Goal: Contribute content: Contribute content

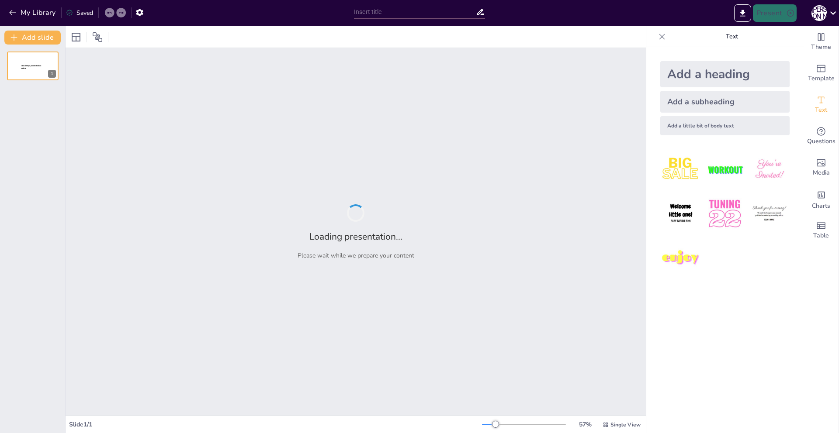
type input "Штучний інтелект: нові горизонти можливостей!"
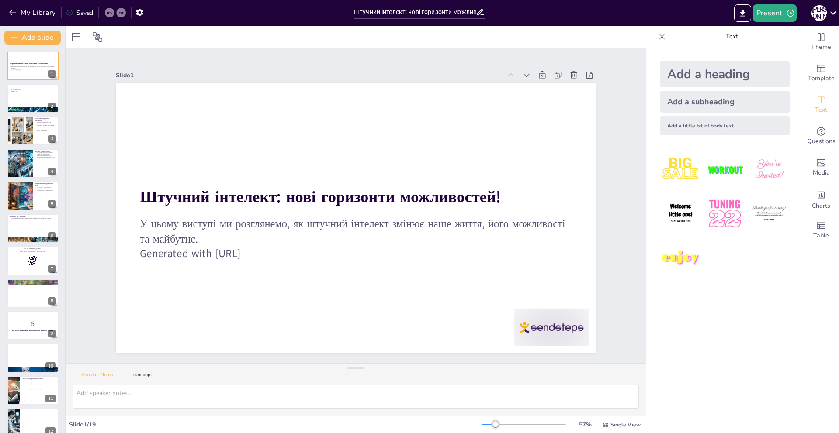
checkbox input "true"
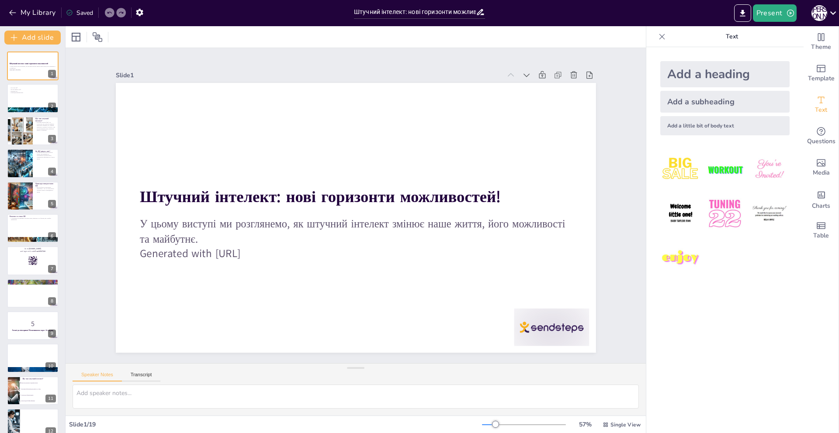
checkbox input "true"
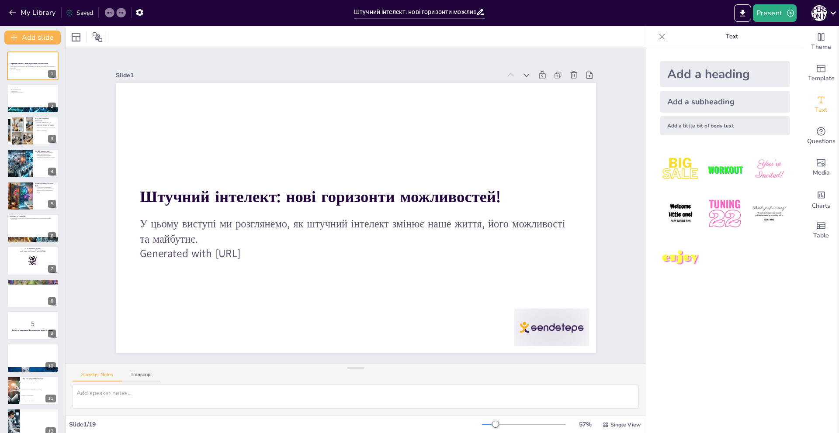
checkbox input "true"
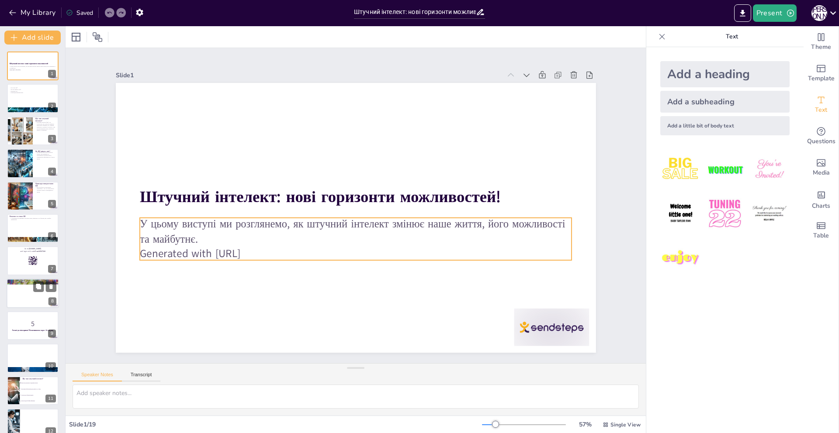
checkbox input "true"
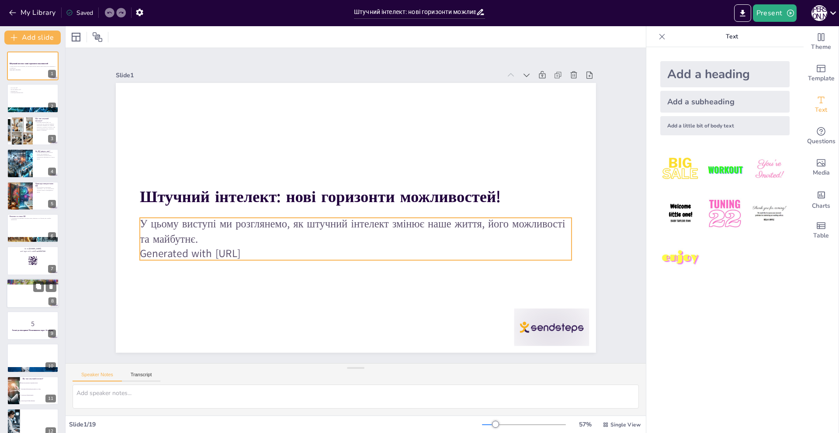
checkbox input "true"
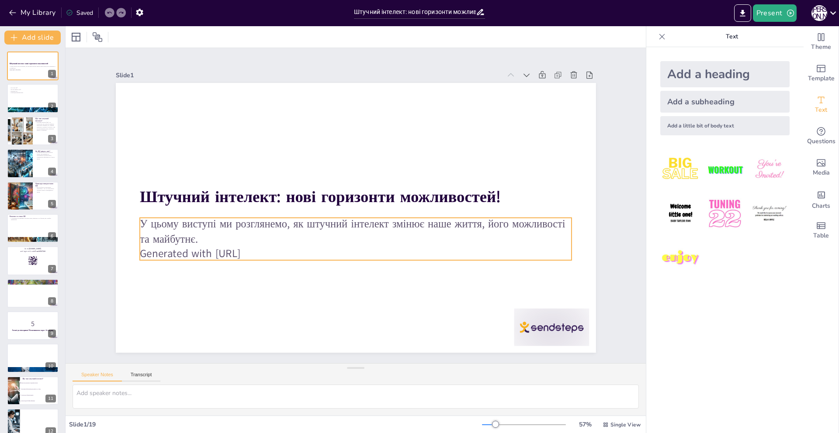
checkbox input "true"
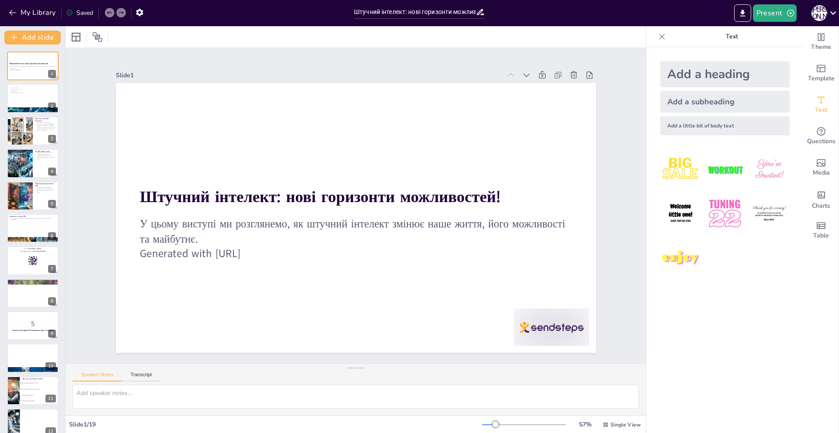
checkbox input "true"
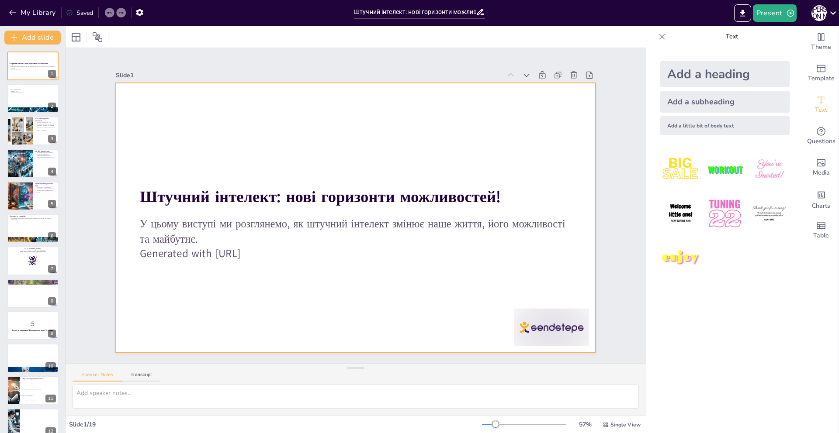
checkbox input "true"
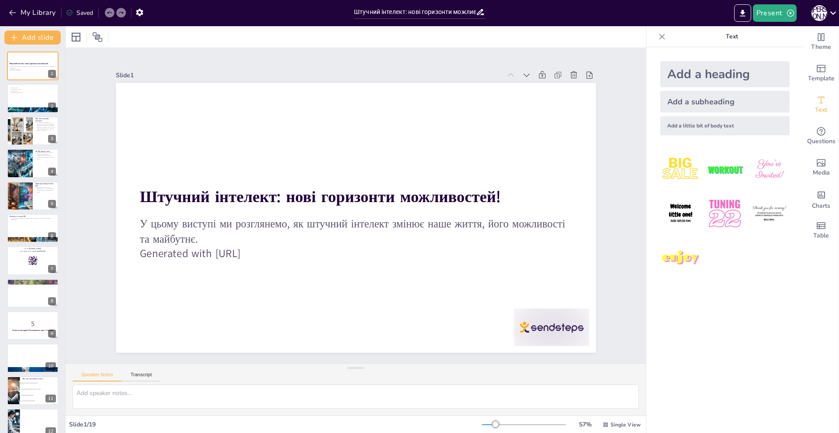
checkbox input "true"
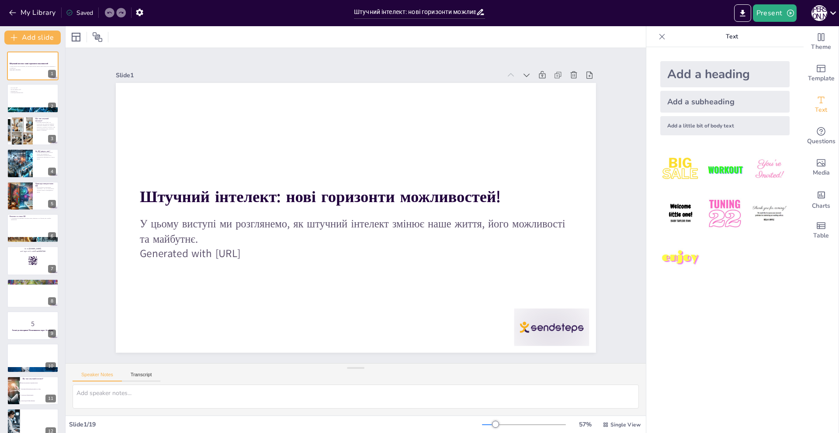
checkbox input "true"
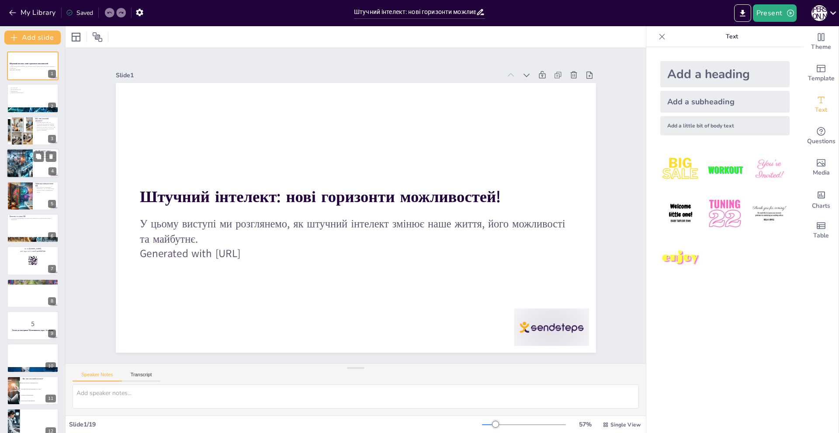
checkbox input "true"
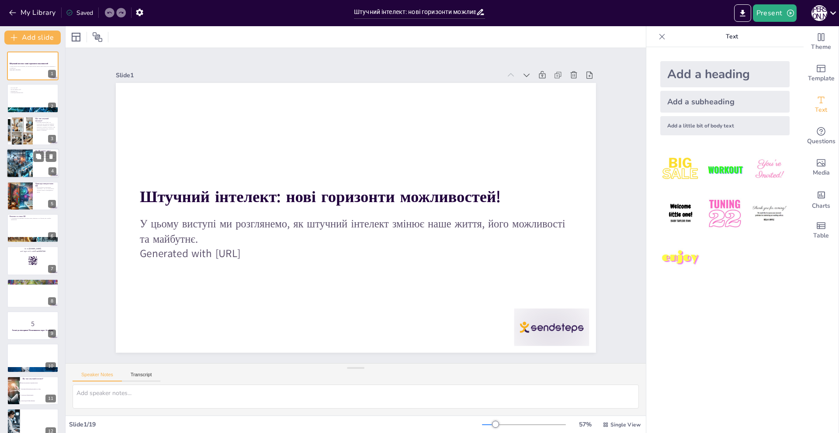
checkbox input "true"
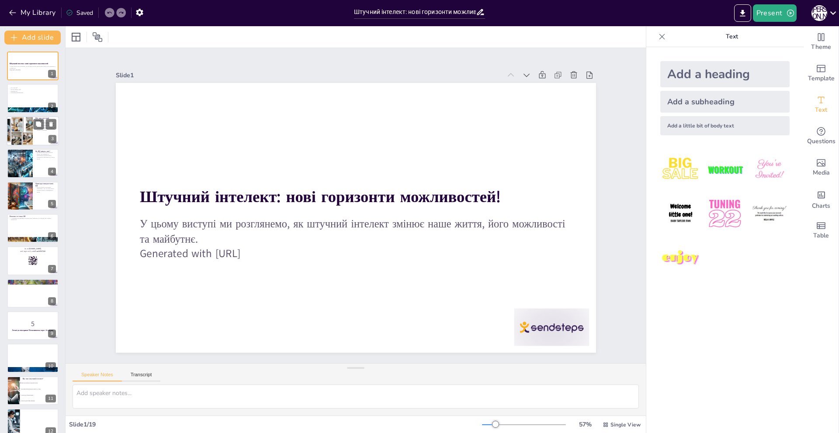
checkbox input "true"
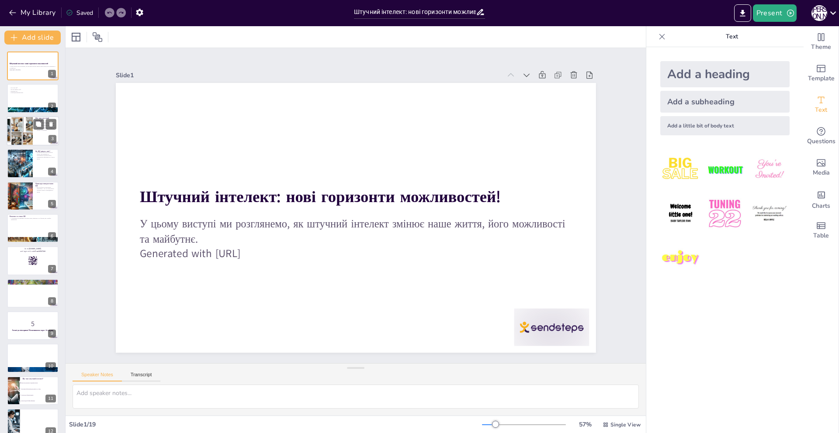
checkbox input "true"
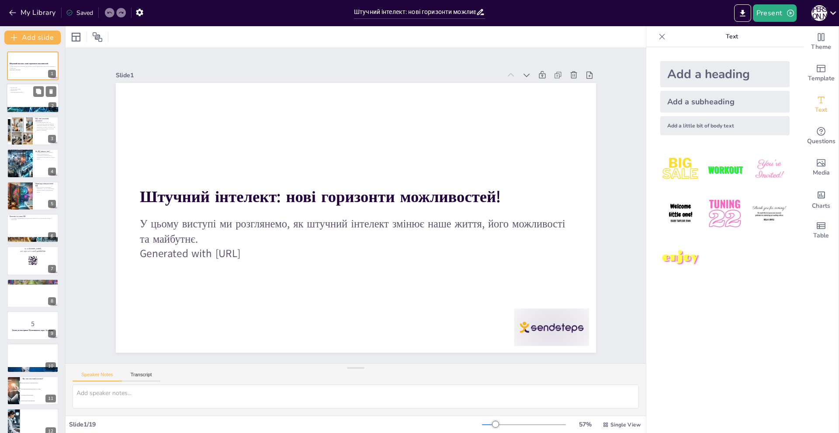
checkbox input "true"
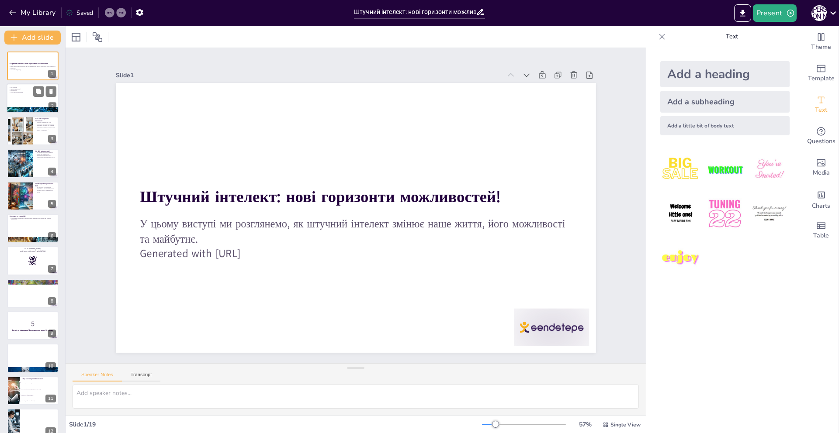
checkbox input "true"
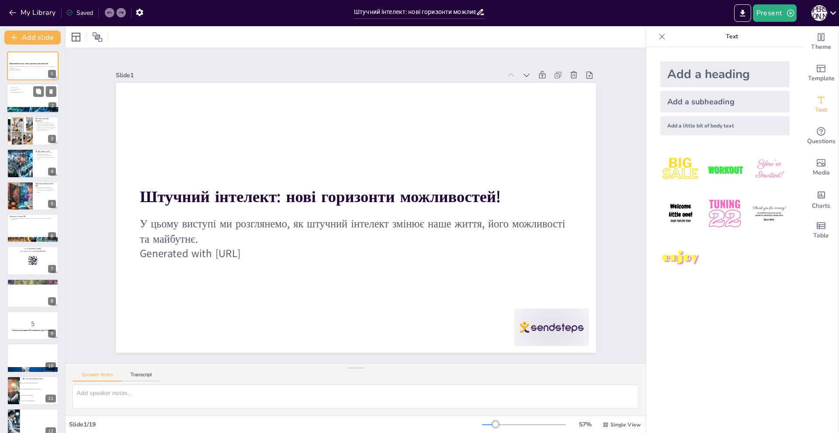
checkbox input "true"
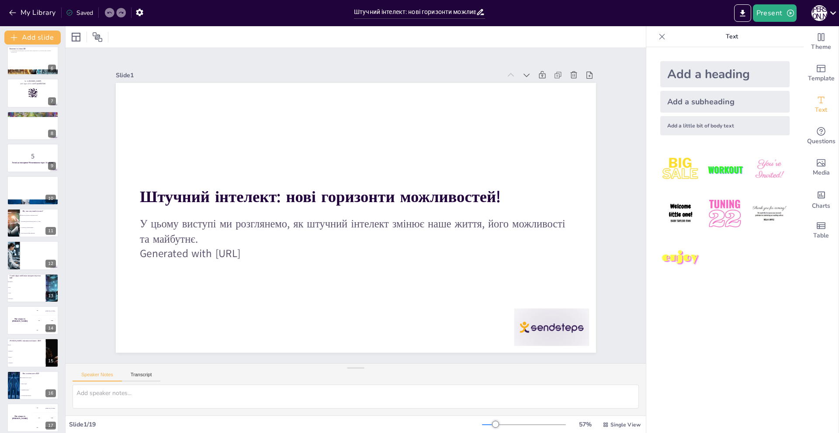
checkbox input "true"
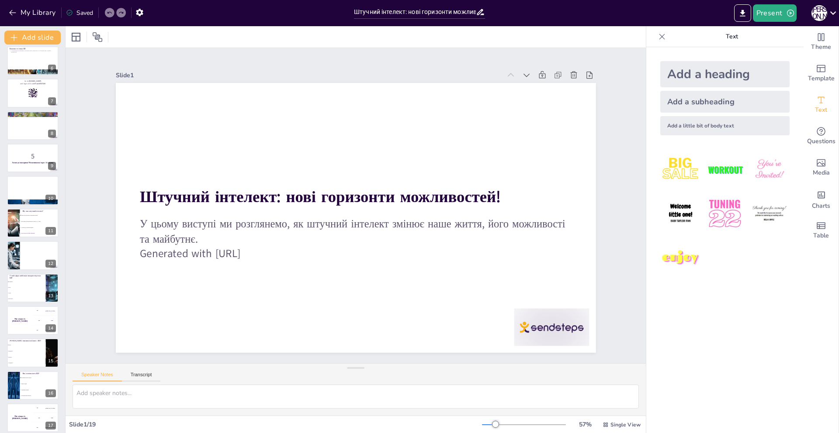
scroll to position [239, 0]
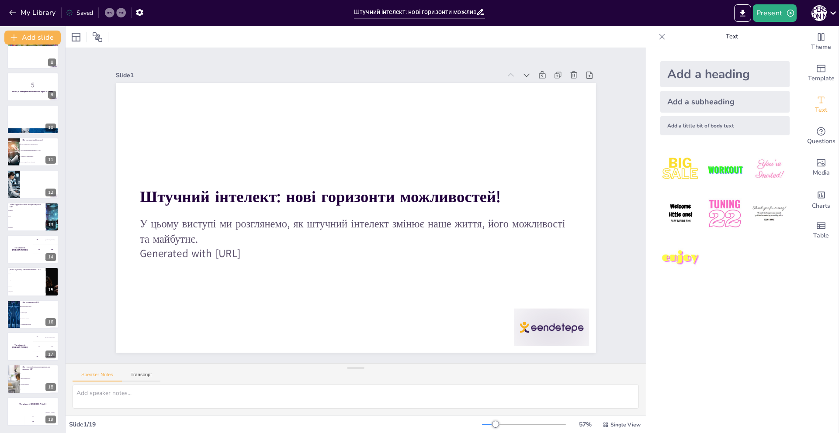
checkbox input "true"
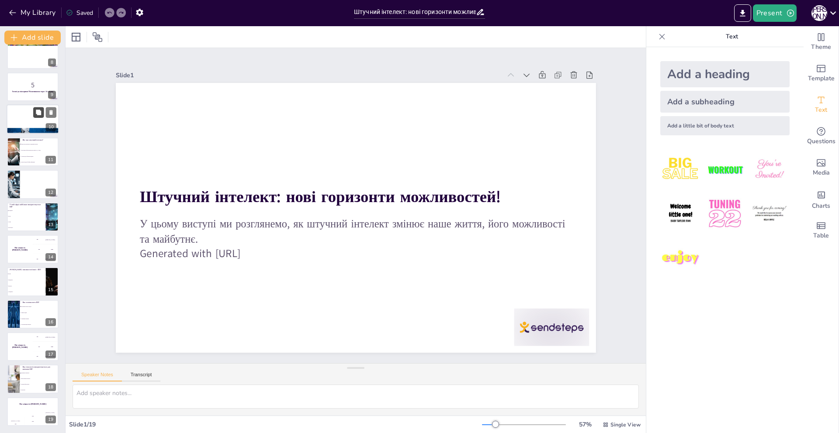
checkbox input "true"
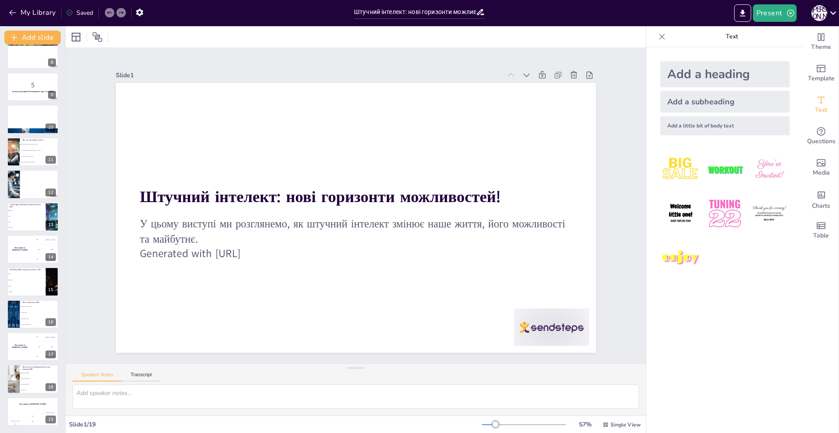
checkbox input "true"
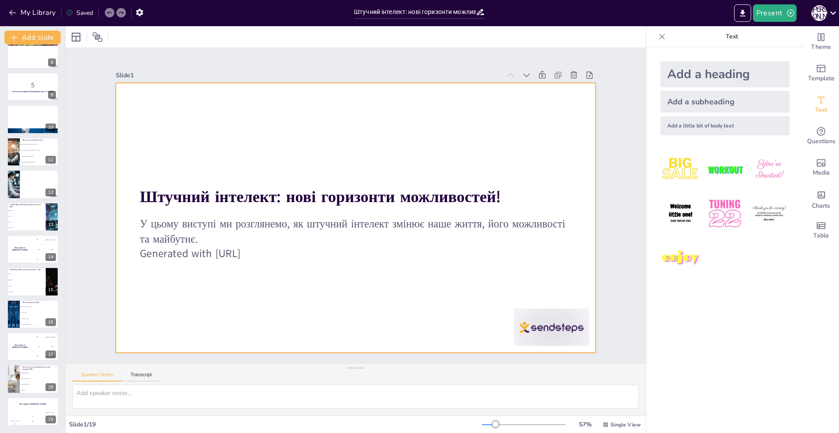
checkbox input "true"
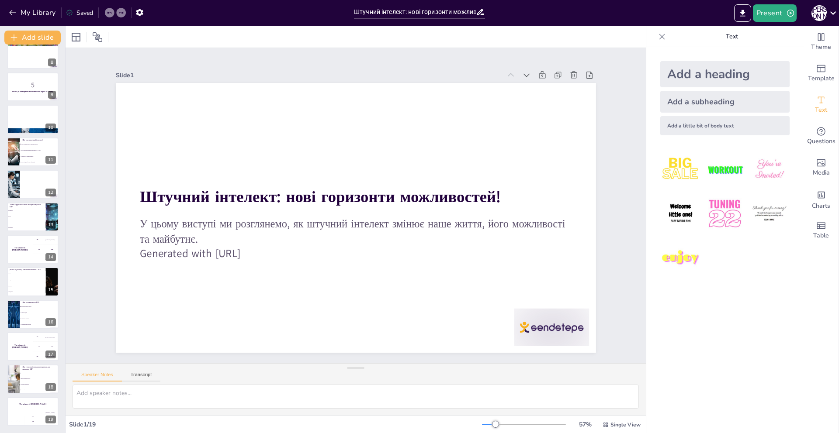
checkbox input "true"
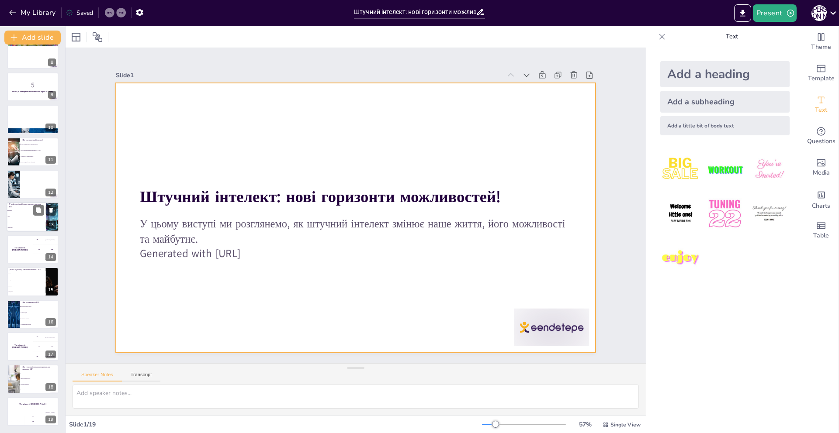
checkbox input "true"
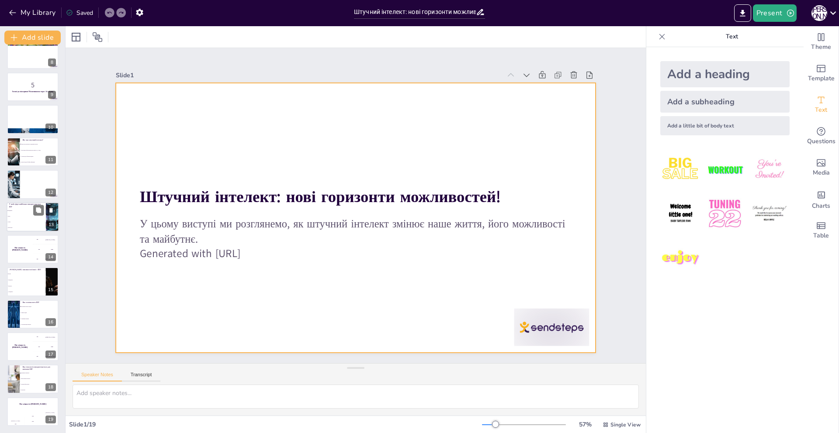
checkbox input "true"
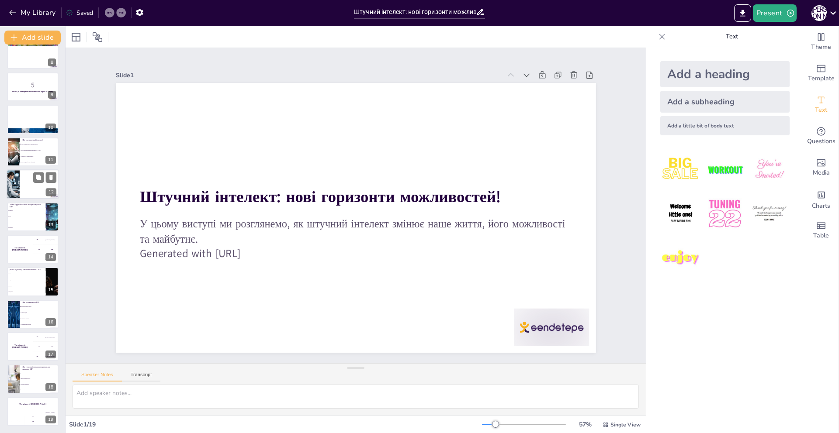
checkbox input "true"
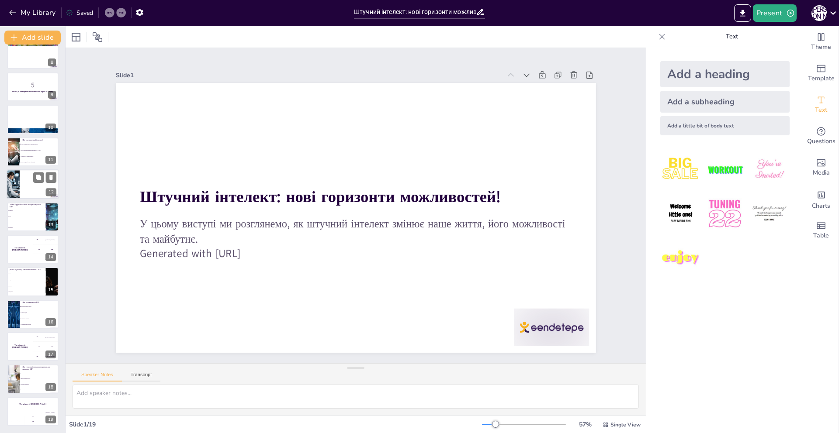
checkbox input "true"
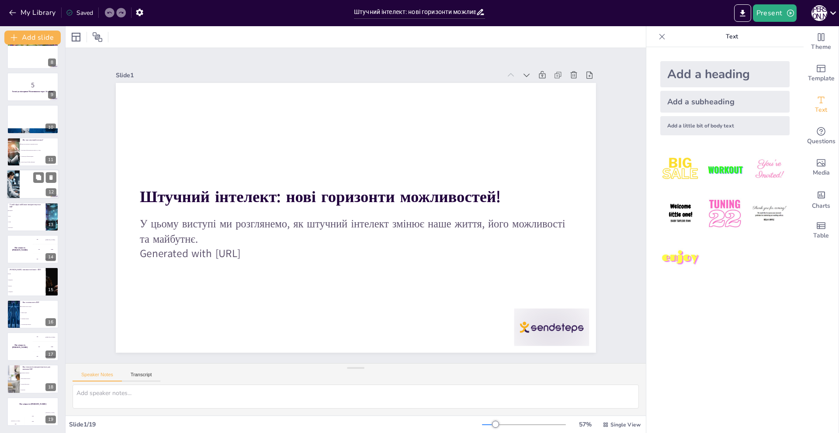
checkbox input "true"
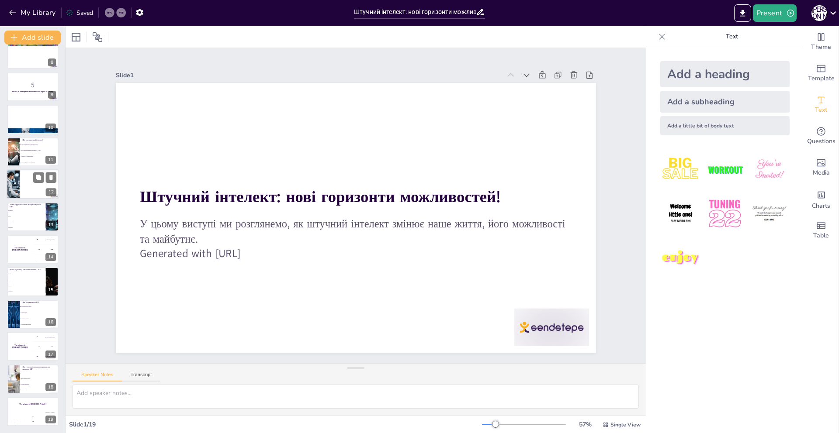
checkbox input "true"
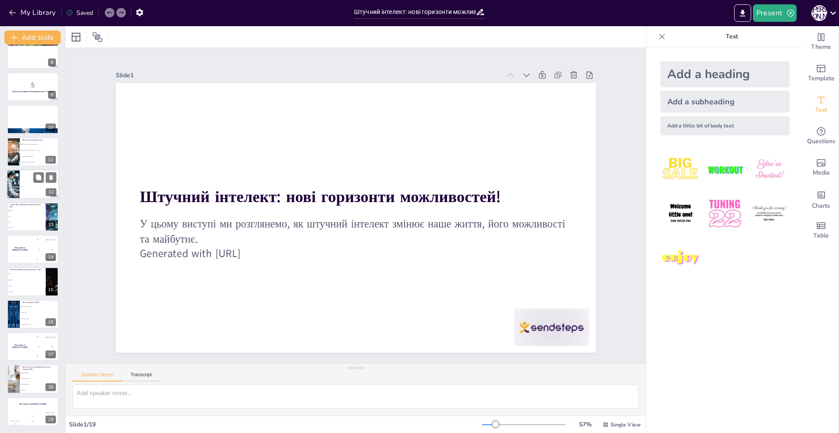
scroll to position [98, 0]
checkbox input "true"
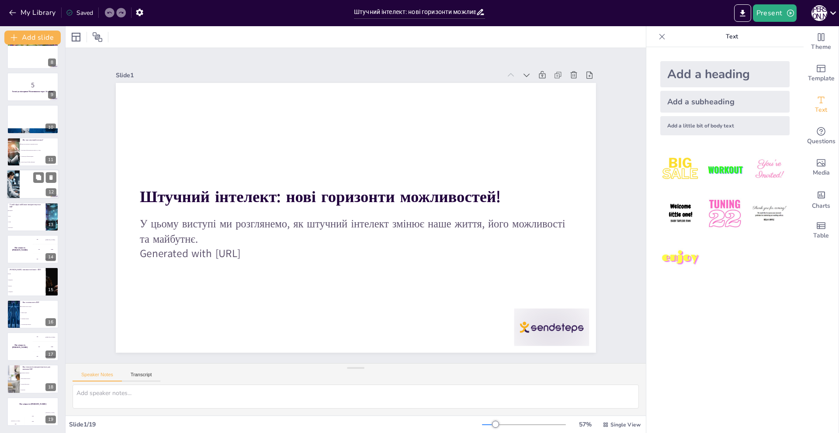
checkbox input "true"
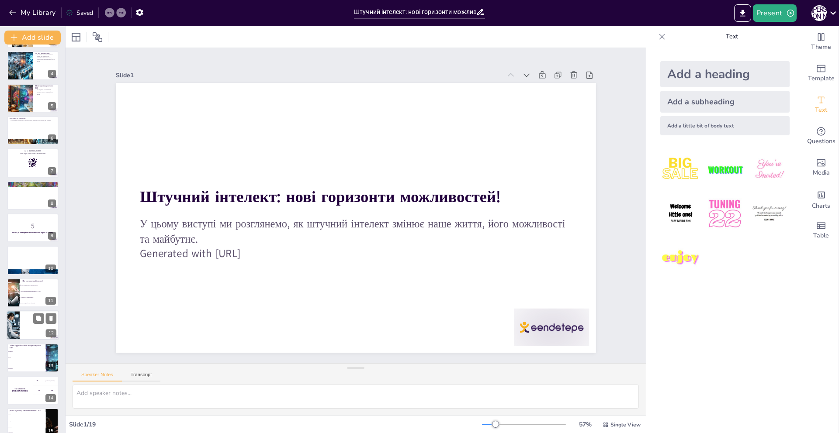
checkbox input "true"
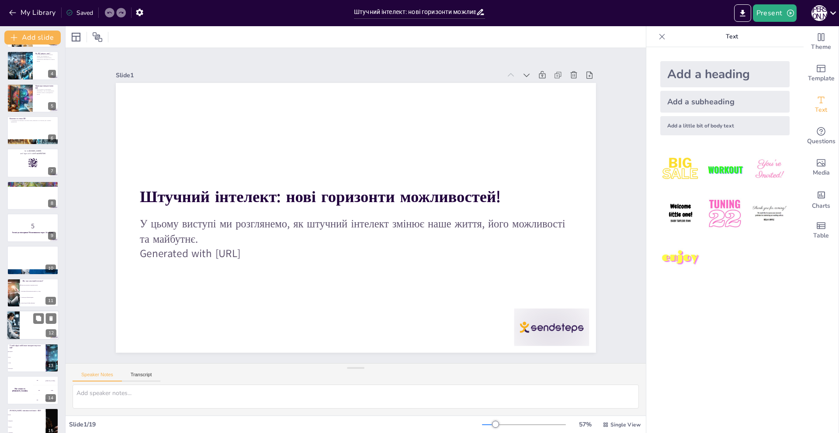
checkbox input "true"
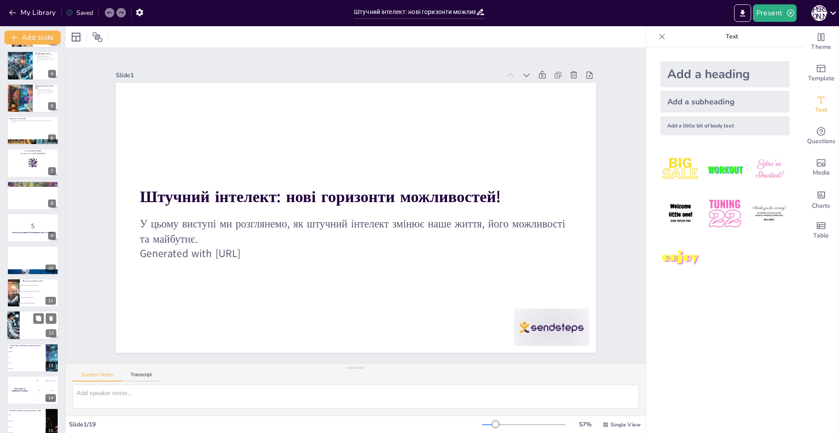
checkbox input "true"
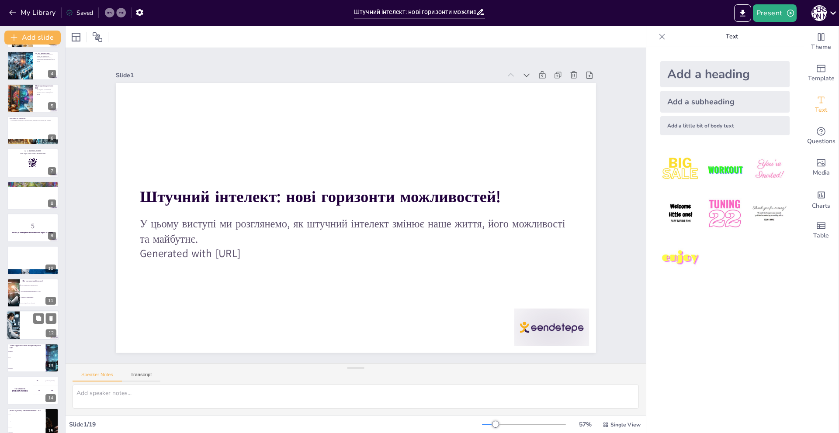
checkbox input "true"
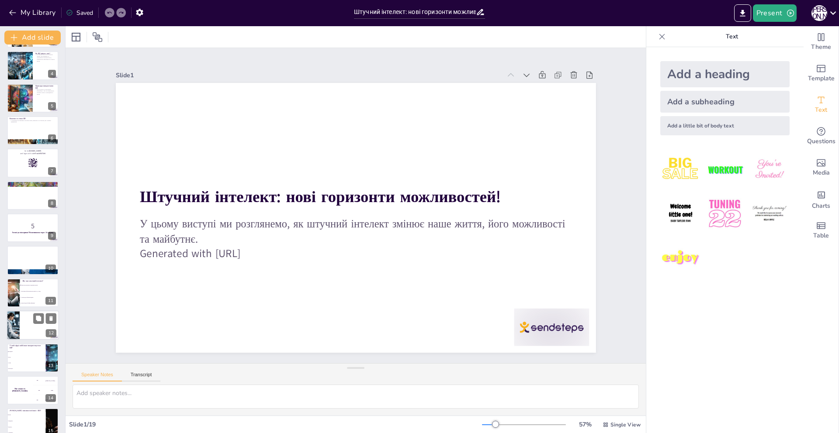
scroll to position [0, 0]
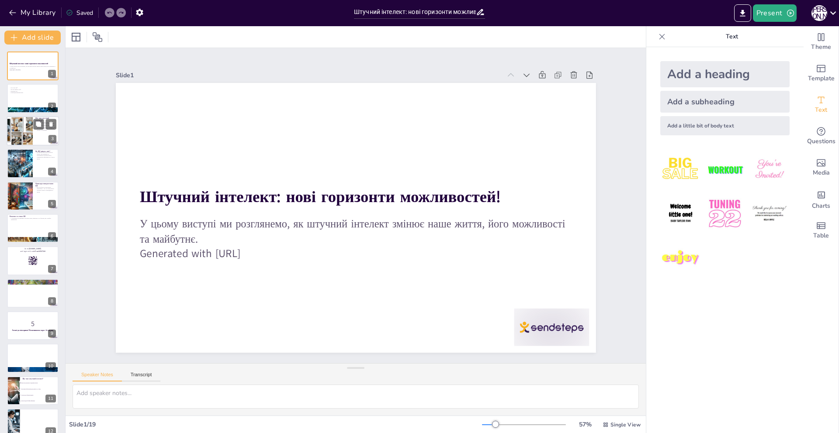
checkbox input "true"
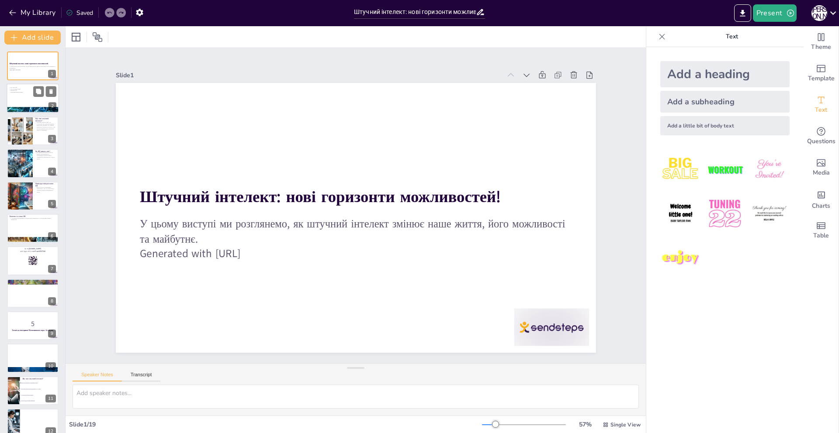
checkbox input "true"
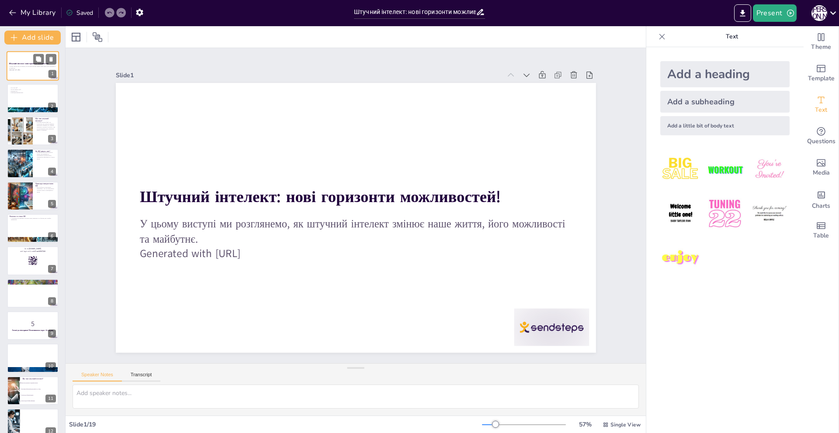
checkbox input "true"
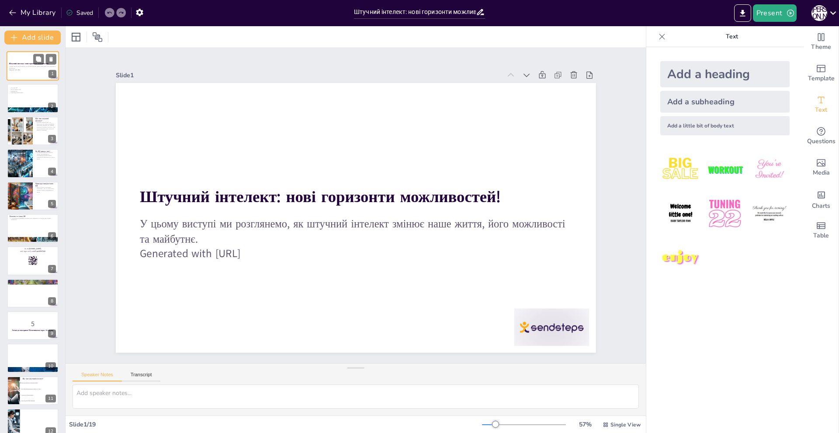
checkbox input "true"
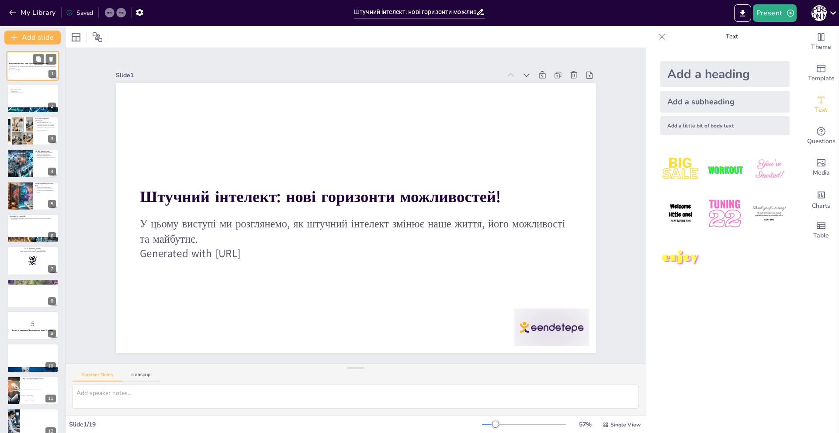
checkbox input "true"
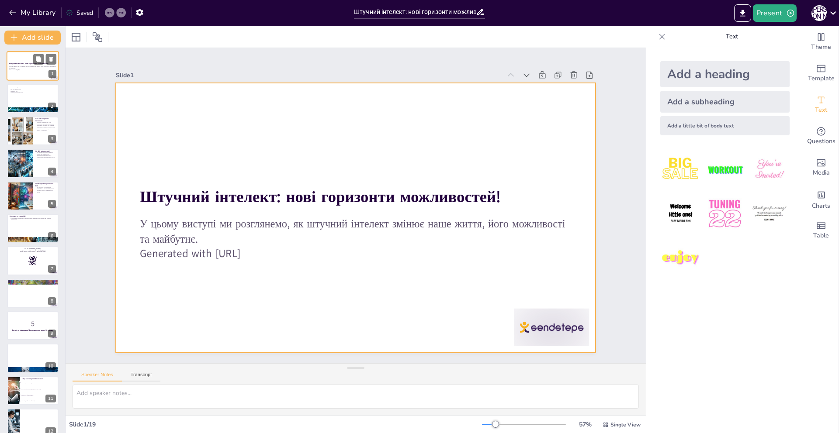
checkbox input "true"
click at [543, 103] on div at bounding box center [345, 211] width 442 height 548
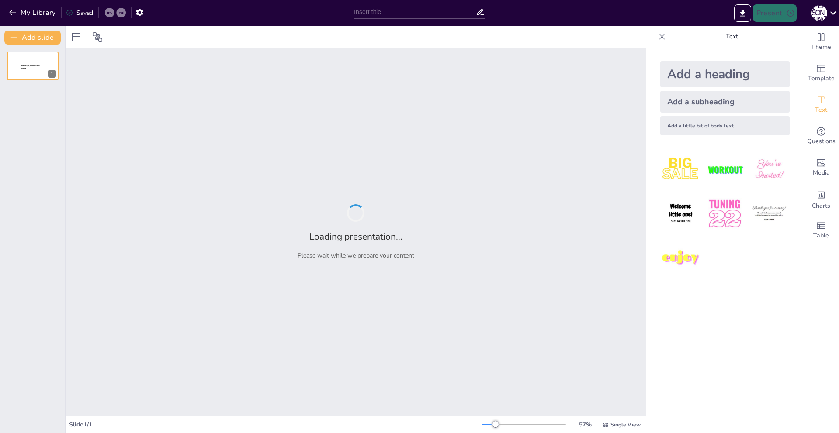
type input "Штучний інтелект: нові горизонти можливостей!"
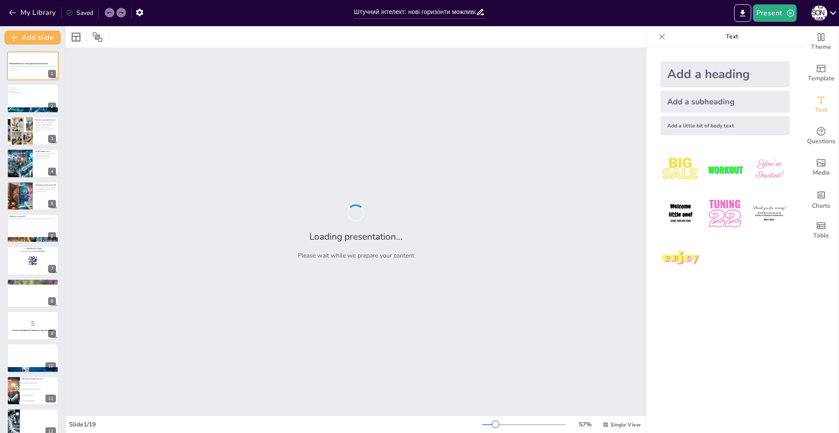
checkbox input "true"
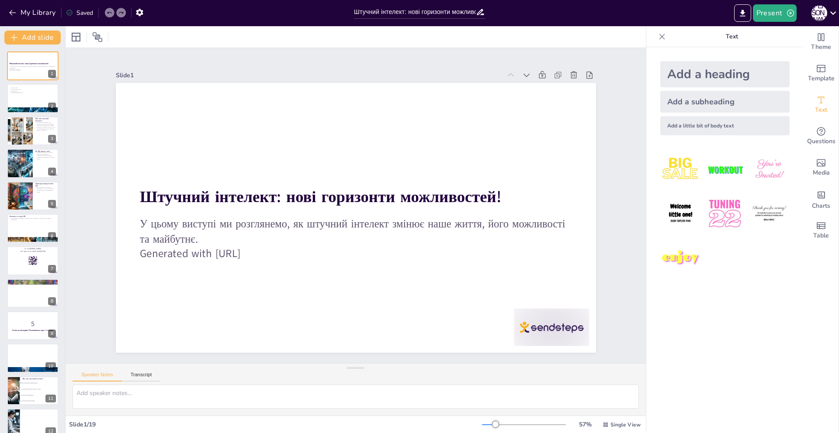
checkbox input "true"
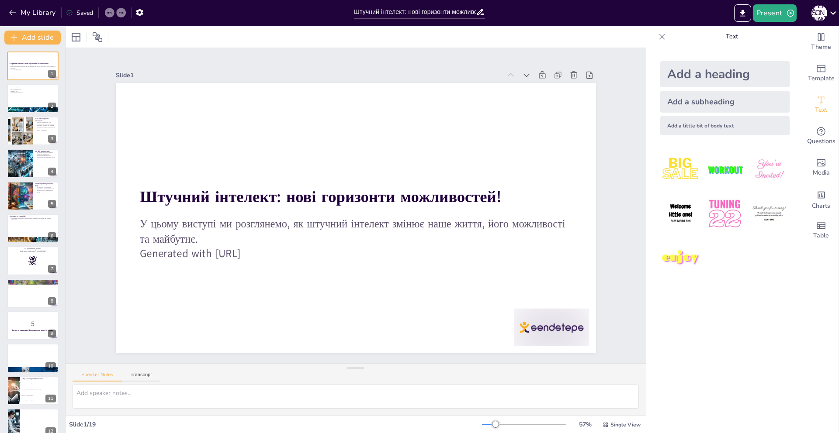
checkbox input "true"
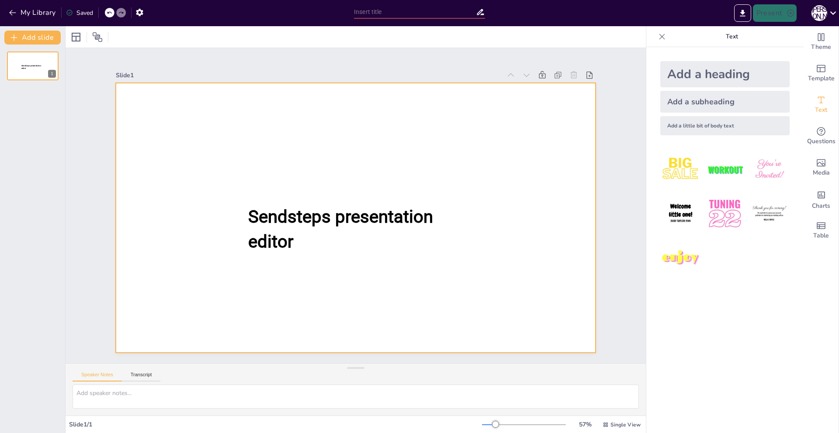
type input "Штучний інтелект: нові горизонти можливостей!"
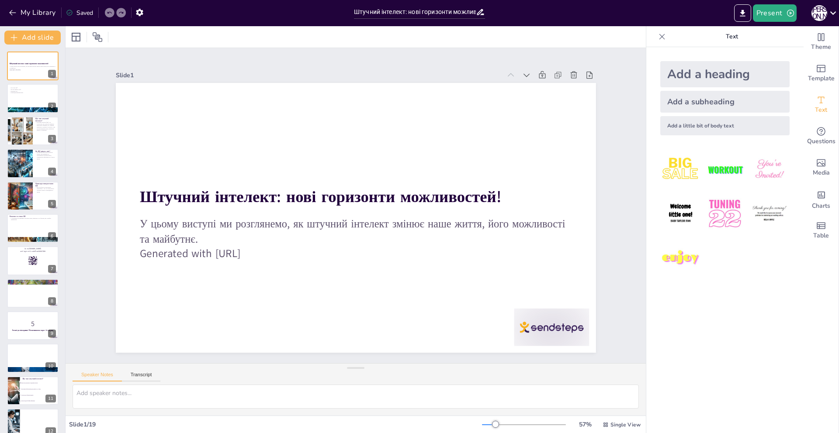
checkbox input "true"
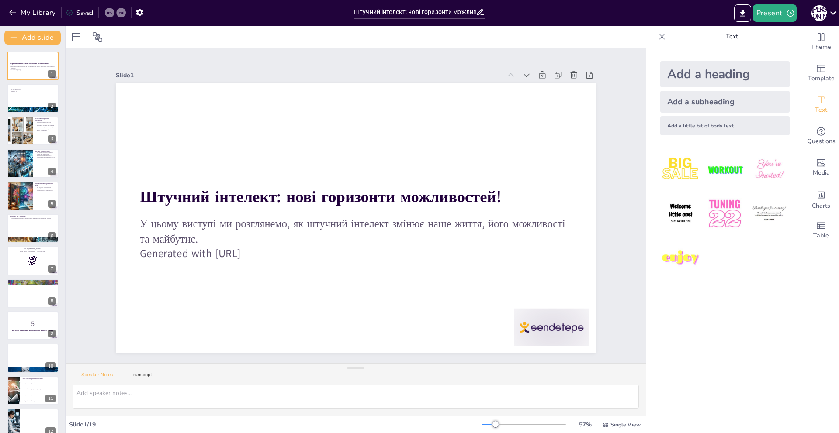
checkbox input "true"
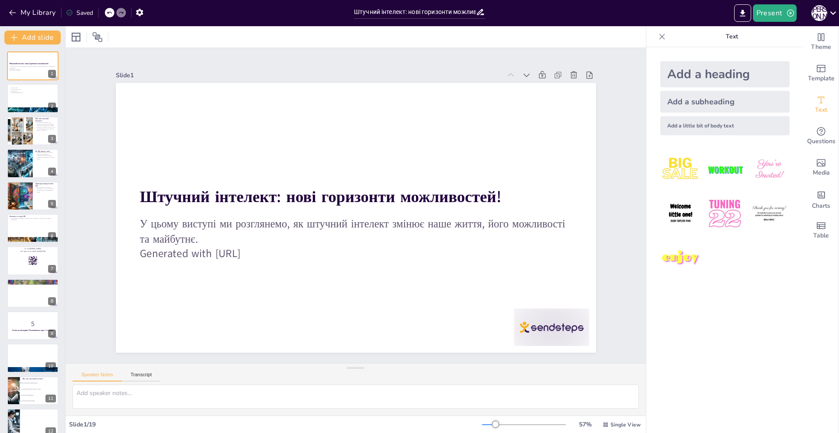
checkbox input "true"
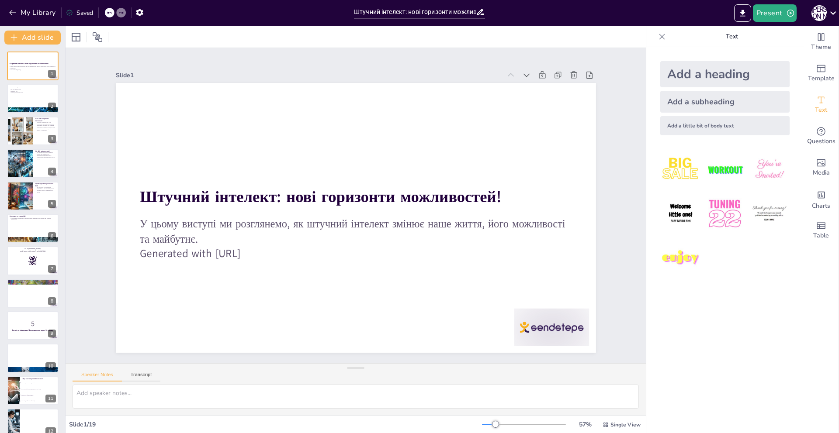
checkbox input "true"
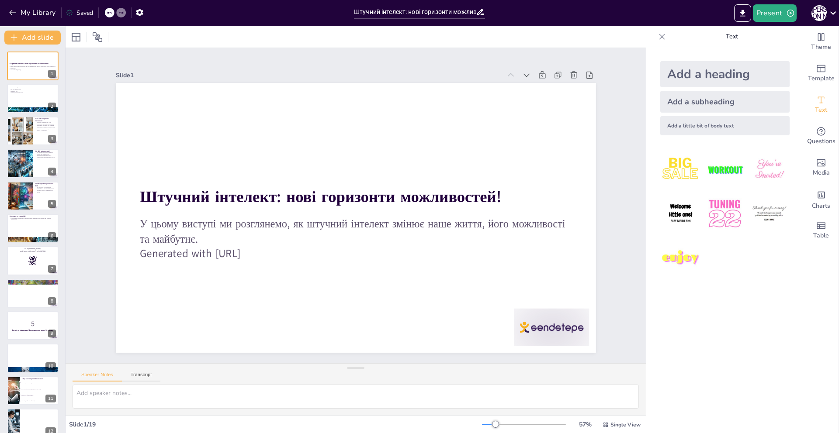
checkbox input "true"
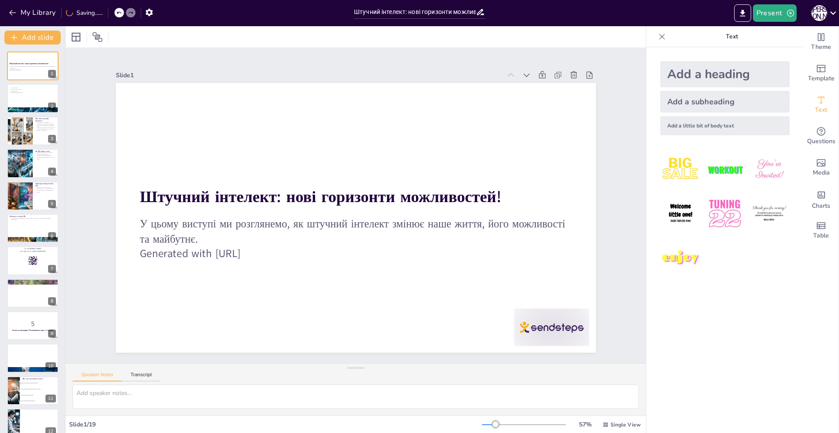
checkbox input "true"
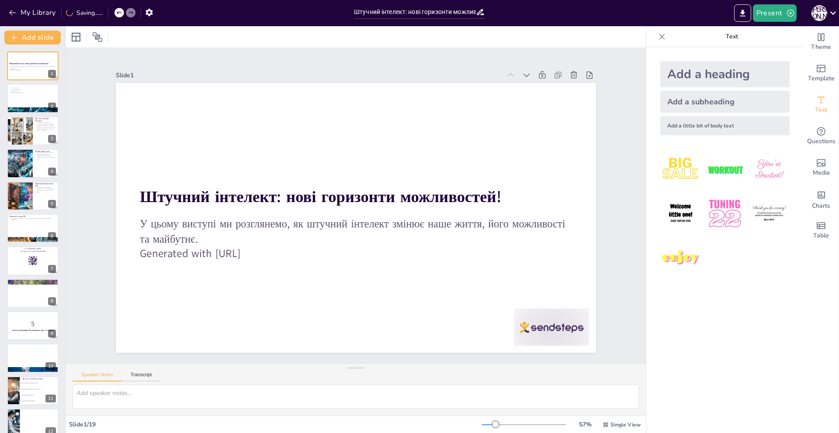
checkbox input "true"
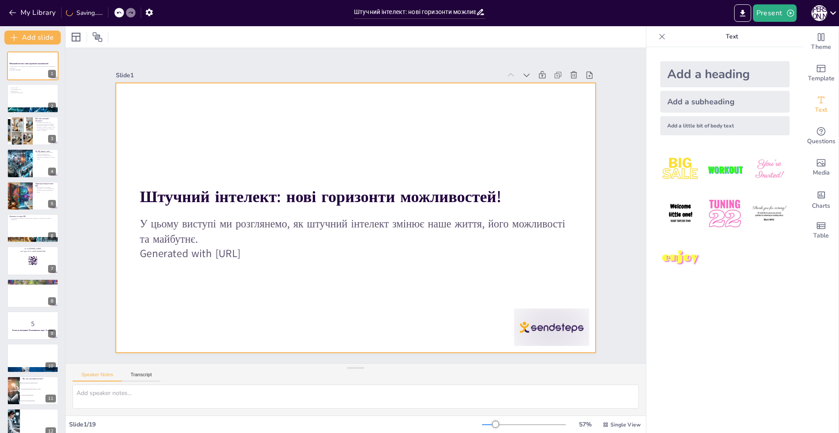
checkbox input "true"
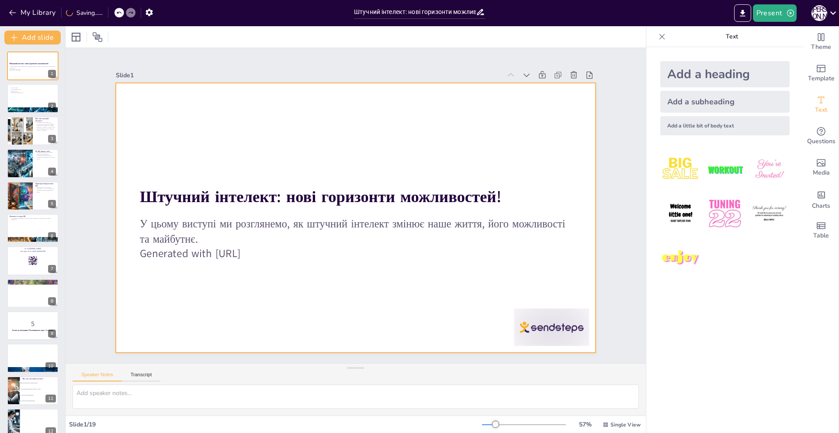
checkbox input "true"
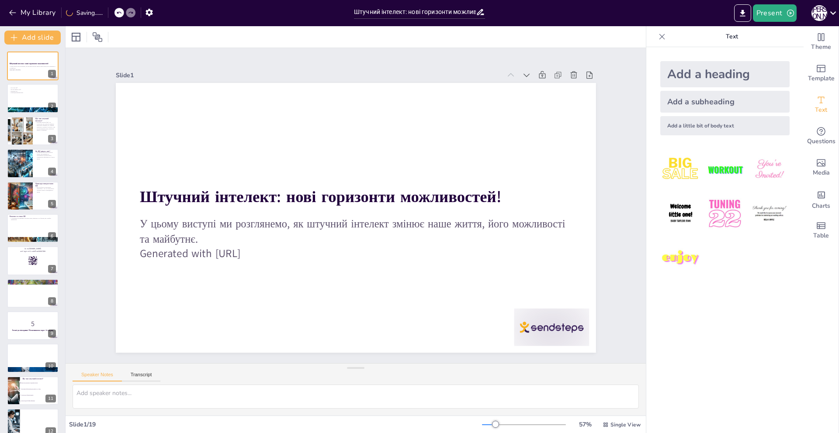
checkbox input "true"
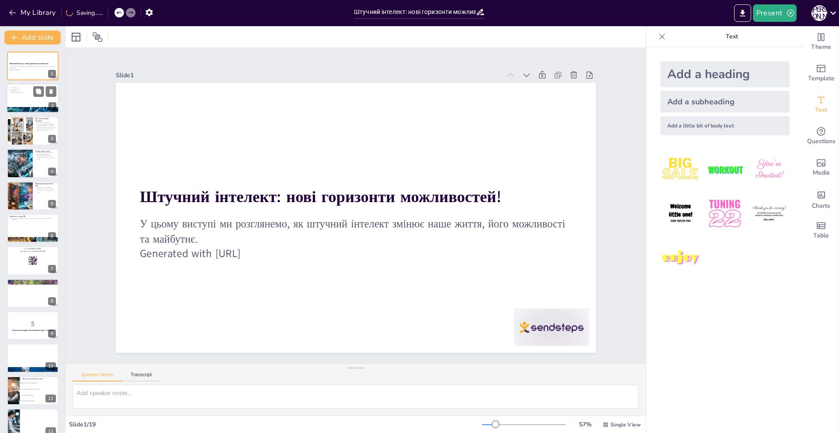
checkbox input "true"
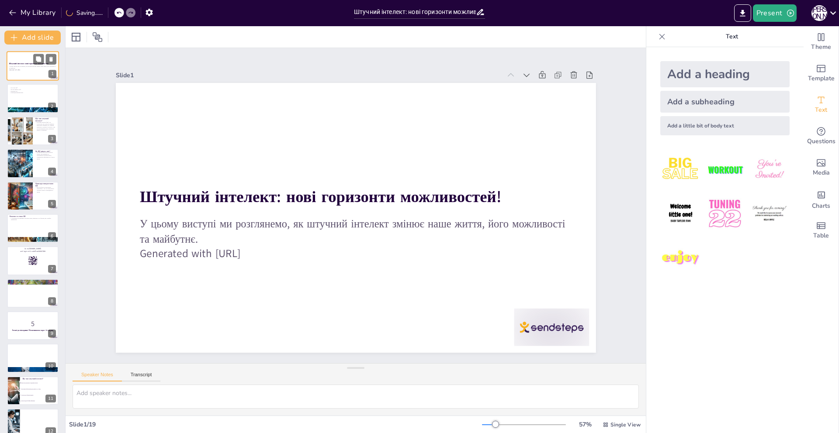
checkbox input "true"
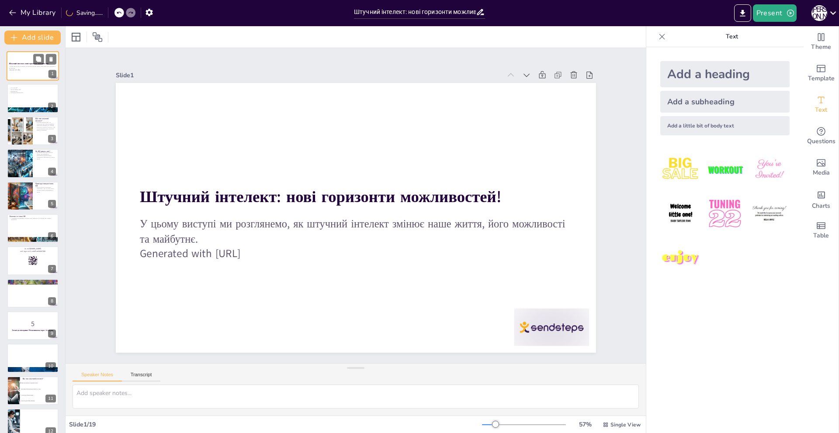
checkbox input "true"
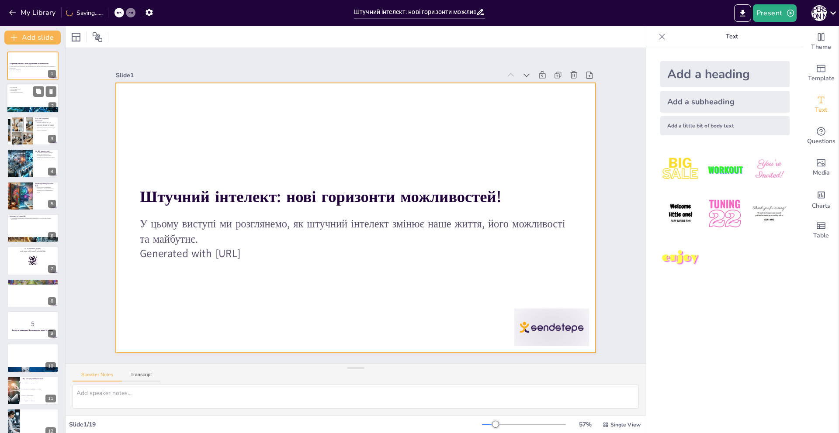
checkbox input "true"
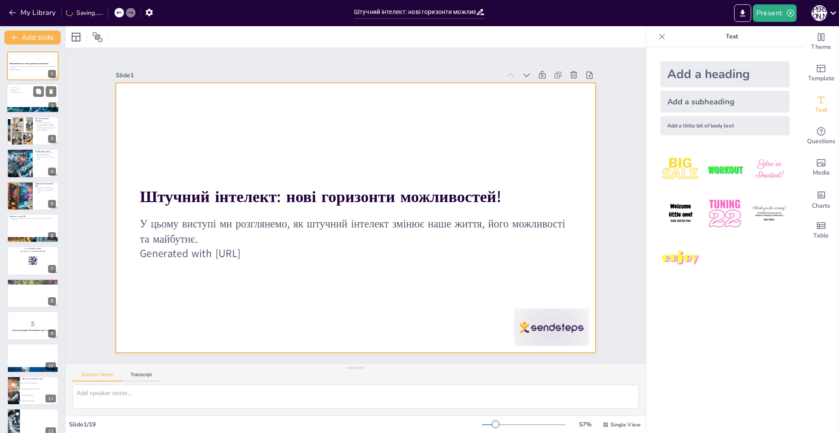
checkbox input "true"
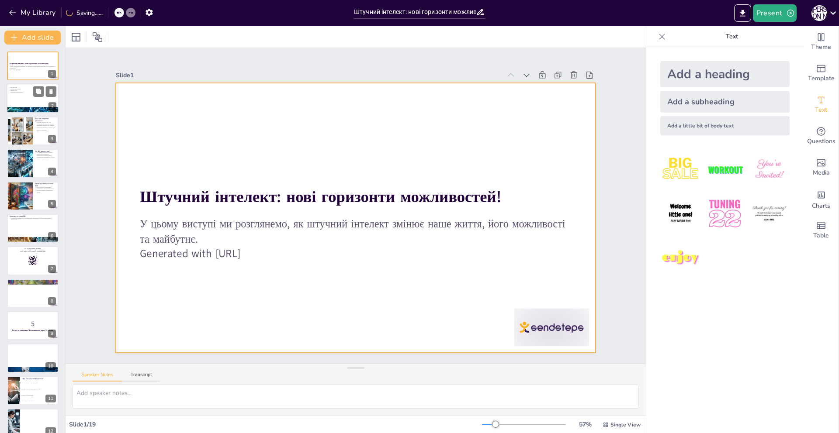
checkbox input "true"
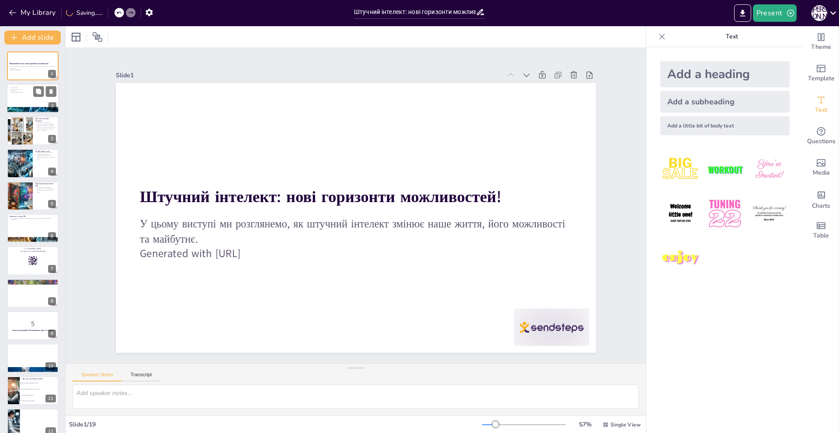
click at [31, 92] on p "Приклади використання" at bounding box center [32, 93] width 47 height 2
type textarea "Штучний інтелект - це технологія, яка дозволяє машинам виконувати складні завда…"
checkbox input "true"
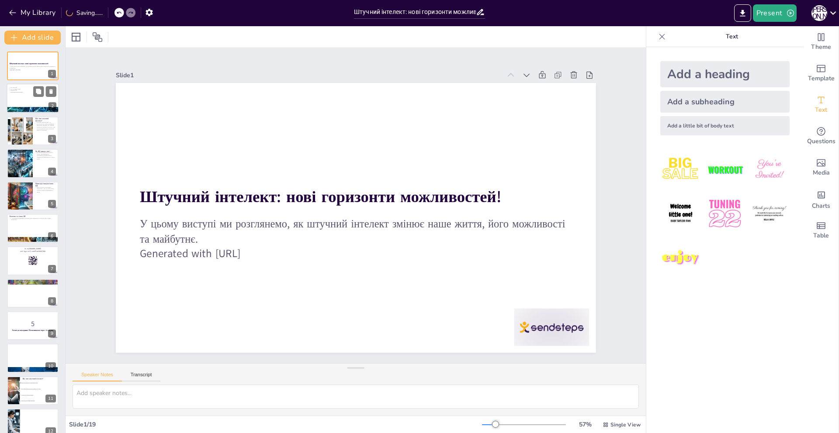
checkbox input "true"
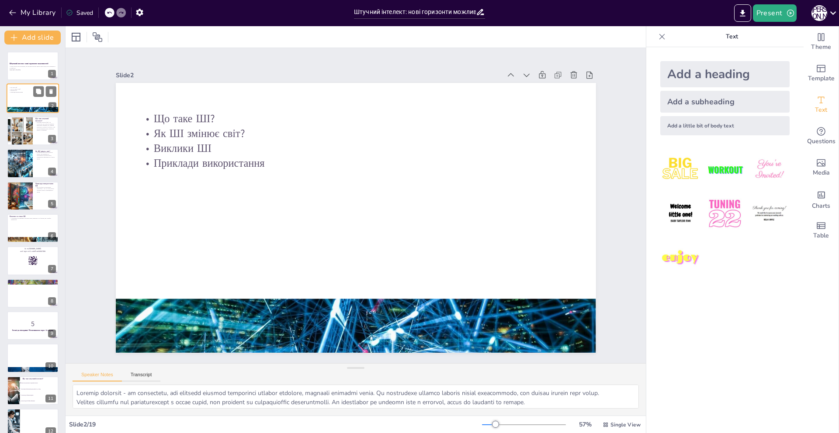
checkbox input "true"
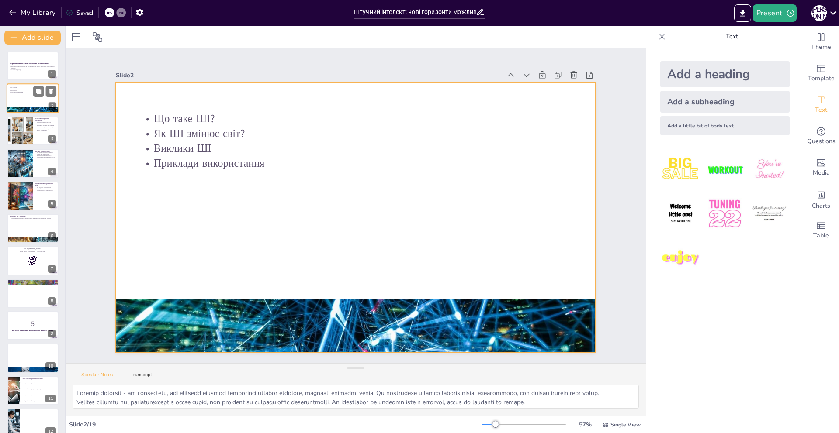
checkbox input "true"
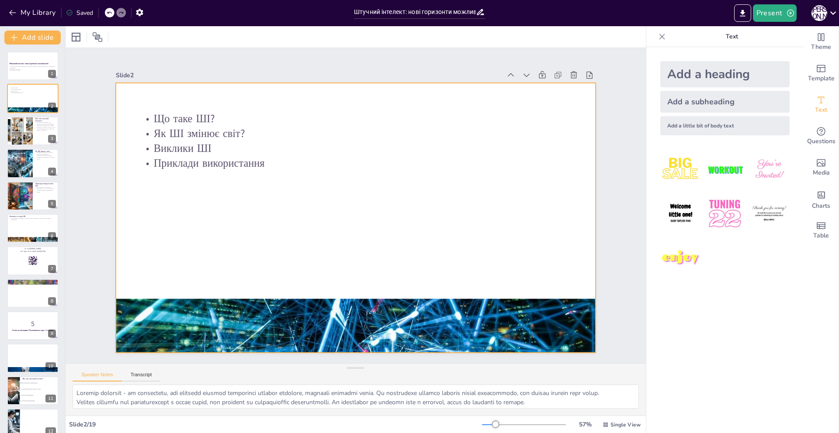
checkbox input "true"
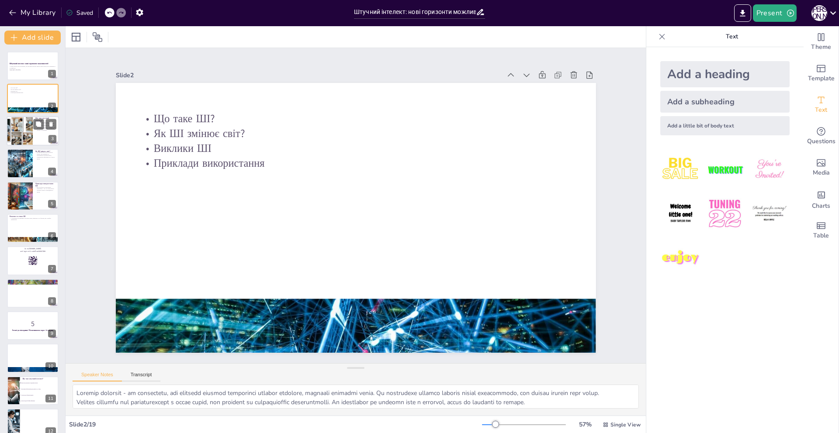
checkbox input "true"
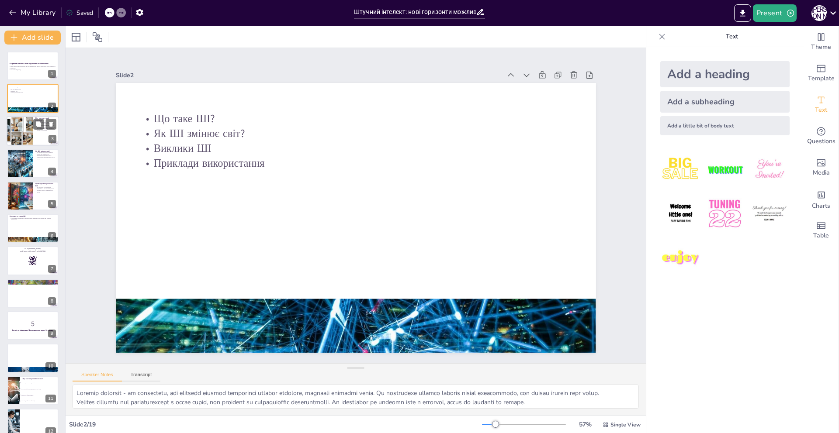
checkbox input "true"
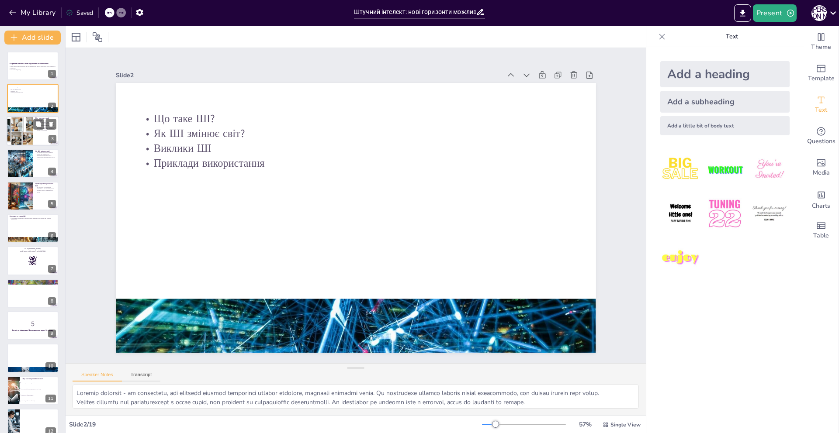
click at [12, 124] on div at bounding box center [20, 131] width 42 height 30
checkbox input "true"
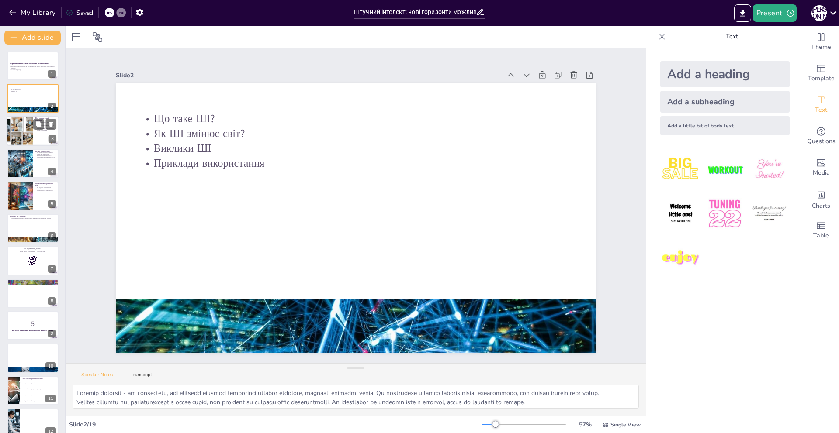
checkbox input "true"
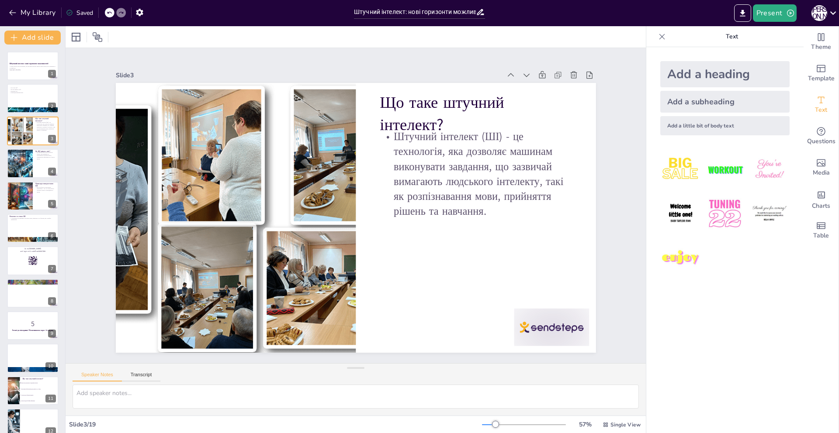
checkbox input "true"
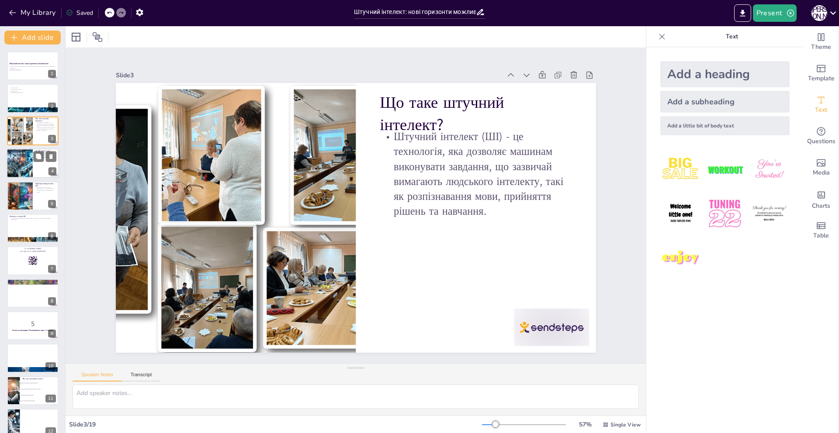
checkbox input "true"
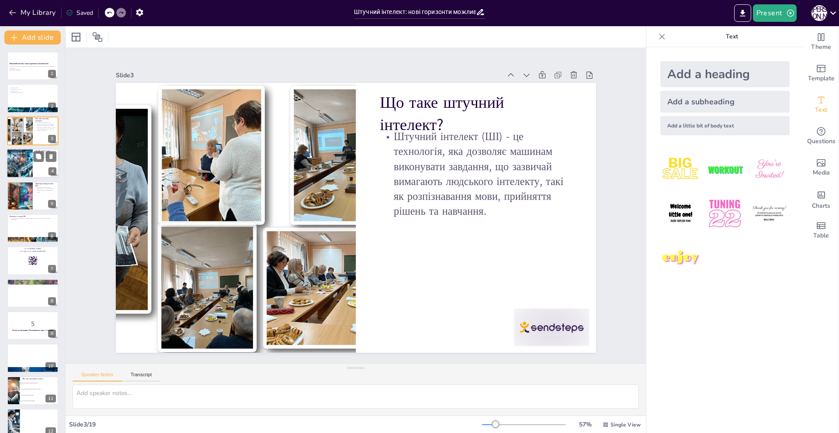
click at [12, 157] on div at bounding box center [20, 164] width 52 height 30
checkbox input "true"
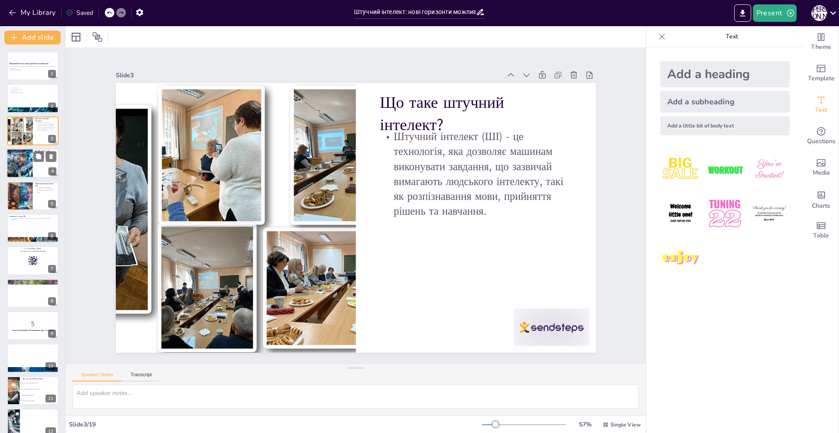
checkbox input "true"
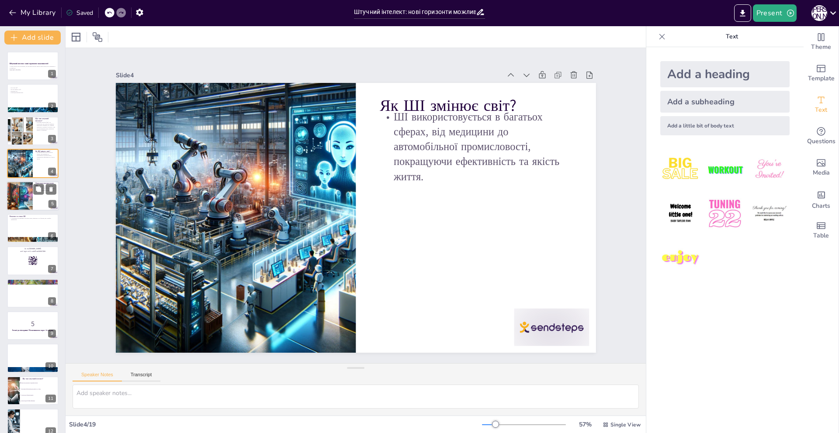
checkbox input "true"
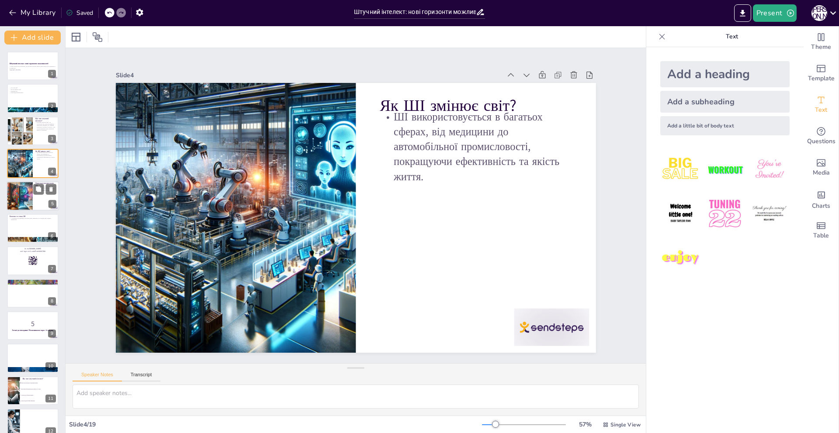
checkbox input "true"
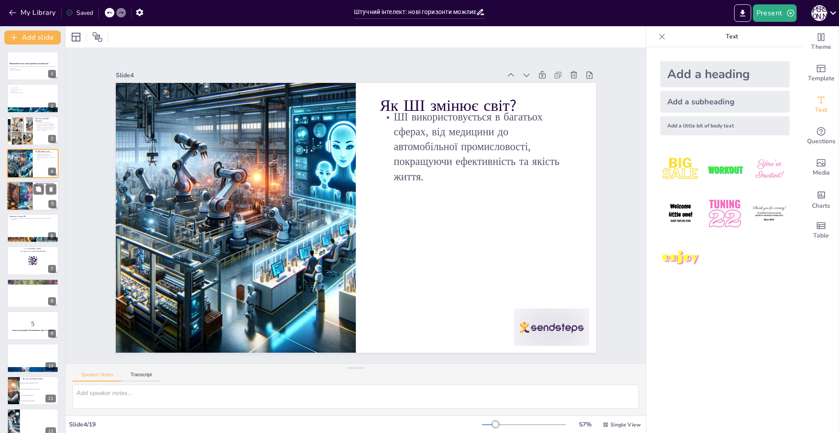
click at [14, 184] on div at bounding box center [19, 196] width 55 height 30
checkbox input "true"
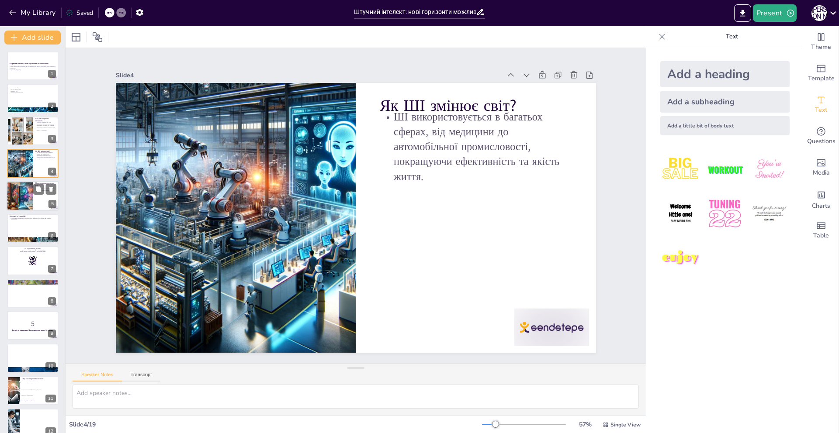
checkbox input "true"
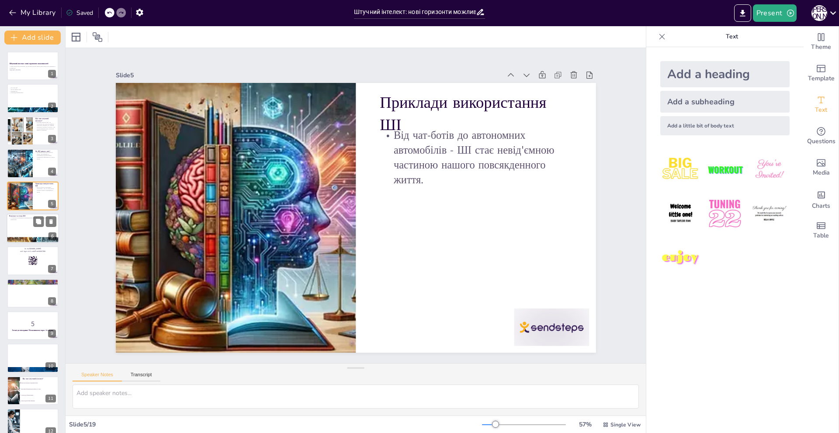
checkbox input "true"
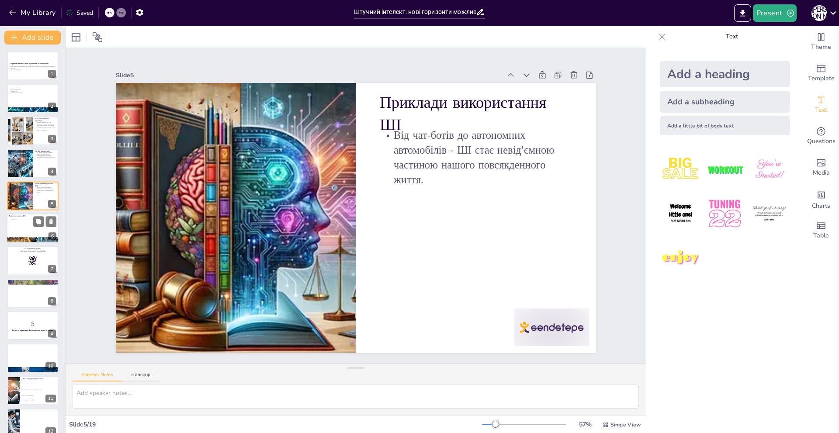
checkbox input "true"
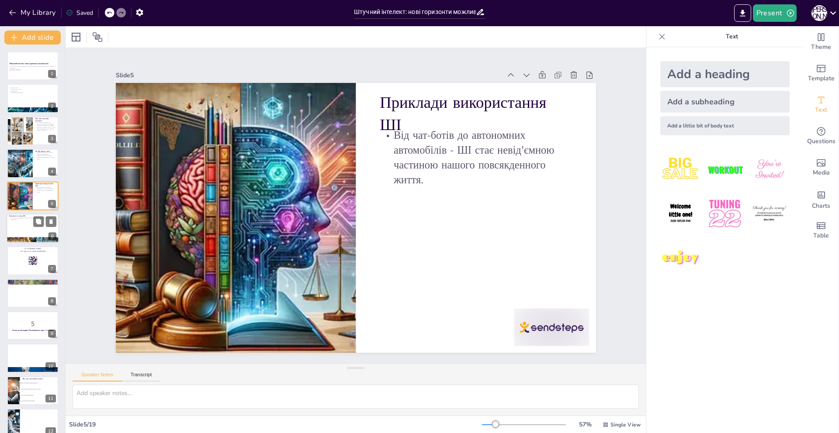
click at [31, 234] on div at bounding box center [33, 229] width 52 height 30
checkbox input "true"
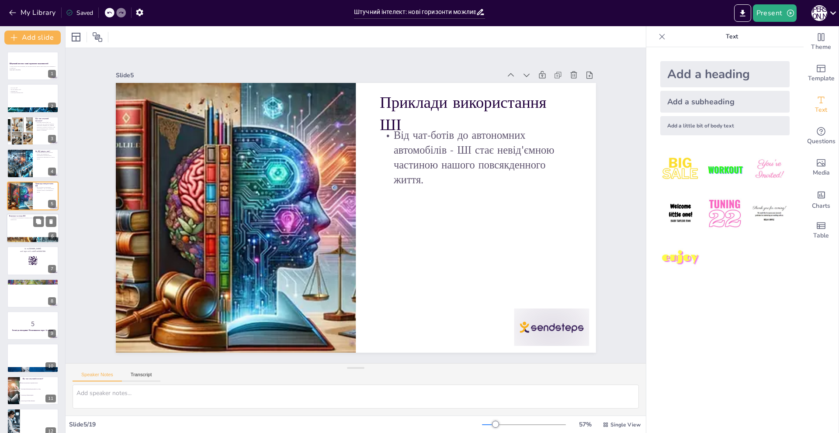
checkbox input "true"
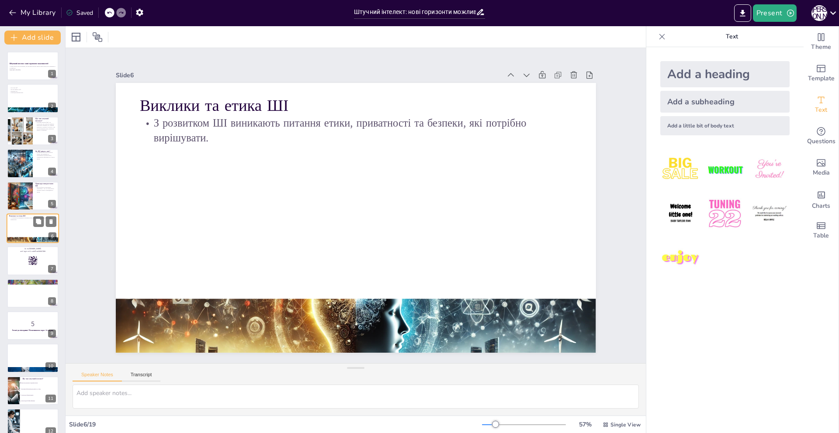
checkbox input "true"
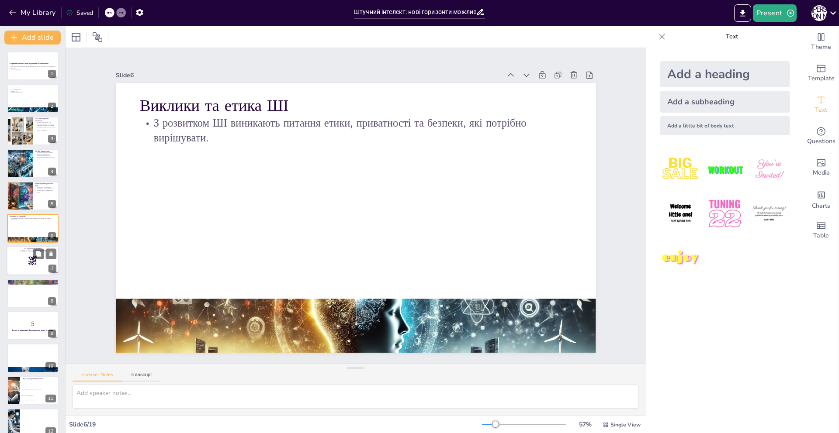
checkbox input "true"
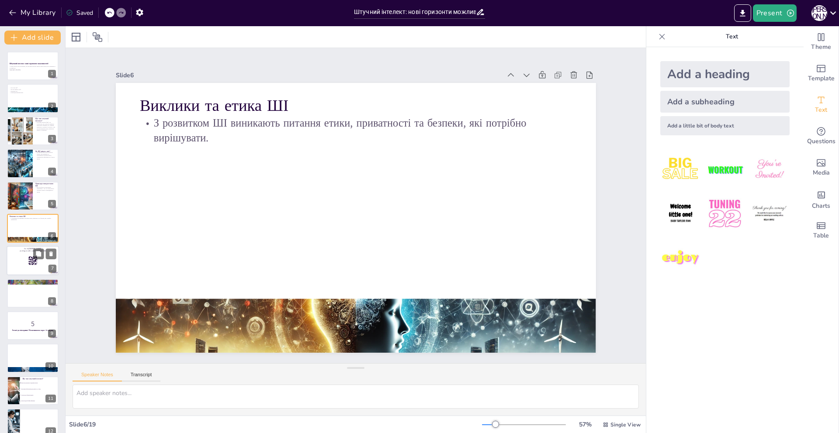
checkbox input "true"
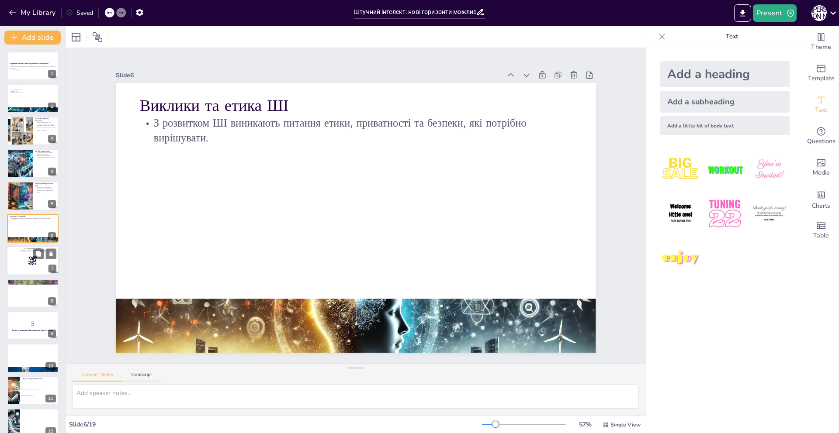
checkbox input "true"
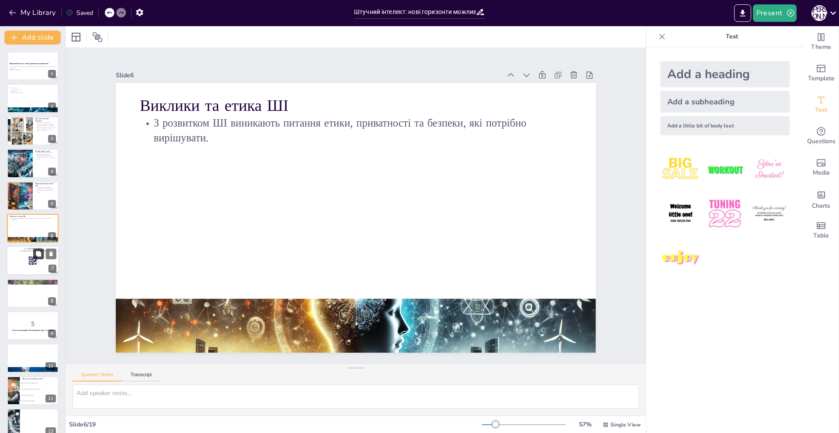
checkbox input "true"
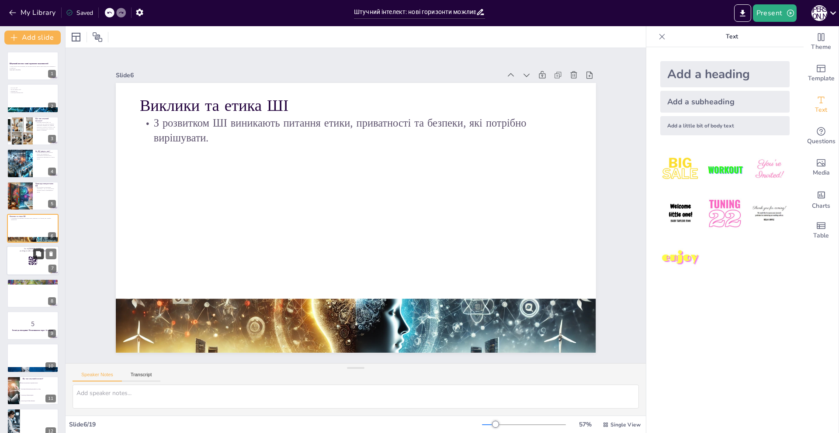
click at [34, 255] on button at bounding box center [38, 254] width 10 height 10
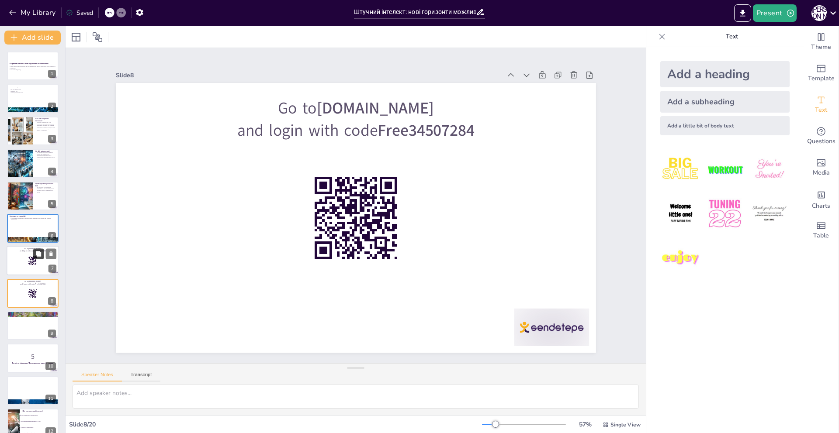
checkbox input "true"
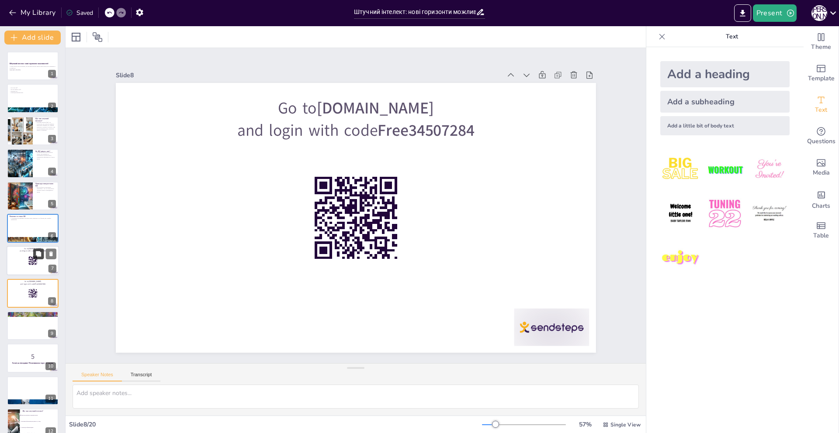
scroll to position [55, 0]
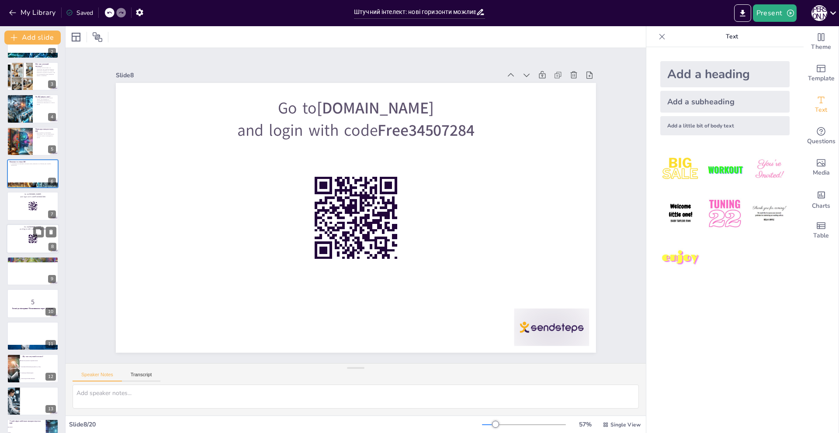
checkbox input "true"
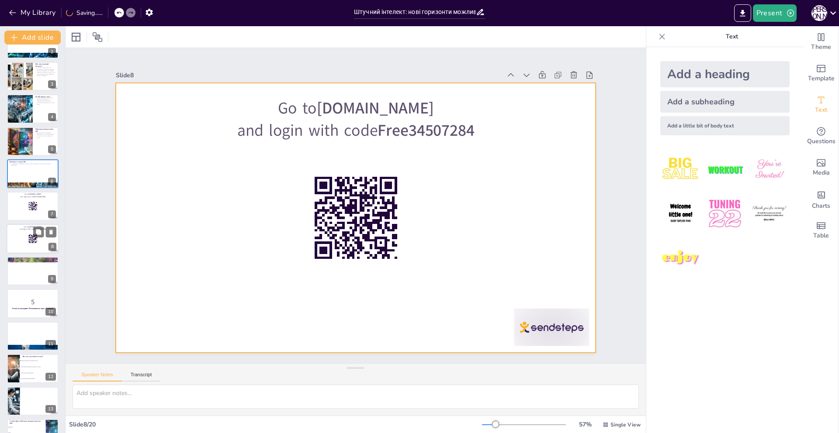
checkbox input "true"
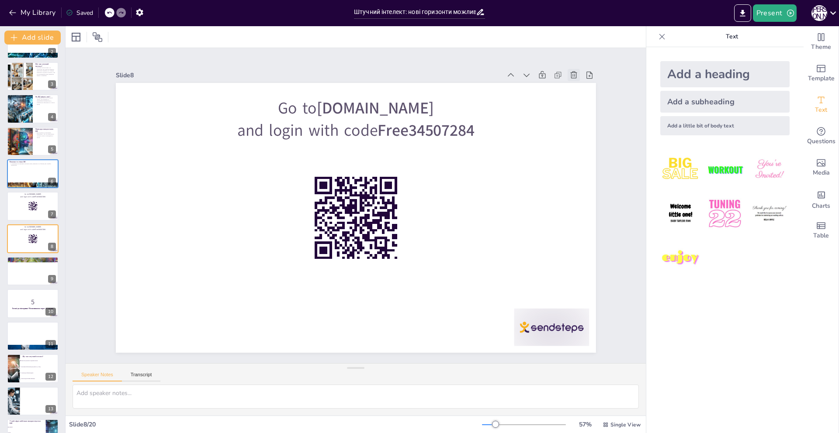
click at [569, 72] on icon at bounding box center [573, 75] width 9 height 9
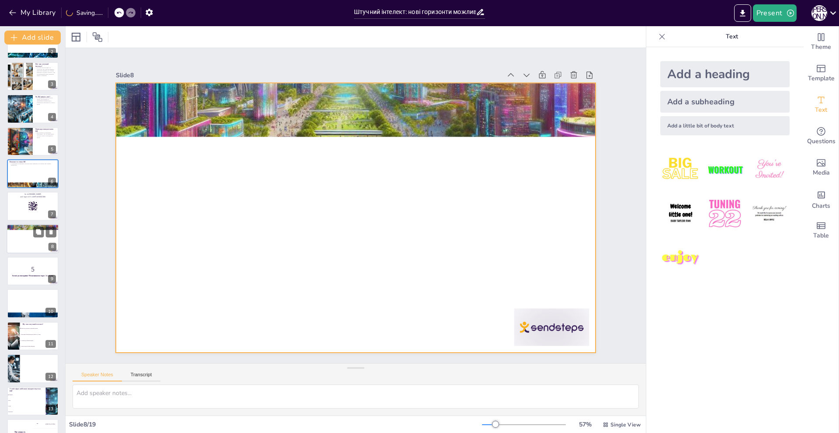
click at [15, 243] on div at bounding box center [33, 239] width 52 height 30
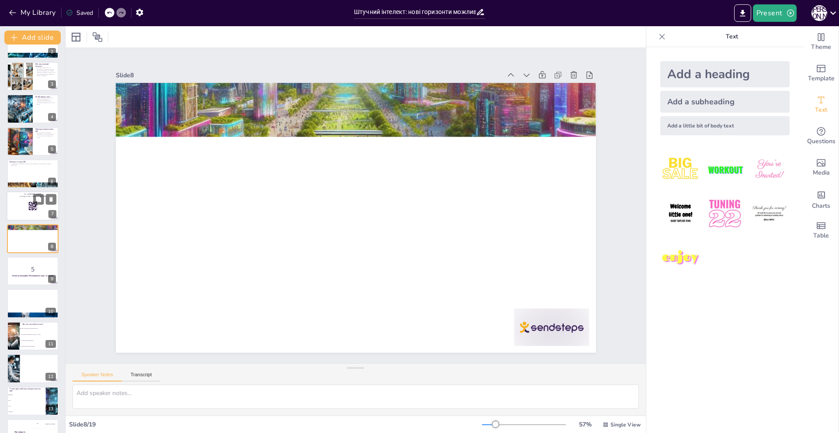
click at [24, 202] on div at bounding box center [33, 207] width 52 height 30
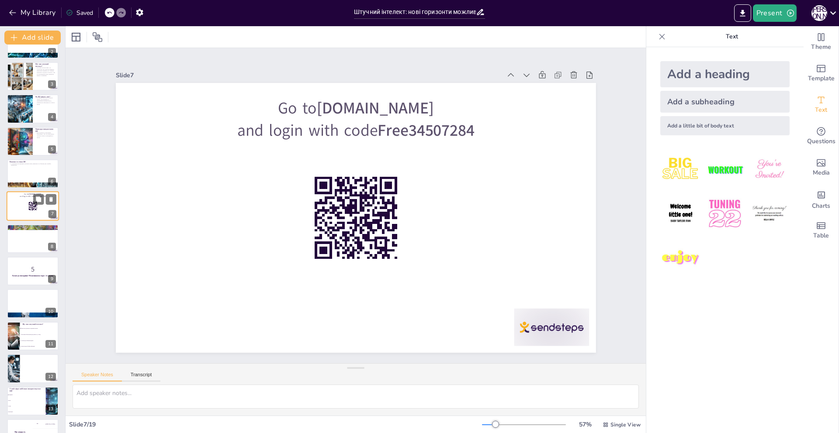
scroll to position [22, 0]
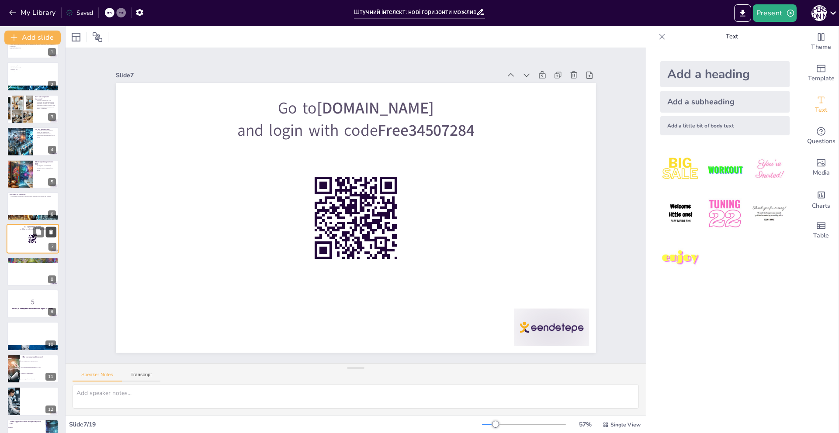
click at [53, 228] on button at bounding box center [51, 232] width 10 height 10
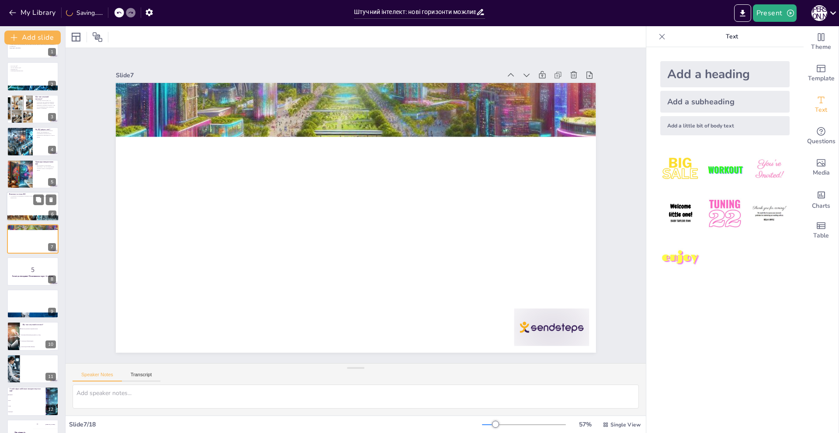
click at [20, 205] on div at bounding box center [33, 207] width 52 height 30
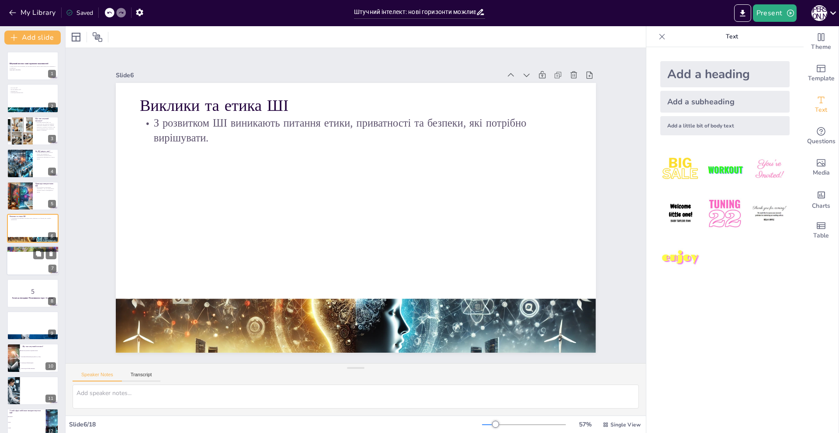
click at [25, 250] on div at bounding box center [33, 249] width 52 height 36
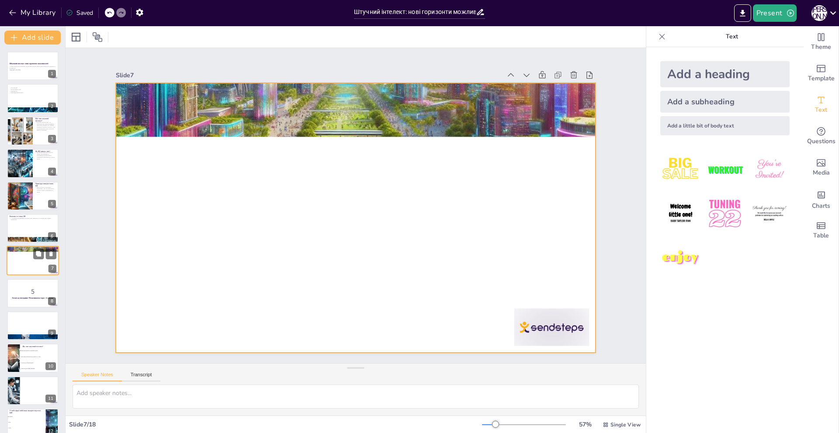
scroll to position [22, 0]
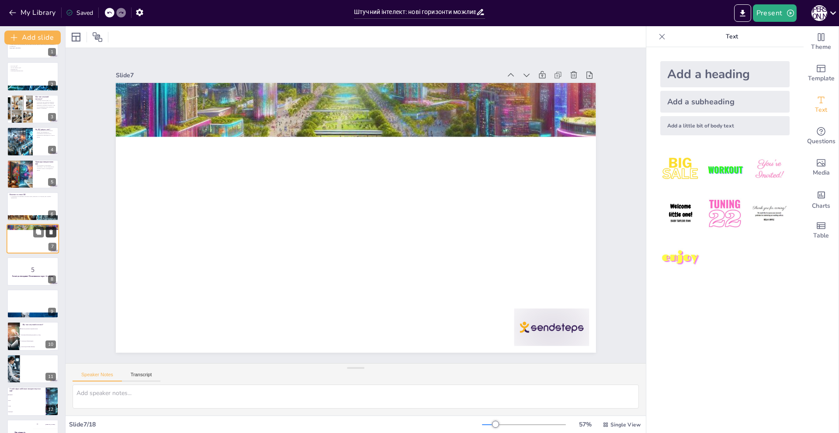
click at [51, 233] on icon at bounding box center [50, 232] width 3 height 5
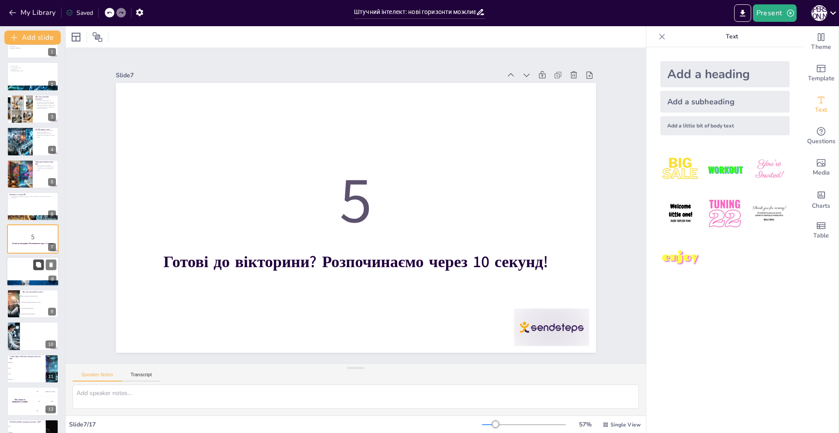
click at [34, 260] on button at bounding box center [38, 264] width 10 height 10
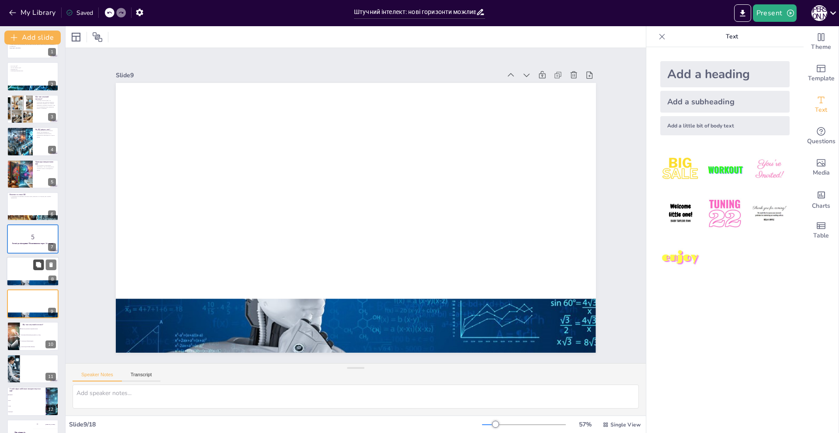
scroll to position [87, 0]
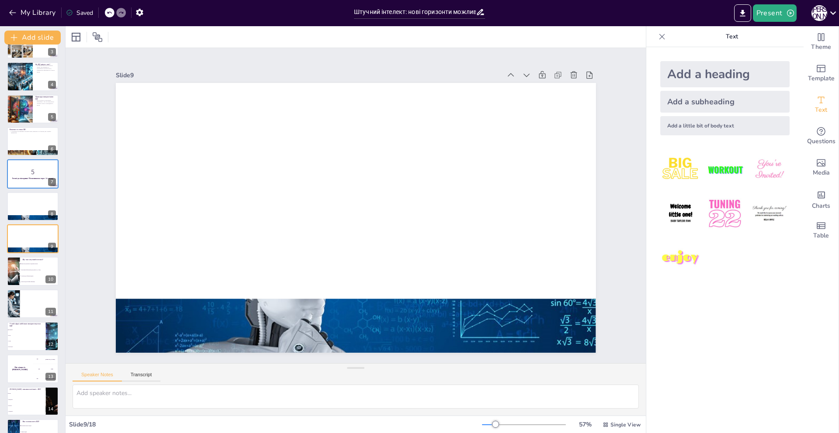
click at [24, 190] on div "Штучний інтелект: нові горизонти можливостей! У цьому виступі ми розглянемо, як…" at bounding box center [32, 255] width 65 height 581
click at [25, 176] on p "5" at bounding box center [32, 172] width 47 height 10
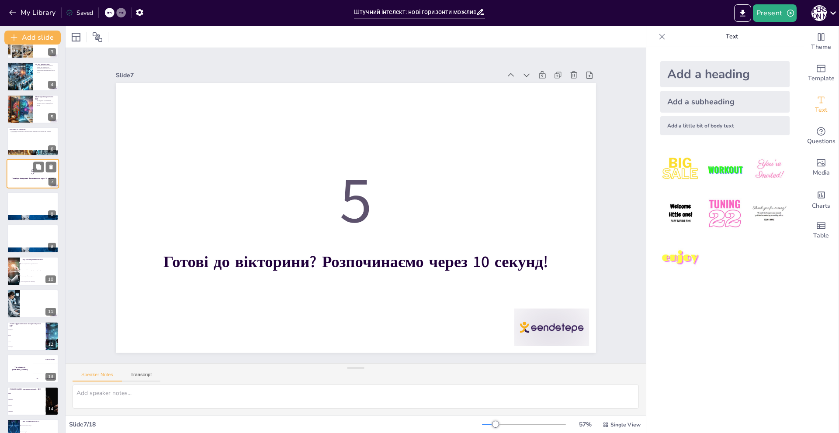
scroll to position [22, 0]
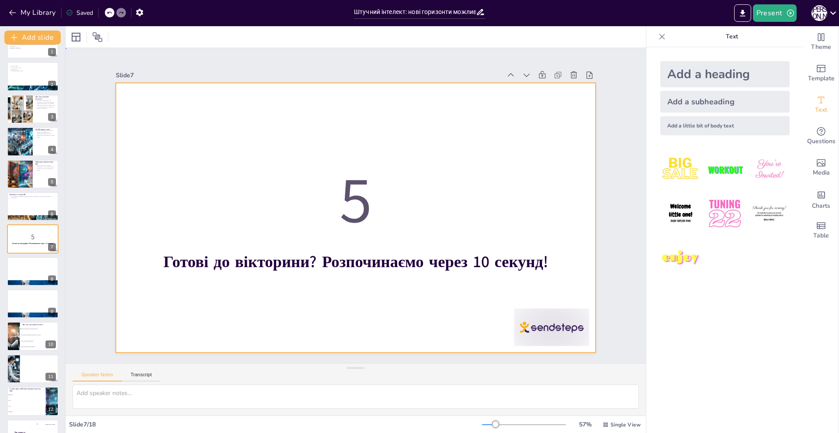
click at [486, 105] on div at bounding box center [356, 218] width 480 height 270
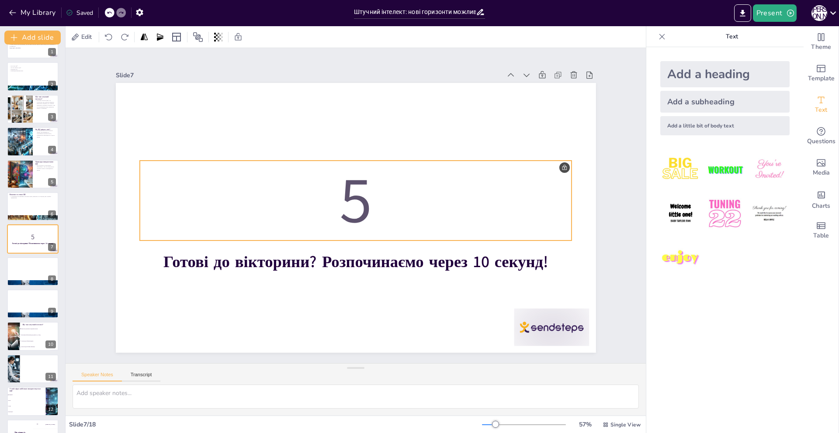
click at [347, 190] on p "5" at bounding box center [356, 201] width 432 height 90
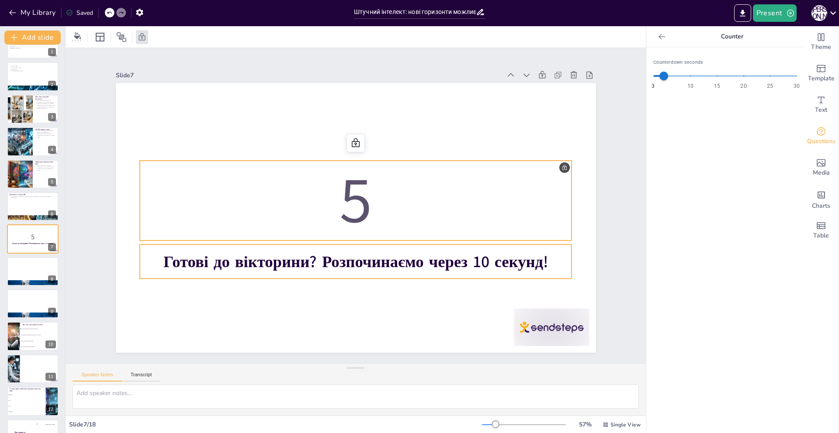
click at [339, 256] on strong "Готові до вікторини? Розпочинаємо через 10 секунд!" at bounding box center [355, 262] width 384 height 22
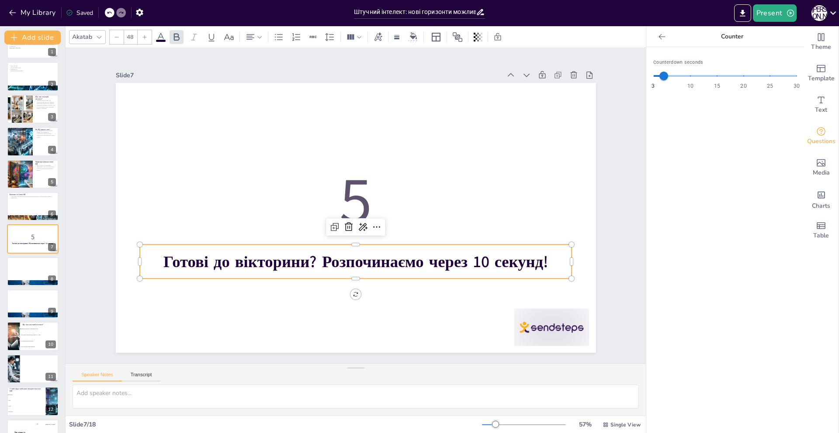
click at [339, 256] on strong "Готові до вікторини? Розпочинаємо через 10 секунд!" at bounding box center [355, 262] width 384 height 22
click at [36, 232] on icon at bounding box center [38, 232] width 6 height 6
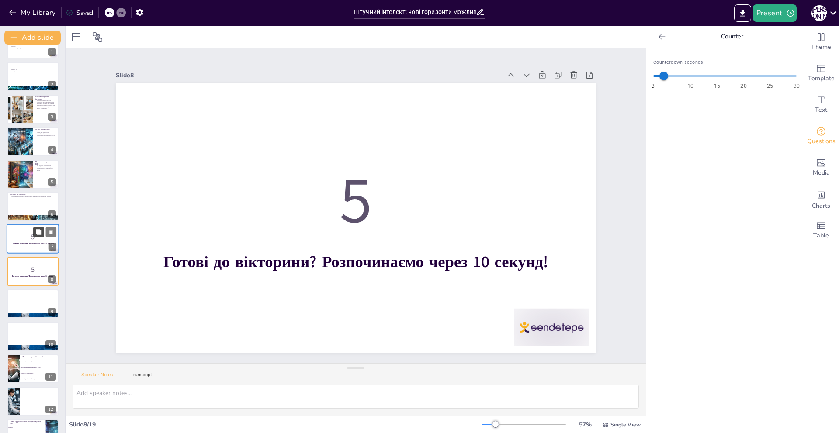
scroll to position [55, 0]
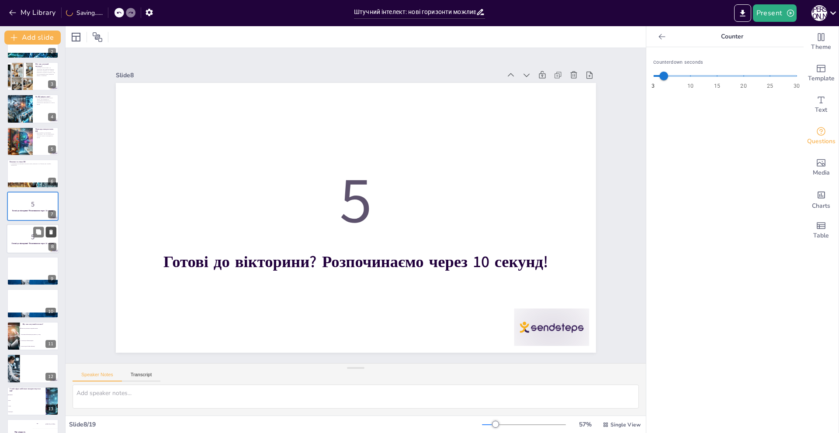
click at [50, 229] on icon at bounding box center [51, 232] width 6 height 6
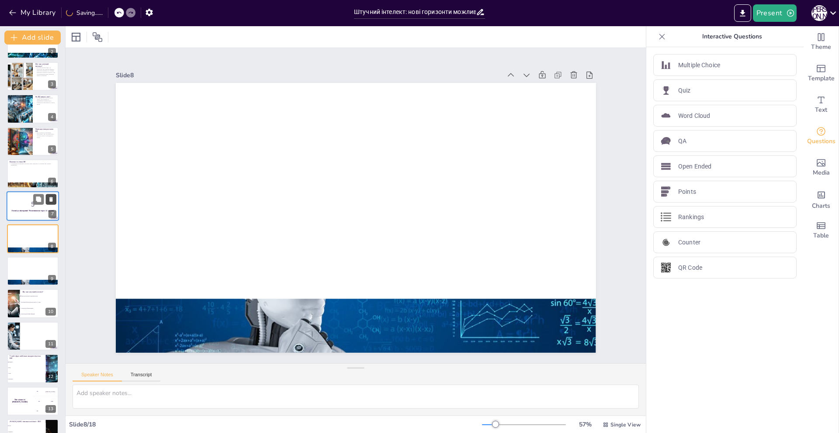
click at [51, 197] on icon at bounding box center [51, 200] width 6 height 6
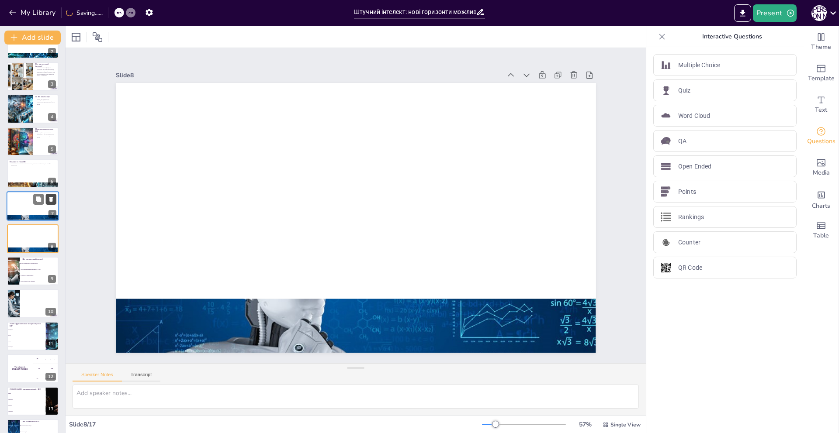
click at [50, 197] on icon at bounding box center [51, 200] width 6 height 6
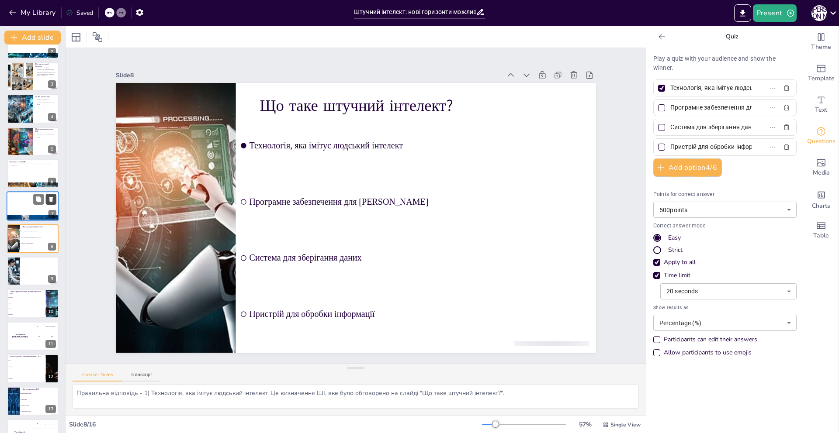
click at [53, 197] on icon at bounding box center [51, 200] width 6 height 6
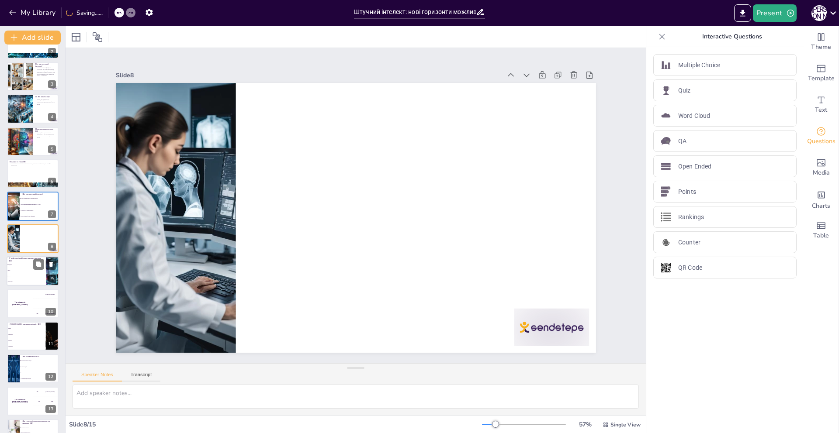
click at [30, 276] on span "Спорт" at bounding box center [27, 276] width 38 height 1
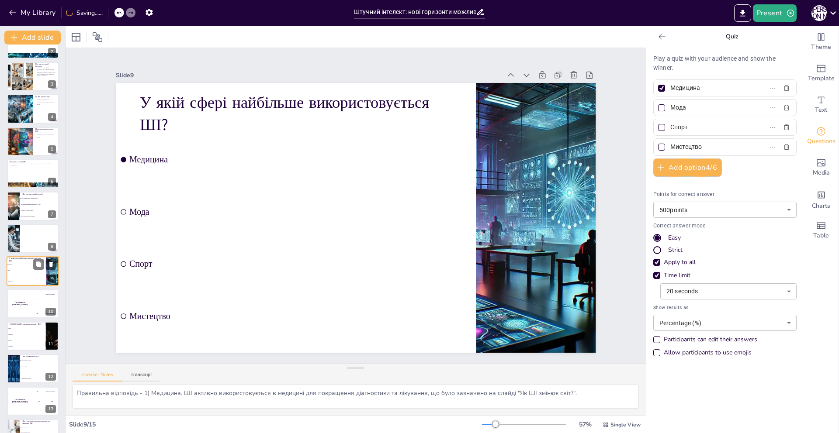
scroll to position [87, 0]
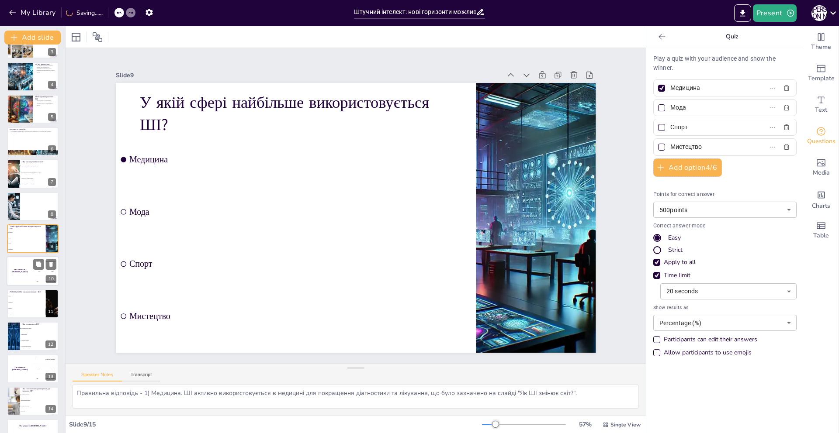
click at [25, 269] on div "The winner is Niels 🏆" at bounding box center [20, 272] width 26 height 30
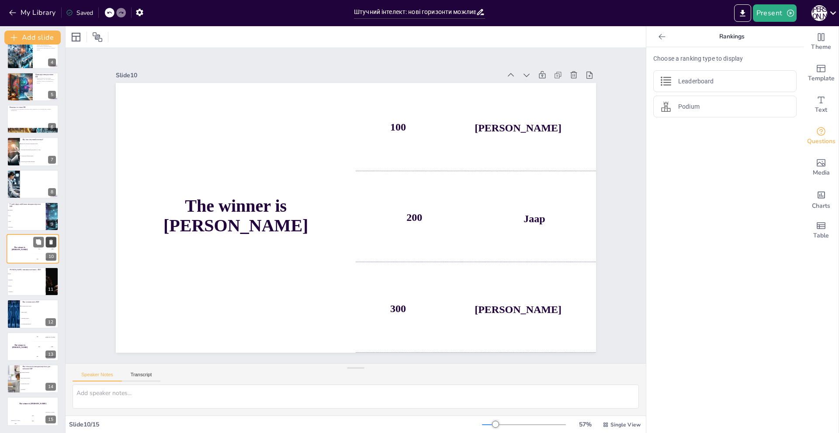
click at [52, 242] on icon at bounding box center [50, 242] width 3 height 5
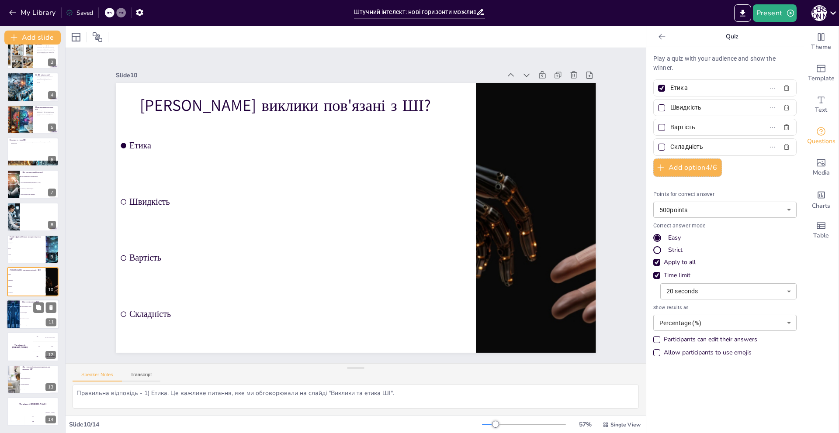
click at [32, 308] on li "Покращити життя людей" at bounding box center [39, 307] width 39 height 6
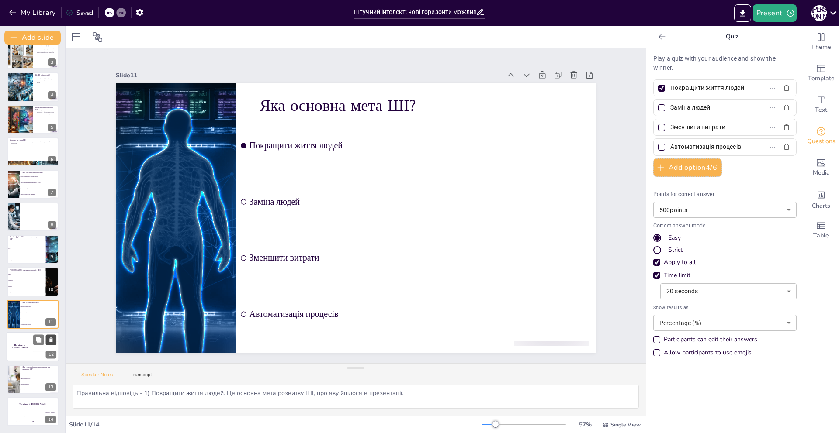
click at [48, 339] on icon at bounding box center [51, 340] width 6 height 6
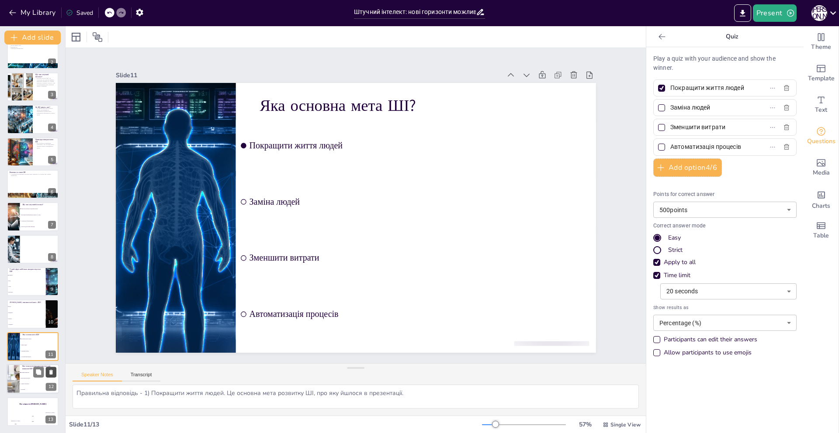
scroll to position [44, 0]
click at [19, 370] on div at bounding box center [13, 379] width 52 height 30
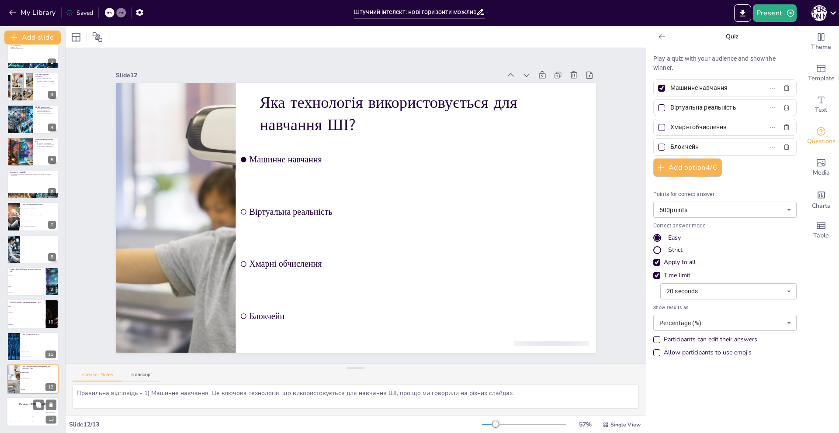
click at [24, 401] on div "The winner is Niels 🏆" at bounding box center [33, 404] width 52 height 15
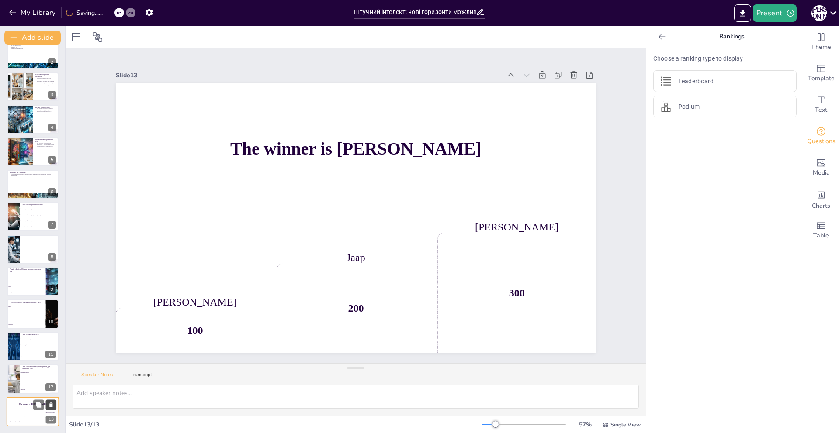
click at [52, 403] on icon at bounding box center [51, 405] width 6 height 6
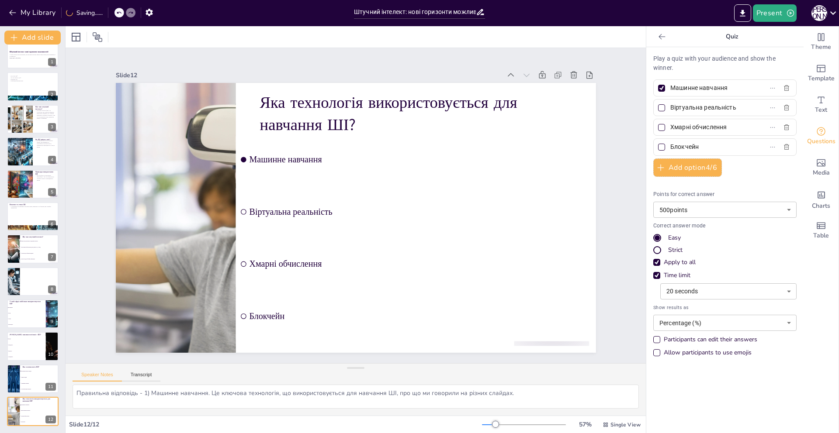
scroll to position [12, 0]
click at [52, 371] on icon at bounding box center [50, 372] width 3 height 5
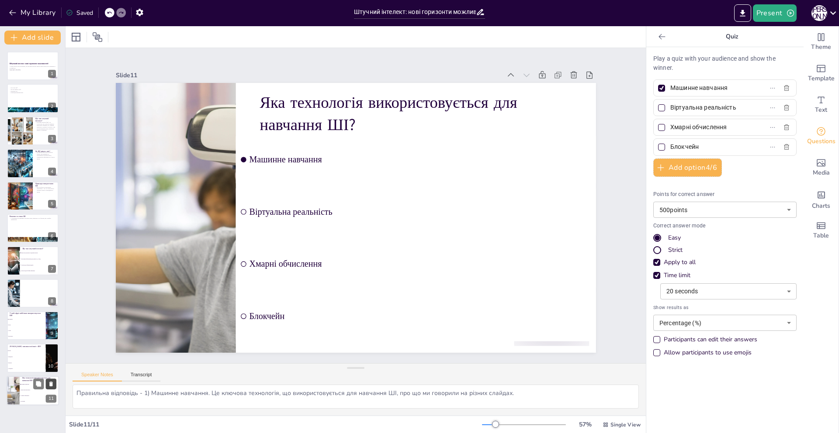
scroll to position [0, 0]
click at [47, 351] on button at bounding box center [51, 351] width 10 height 10
drag, startPoint x: 51, startPoint y: 319, endPoint x: 53, endPoint y: 304, distance: 15.9
click at [51, 319] on icon at bounding box center [50, 319] width 3 height 5
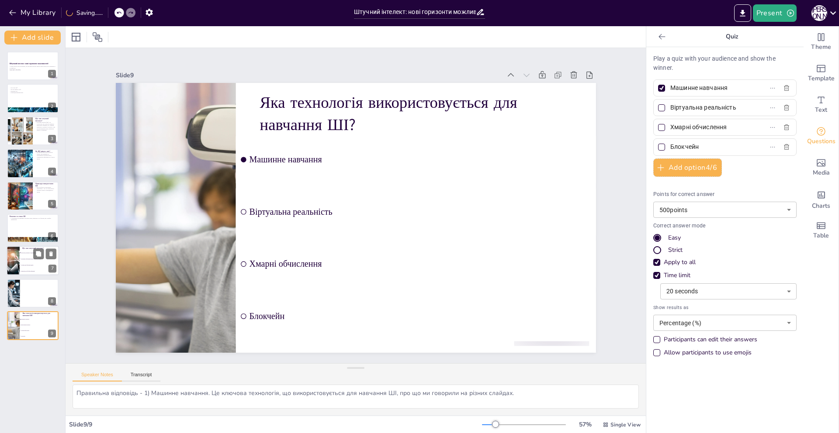
click at [24, 255] on li "Технологія, яка імітує людський інтелект" at bounding box center [39, 253] width 39 height 6
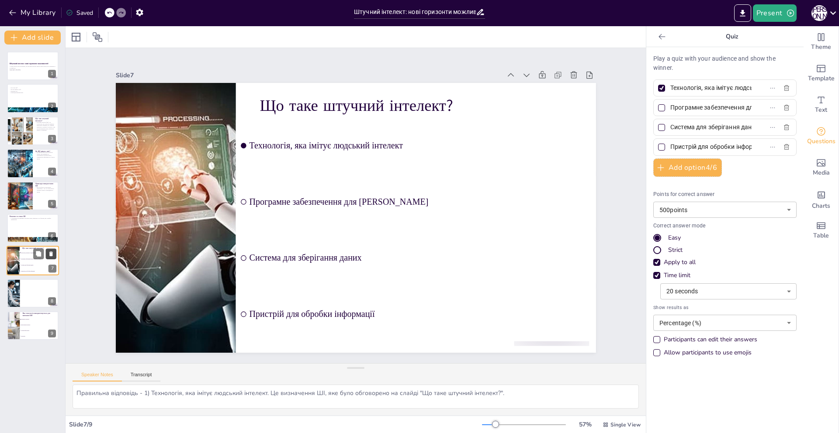
click at [48, 250] on button at bounding box center [51, 254] width 10 height 10
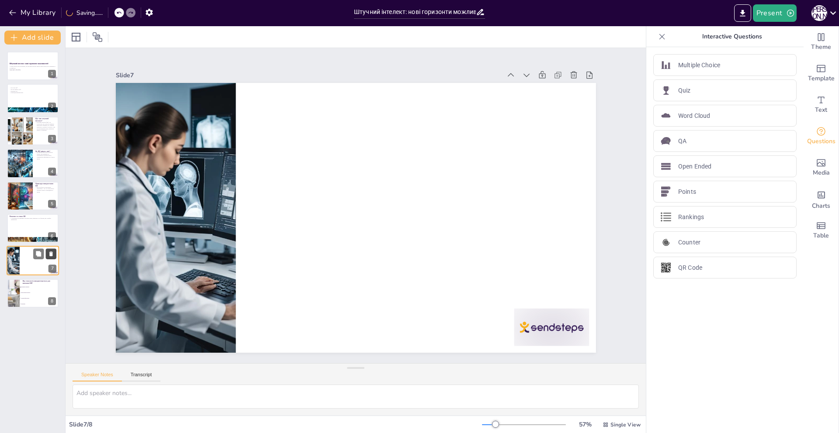
click at [48, 251] on icon at bounding box center [51, 254] width 6 height 6
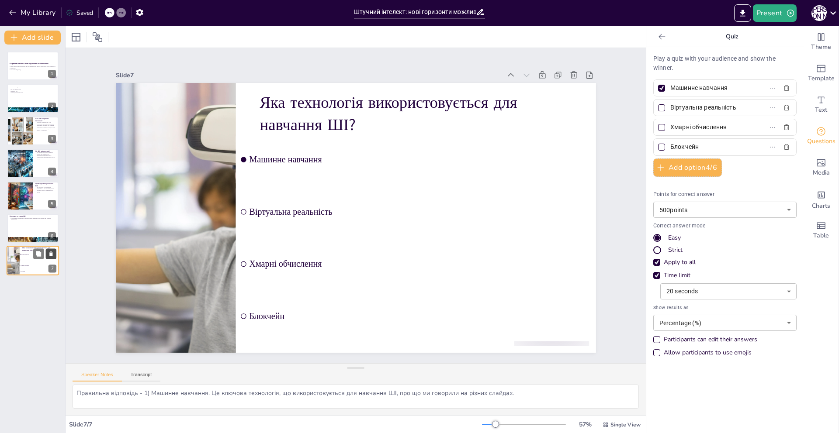
click at [48, 251] on icon at bounding box center [51, 254] width 6 height 6
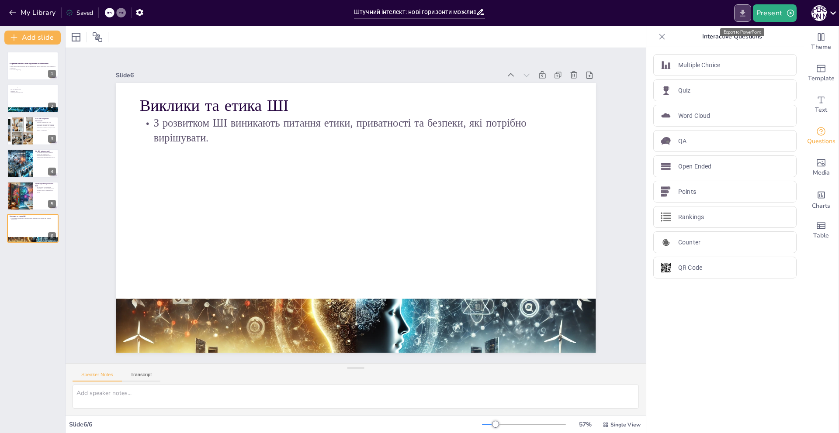
click at [748, 14] on button "Export to PowerPoint" at bounding box center [742, 12] width 17 height 17
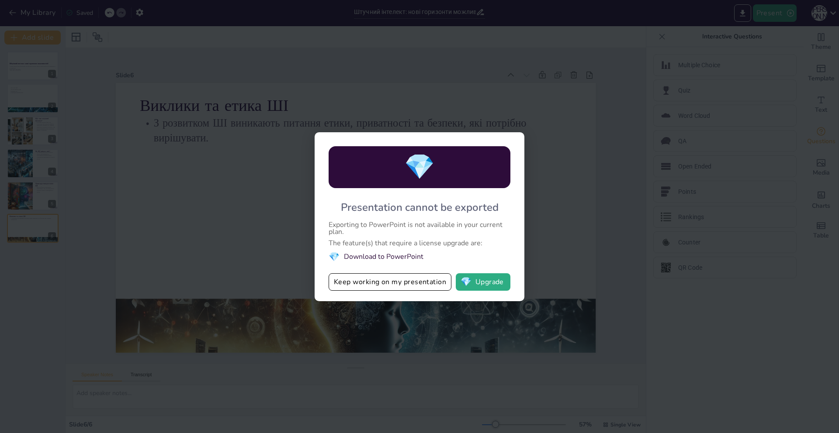
click at [588, 92] on div "💎 Presentation cannot be exported Exporting to PowerPoint is not available in y…" at bounding box center [419, 216] width 839 height 433
click at [382, 289] on button "Keep working on my presentation" at bounding box center [390, 281] width 123 height 17
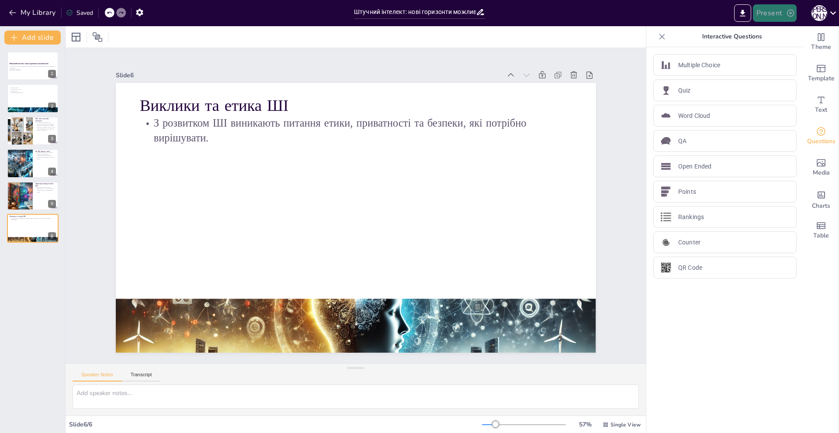
click at [786, 17] on button "Present" at bounding box center [775, 12] width 44 height 17
click at [777, 30] on li "Preview presentation" at bounding box center [788, 32] width 69 height 14
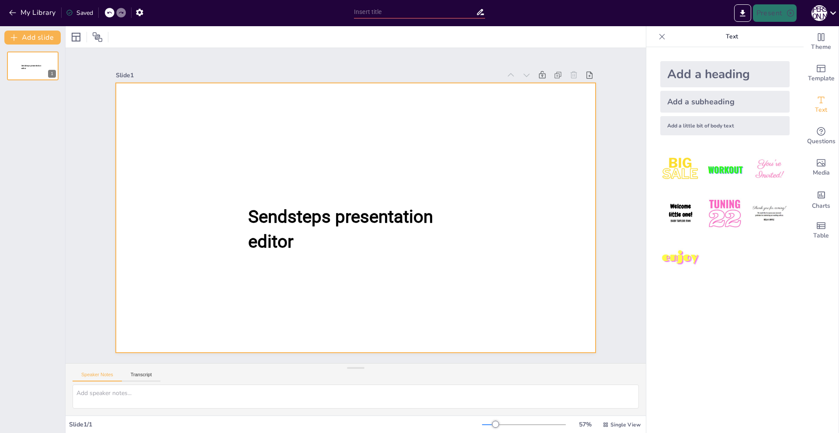
type input "Штучний інтелект: нові горизонти можливостей!"
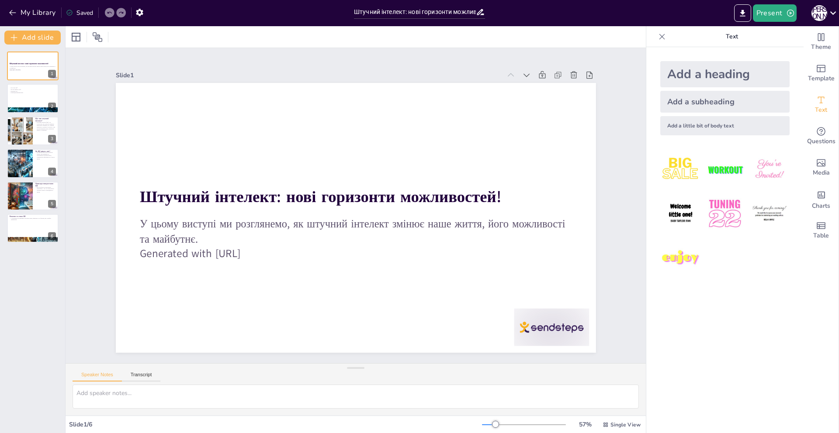
click at [110, 10] on icon at bounding box center [109, 12] width 5 height 5
click at [109, 11] on icon at bounding box center [109, 12] width 5 height 5
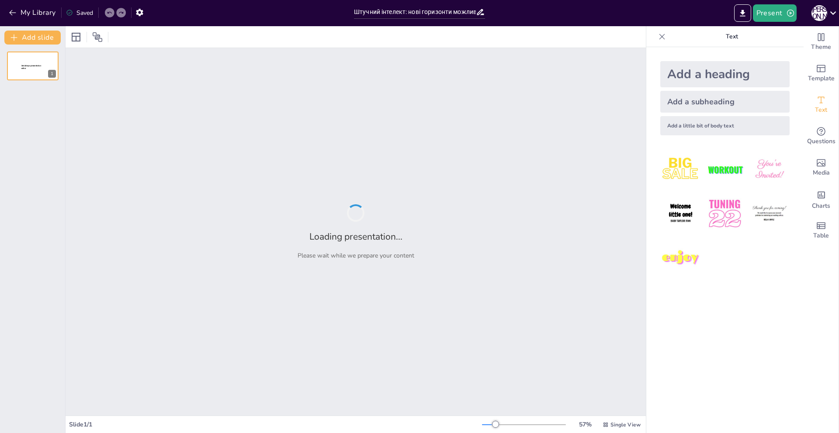
type input "Штучний інтелект: нові горизонти можливостей!"
type input "Можливості штучного інтелекту в сучасному світі"
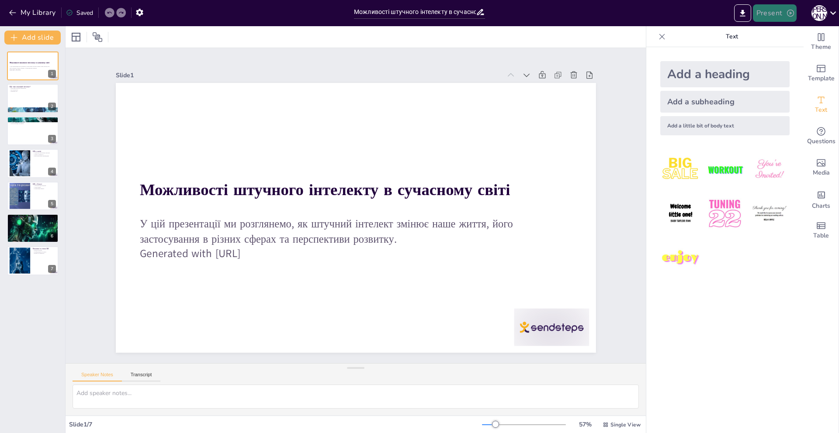
click at [762, 15] on button "Present" at bounding box center [775, 12] width 44 height 17
click at [603, 102] on div at bounding box center [419, 216] width 839 height 433
click at [25, 95] on div at bounding box center [33, 99] width 52 height 30
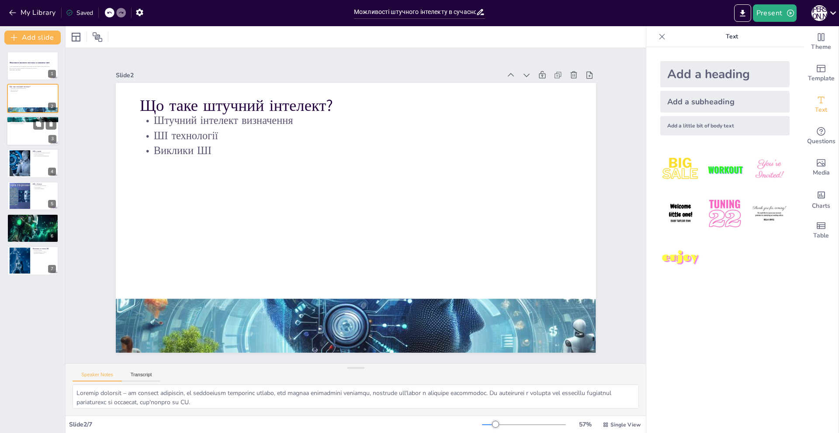
click at [28, 132] on div at bounding box center [33, 131] width 52 height 30
type textarea "Діагностика захворювань за допомогою ШІ є важливим аспектом, оскільки вона дозв…"
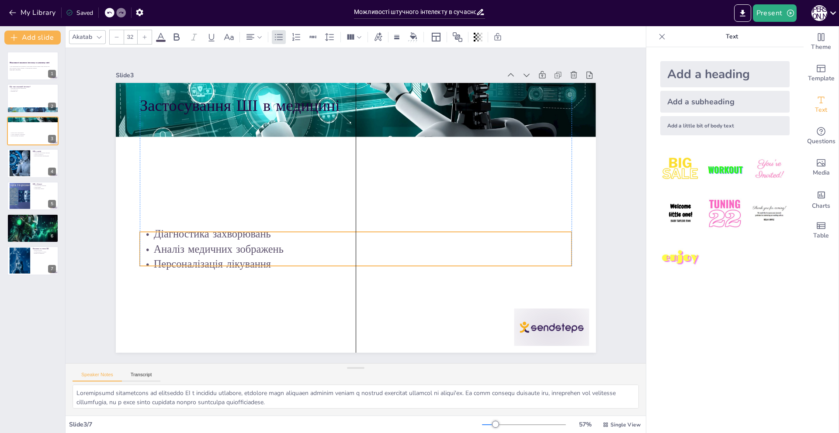
drag, startPoint x: 214, startPoint y: 127, endPoint x: 216, endPoint y: 240, distance: 112.7
click at [216, 240] on p "Аналіз медичних зображень" at bounding box center [333, 243] width 381 height 229
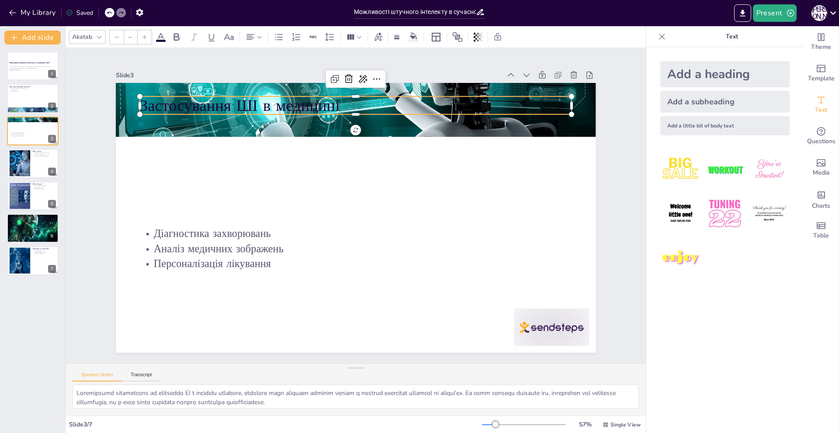
type input "48"
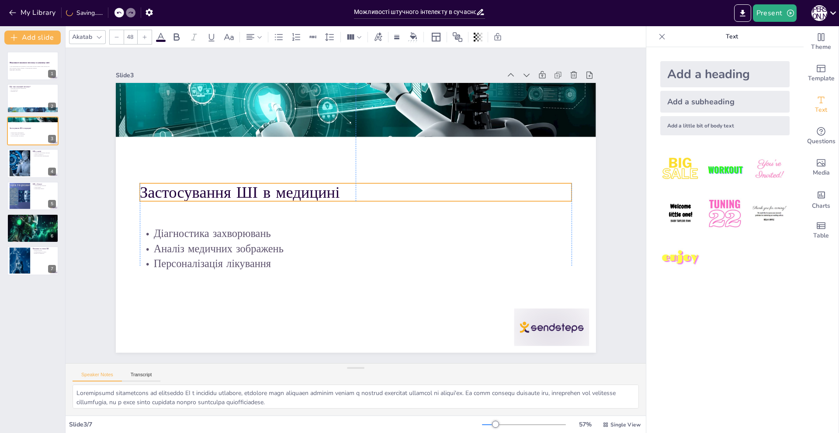
drag, startPoint x: 223, startPoint y: 99, endPoint x: 223, endPoint y: 186, distance: 86.9
click at [223, 186] on p "Застосування ШІ в медицині" at bounding box center [360, 193] width 418 height 155
click at [14, 158] on div at bounding box center [19, 163] width 45 height 27
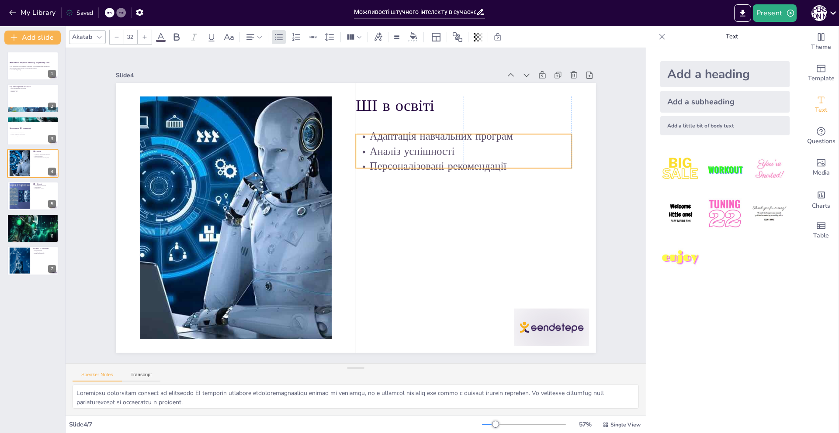
drag, startPoint x: 404, startPoint y: 138, endPoint x: 403, endPoint y: 145, distance: 7.5
click at [403, 152] on p "Аналіз успішності" at bounding box center [476, 212] width 194 height 121
click at [28, 188] on div at bounding box center [19, 196] width 35 height 27
type textarea "Автоматизація процесів за допомогою ШІ дозволяє бізнесам зменшити витрати та пі…"
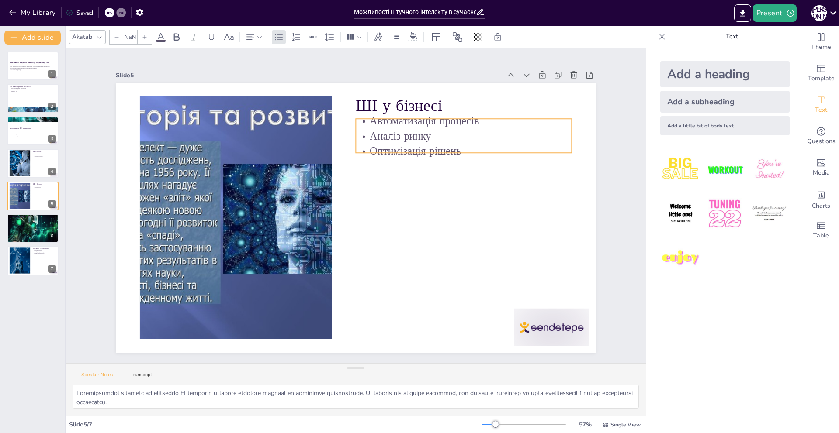
type input "32"
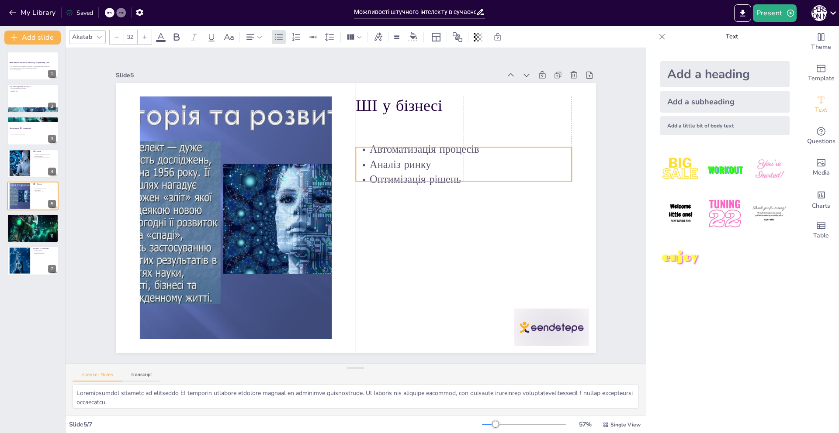
drag, startPoint x: 402, startPoint y: 125, endPoint x: 403, endPoint y: 154, distance: 28.9
click at [403, 166] on p "Аналіз ринку" at bounding box center [467, 235] width 183 height 139
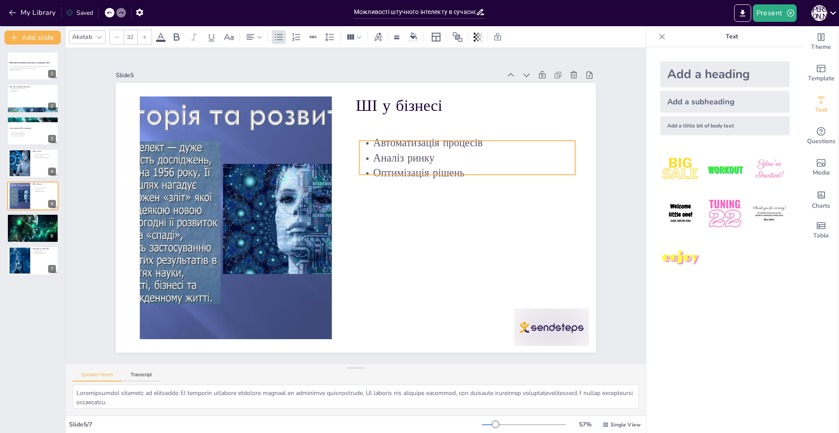
drag, startPoint x: 406, startPoint y: 153, endPoint x: 409, endPoint y: 147, distance: 7.4
click at [409, 147] on p "Автоматизація процесів" at bounding box center [481, 180] width 210 height 81
click at [407, 147] on p "Автоматизація процесів" at bounding box center [474, 167] width 214 height 59
click at [407, 145] on p "Автоматизація процесів" at bounding box center [481, 204] width 194 height 121
click at [32, 224] on div at bounding box center [33, 229] width 52 height 30
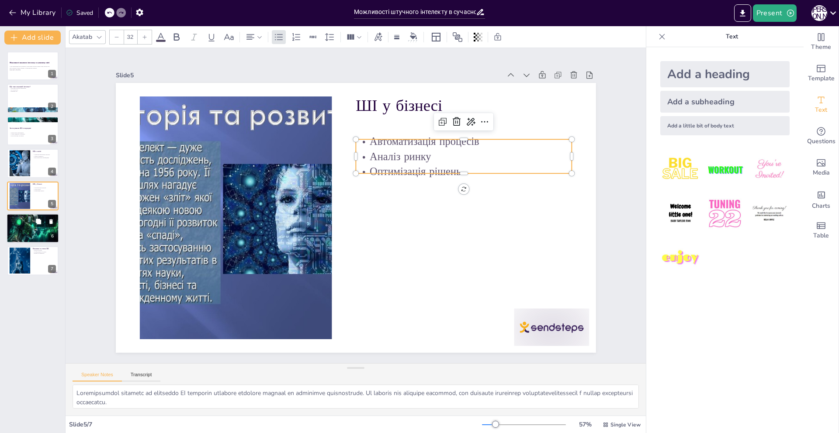
type textarea "Потенціал змін, які може принести ШІ, є величезним. Це може вплинути на різні с…"
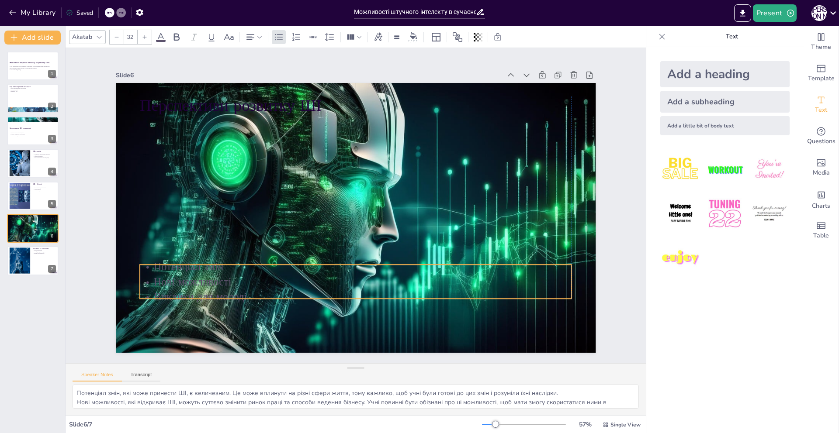
drag, startPoint x: 167, startPoint y: 124, endPoint x: 168, endPoint y: 270, distance: 146.3
click at [168, 270] on p "Потенціал змін" at bounding box center [330, 261] width 401 height 189
click at [348, 243] on icon at bounding box center [341, 245] width 14 height 14
click at [333, 242] on icon at bounding box center [326, 242] width 14 height 14
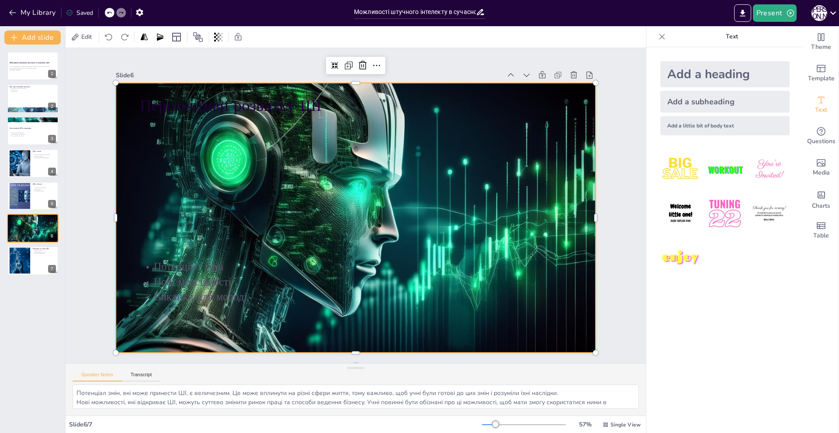
click at [392, 224] on div at bounding box center [344, 211] width 477 height 553
click at [821, 168] on span "Media" at bounding box center [821, 173] width 17 height 10
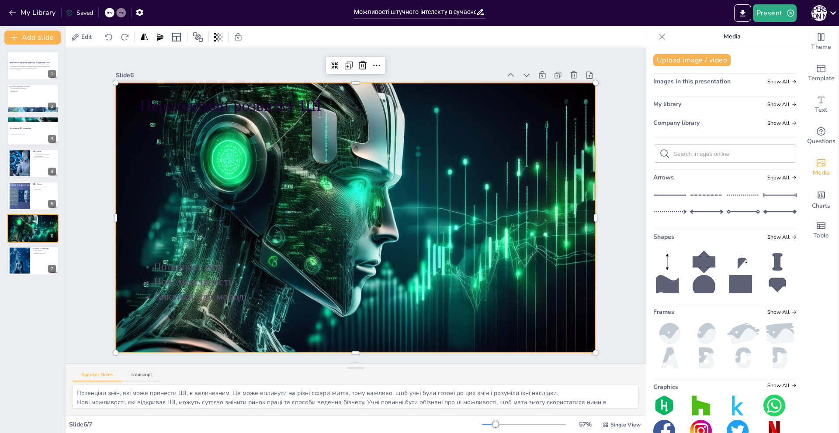
click at [731, 282] on icon at bounding box center [740, 287] width 22 height 25
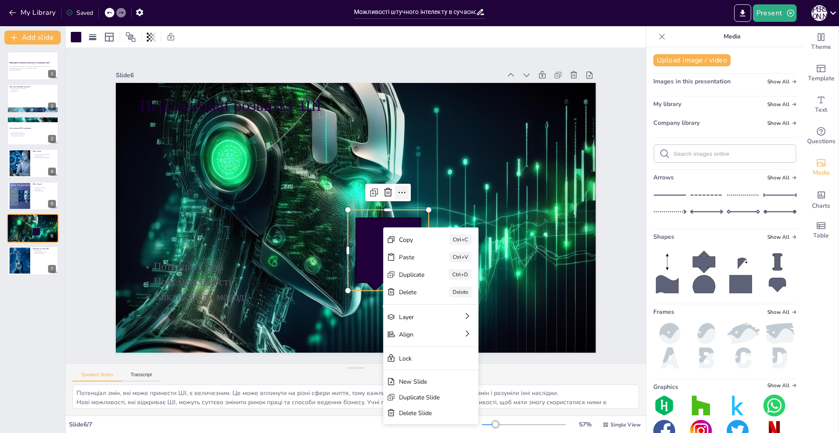
click at [371, 246] on div at bounding box center [363, 253] width 15 height 15
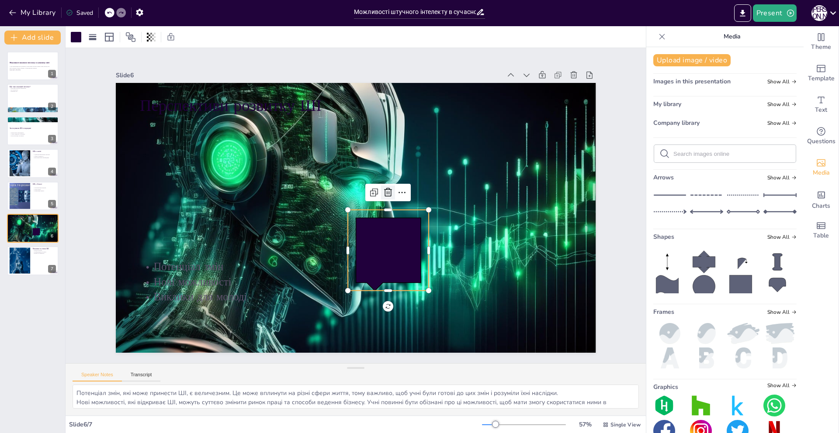
click at [384, 208] on icon at bounding box center [389, 213] width 11 height 11
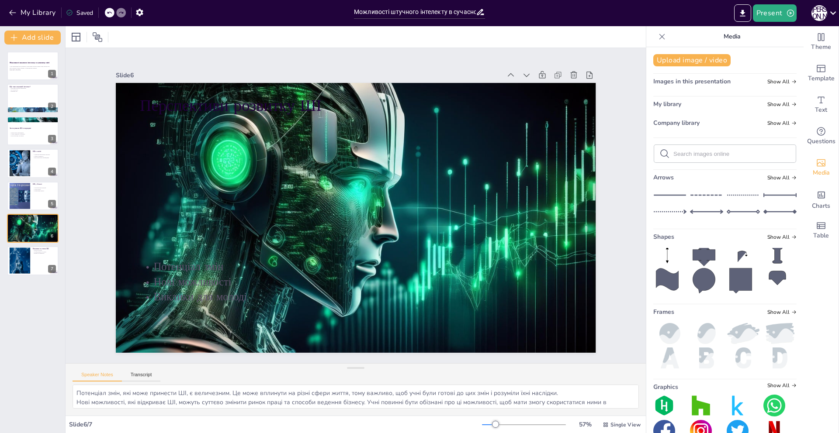
click at [692, 256] on icon at bounding box center [703, 255] width 22 height 22
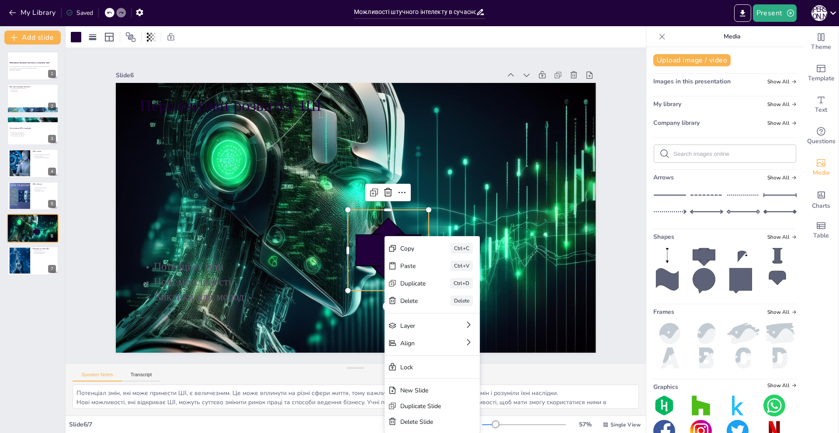
click at [367, 244] on icon at bounding box center [377, 256] width 77 height 77
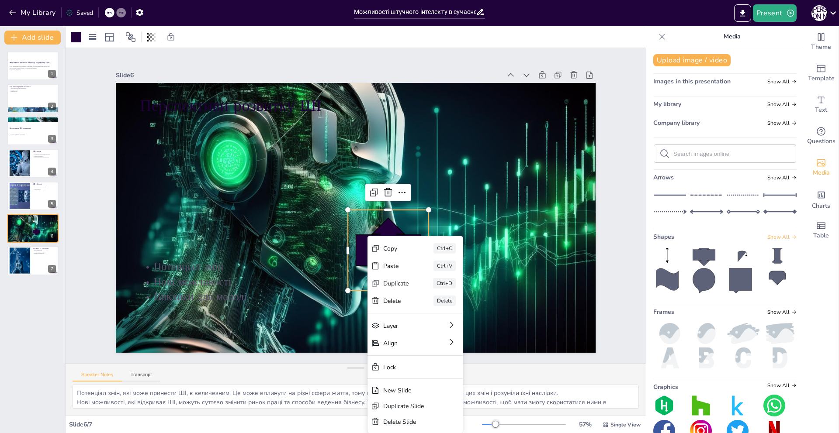
click at [774, 239] on span "Show All" at bounding box center [781, 237] width 29 height 6
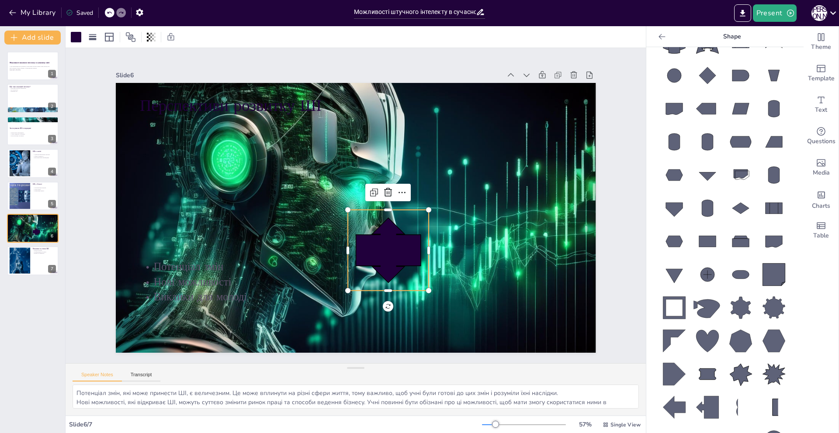
scroll to position [743, 0]
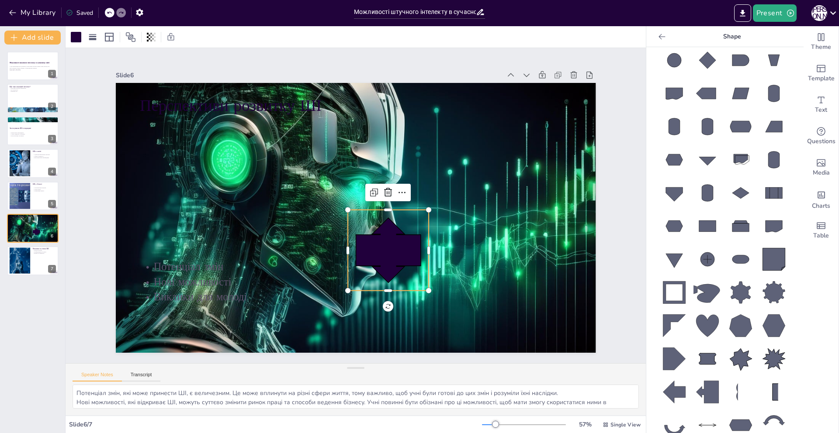
click at [664, 279] on icon at bounding box center [674, 293] width 28 height 28
click at [385, 194] on icon at bounding box center [390, 199] width 10 height 10
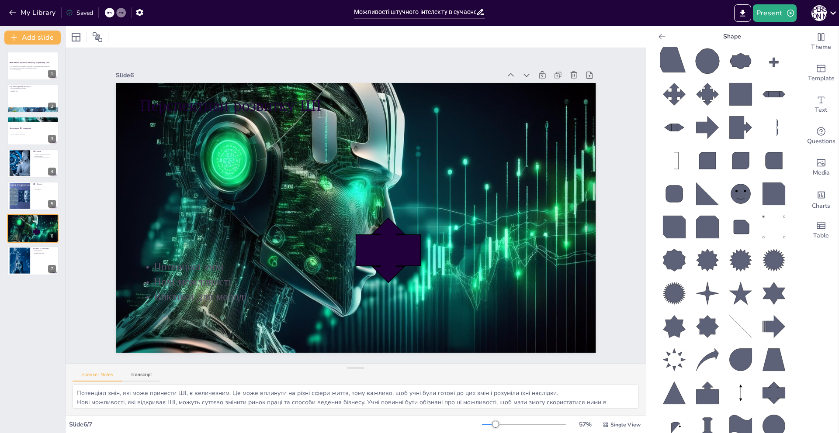
scroll to position [1262, 0]
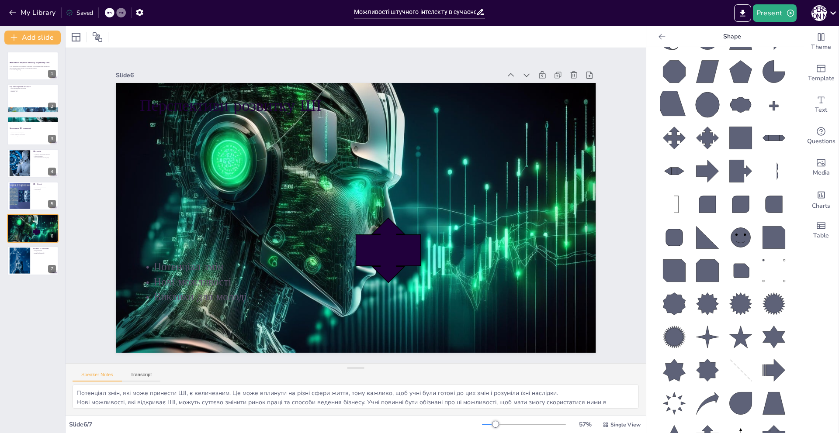
click at [729, 127] on icon at bounding box center [740, 138] width 22 height 22
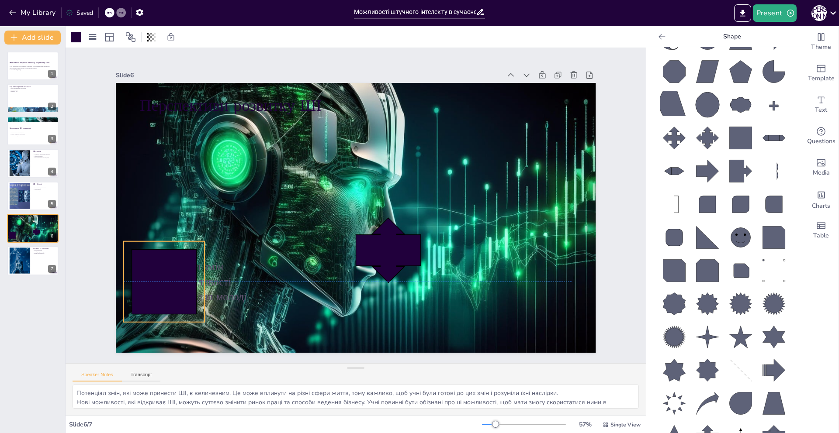
drag, startPoint x: 358, startPoint y: 238, endPoint x: 167, endPoint y: 276, distance: 195.1
click at [167, 260] on icon at bounding box center [150, 219] width 82 height 82
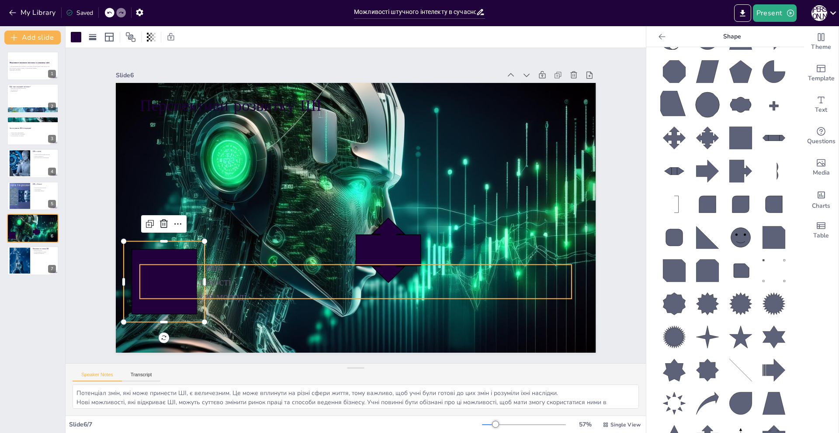
click at [211, 280] on p "Нові можливості" at bounding box center [310, 268] width 358 height 266
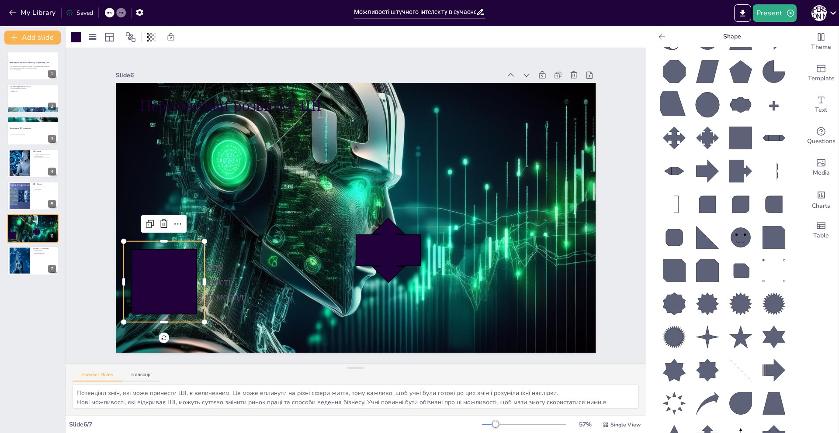
click at [149, 122] on icon at bounding box center [193, 78] width 89 height 89
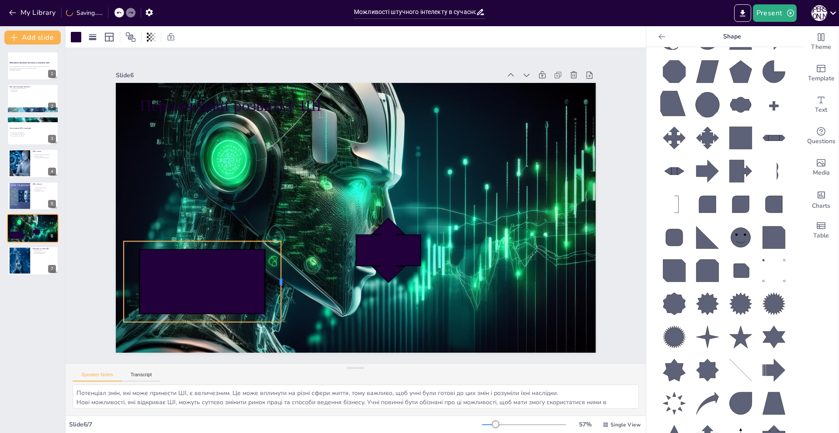
drag, startPoint x: 200, startPoint y: 279, endPoint x: 276, endPoint y: 291, distance: 76.9
click at [276, 291] on div at bounding box center [264, 256] width 31 height 79
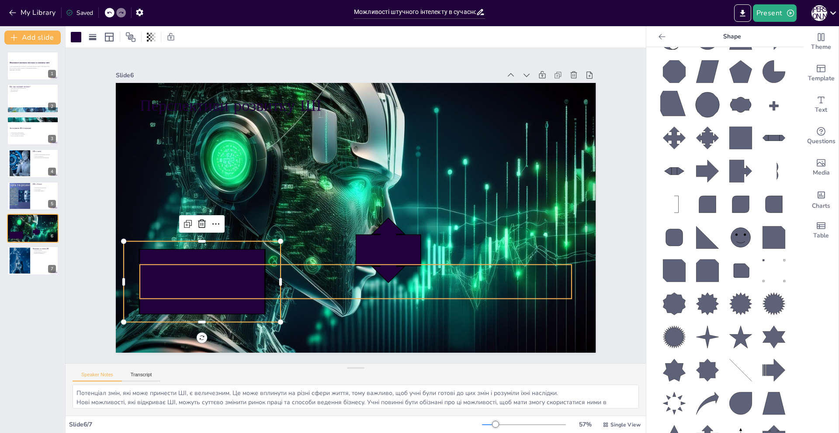
click at [295, 289] on p "Виклики для молоді" at bounding box center [282, 259] width 266 height 358
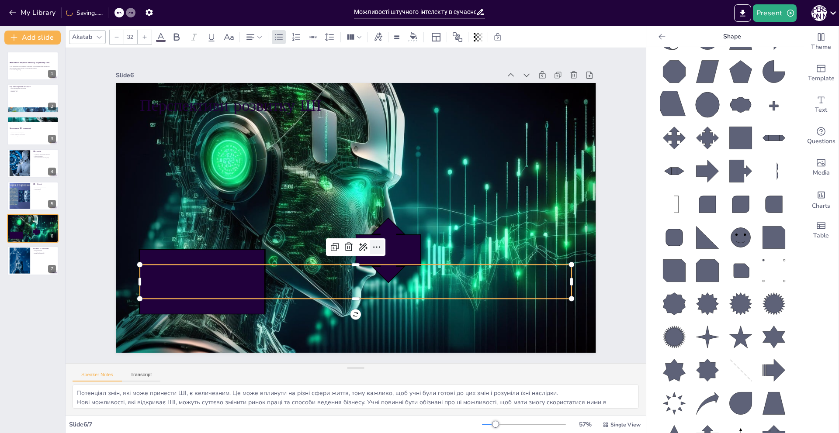
click at [369, 246] on icon at bounding box center [362, 251] width 13 height 13
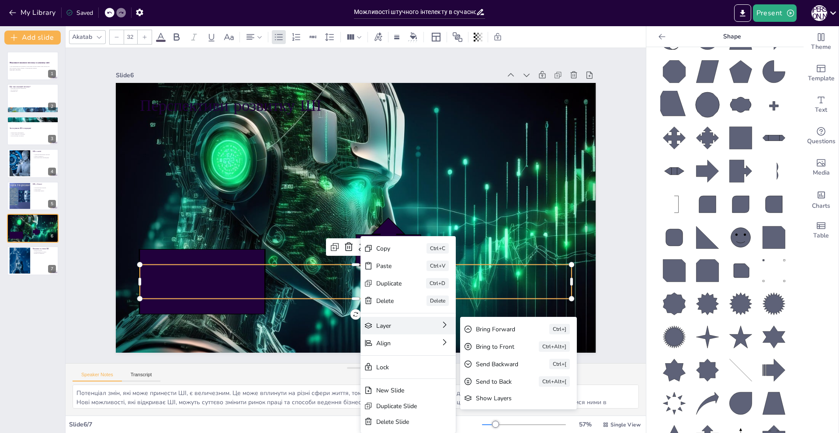
click at [375, 379] on div "Layer Bring Forward Ctrl+] Bring to Front Ctrl+Alt+] Send Backward Ctrl+[ Send …" at bounding box center [373, 410] width 91 height 63
click at [483, 422] on div "Bring Forward" at bounding box center [502, 433] width 49 height 23
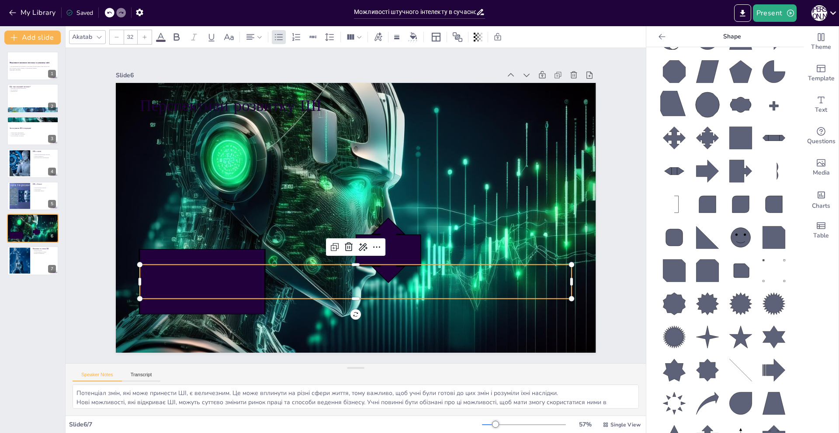
click at [298, 287] on p "Виклики для молоді" at bounding box center [266, 224] width 104 height 425
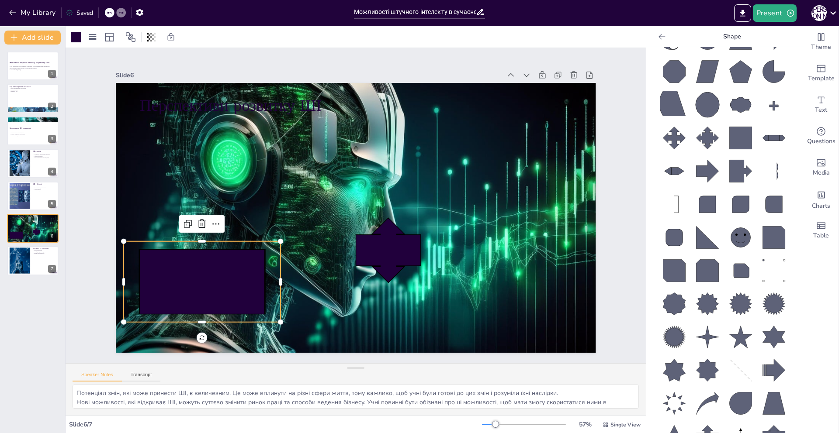
click at [193, 240] on icon at bounding box center [187, 177] width 140 height 126
click at [150, 240] on icon at bounding box center [187, 177] width 140 height 126
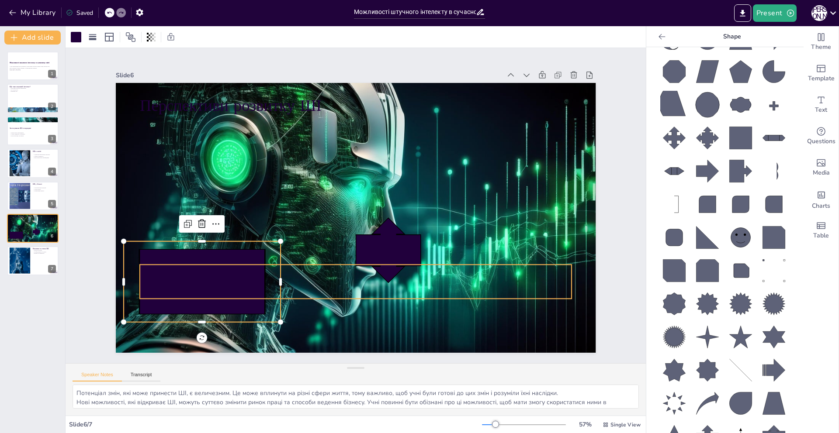
click at [331, 285] on p "Нові можливості" at bounding box center [310, 268] width 358 height 266
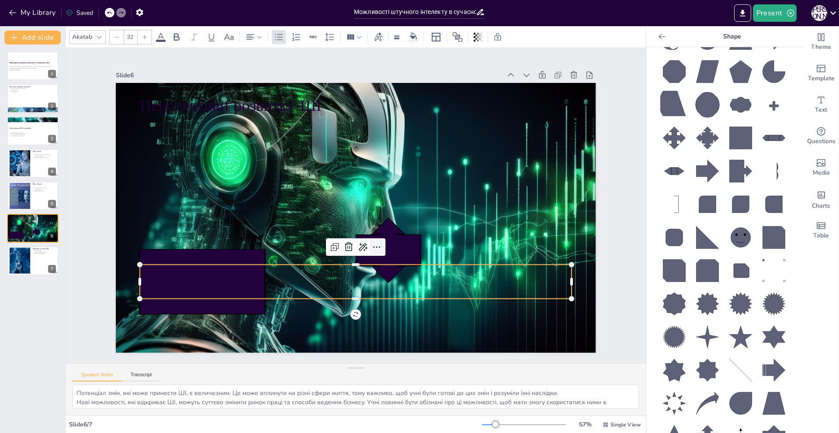
click at [369, 245] on icon at bounding box center [362, 251] width 13 height 13
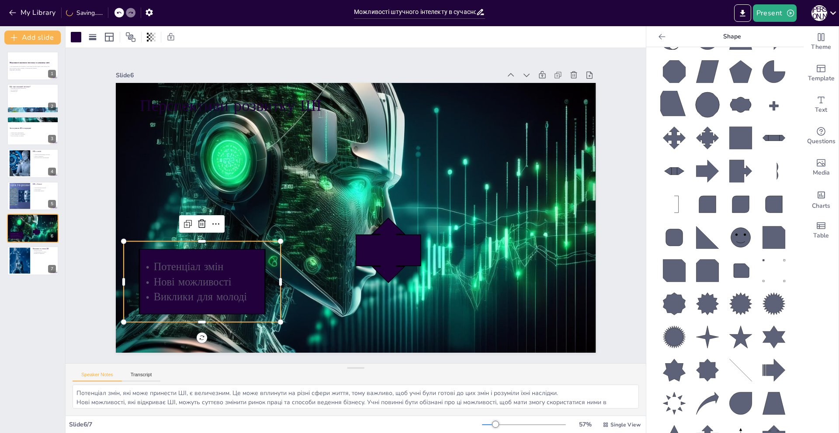
click at [222, 294] on icon at bounding box center [186, 230] width 174 height 125
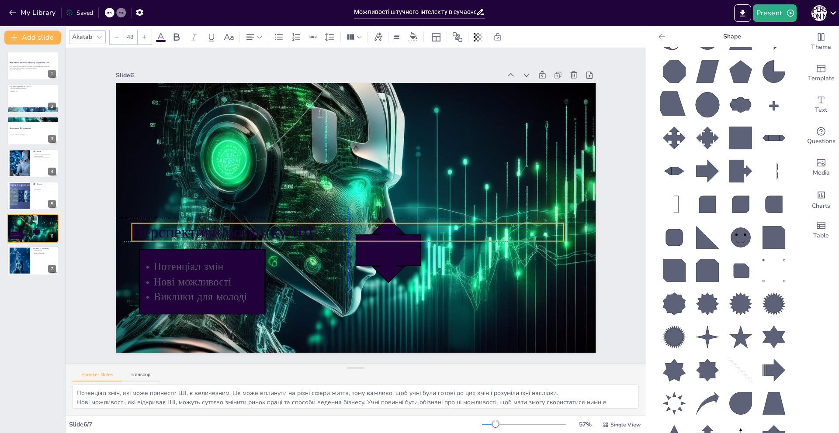
drag, startPoint x: 179, startPoint y: 98, endPoint x: 170, endPoint y: 222, distance: 123.9
click at [170, 222] on p "Перспективи розвитку ШІ" at bounding box center [341, 230] width 427 height 112
click at [731, 127] on icon at bounding box center [740, 138] width 22 height 22
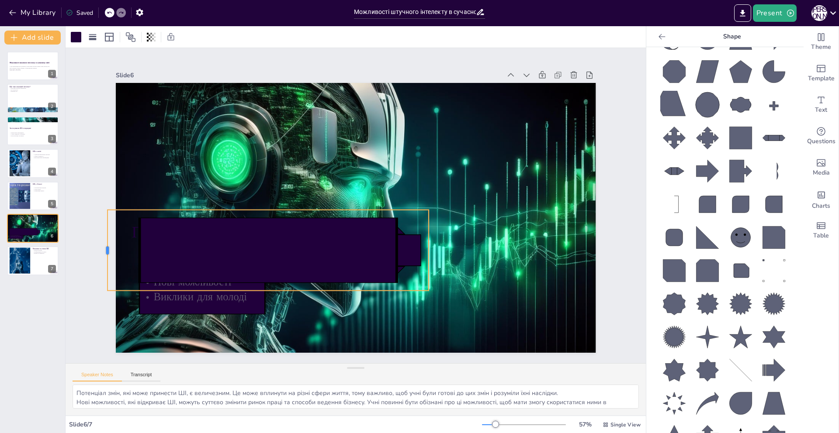
drag, startPoint x: 341, startPoint y: 248, endPoint x: 100, endPoint y: 244, distance: 240.3
click at [100, 183] on div at bounding box center [107, 144] width 39 height 77
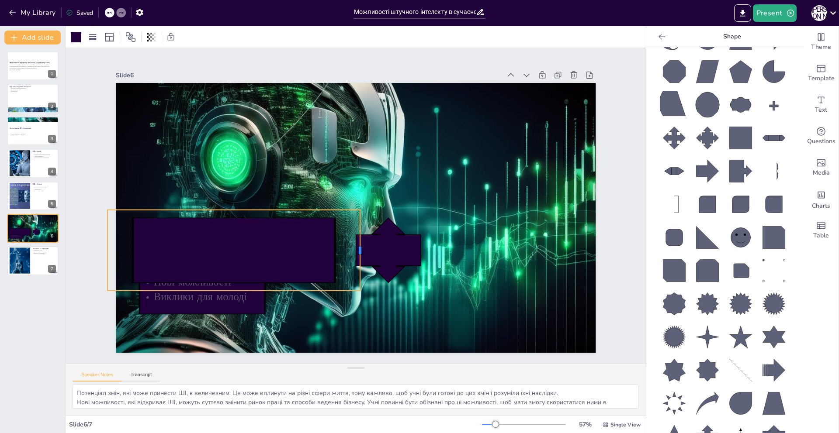
drag, startPoint x: 423, startPoint y: 246, endPoint x: 355, endPoint y: 249, distance: 68.6
click at [355, 249] on div at bounding box center [349, 250] width 32 height 79
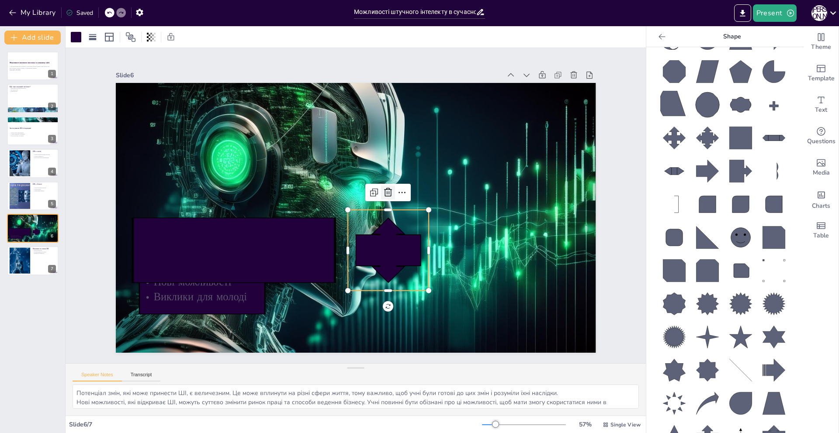
click at [386, 197] on icon at bounding box center [391, 202] width 10 height 10
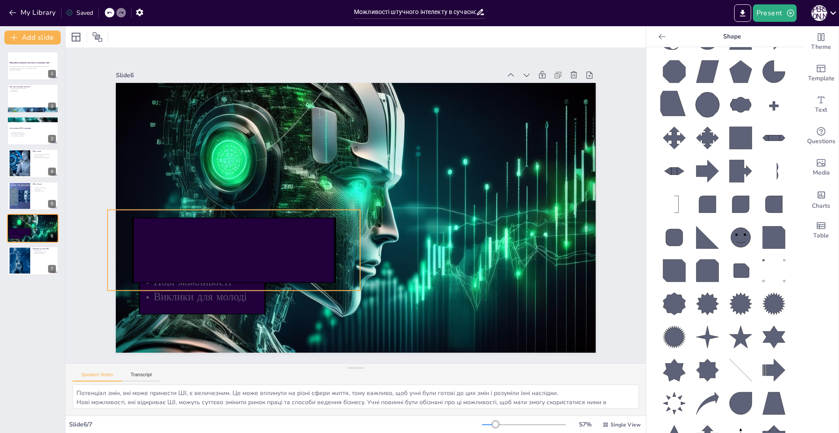
click at [335, 244] on icon at bounding box center [230, 237] width 260 height 107
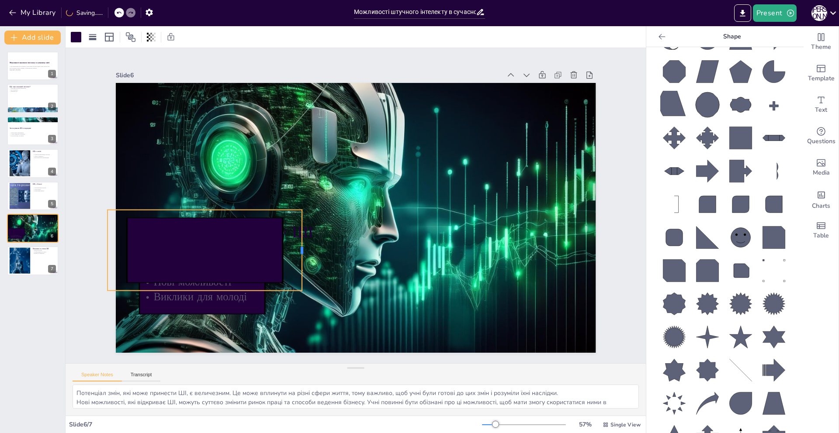
drag, startPoint x: 353, startPoint y: 246, endPoint x: 295, endPoint y: 246, distance: 58.1
click at [295, 168] on div at bounding box center [305, 160] width 81 height 15
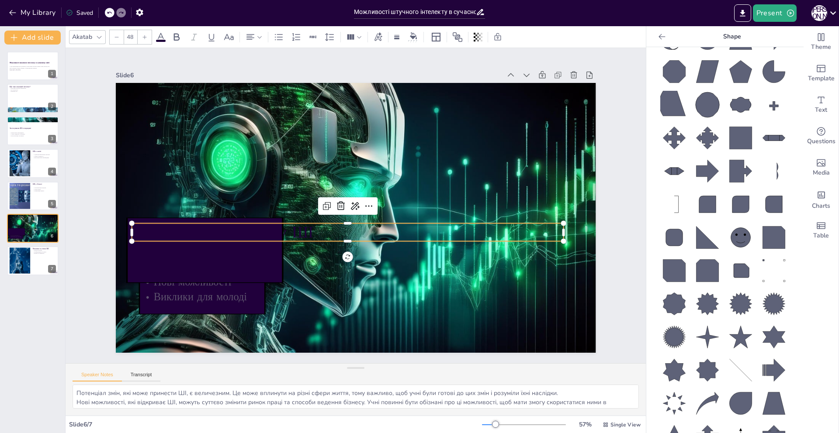
click at [309, 234] on p "Перспективи розвитку ШІ" at bounding box center [341, 230] width 427 height 112
click at [357, 212] on icon at bounding box center [352, 218] width 12 height 12
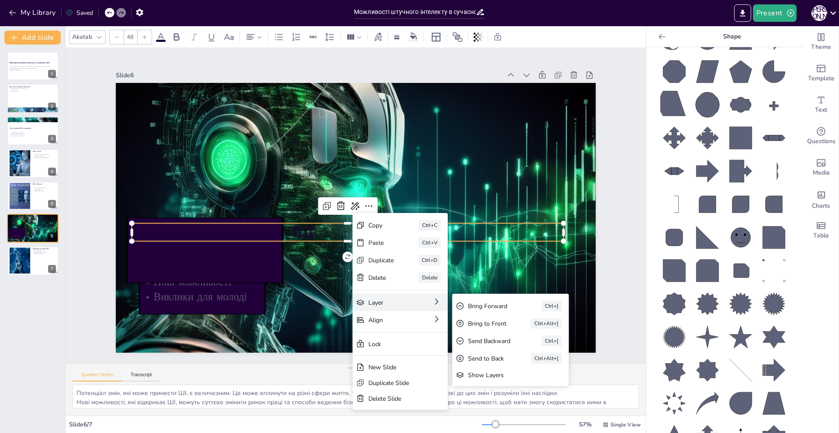
click at [238, 108] on div "Layer" at bounding box center [218, 98] width 40 height 20
click at [466, 389] on div "Bring Forward Ctrl+]" at bounding box center [519, 415] width 116 height 52
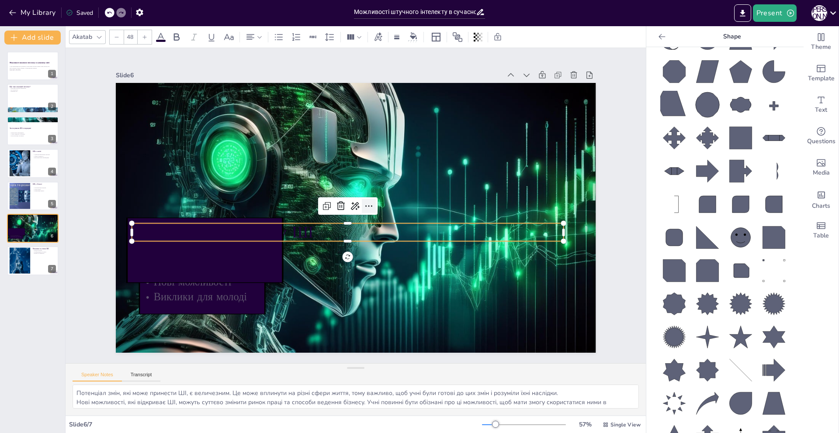
click at [361, 204] on icon at bounding box center [367, 210] width 13 height 13
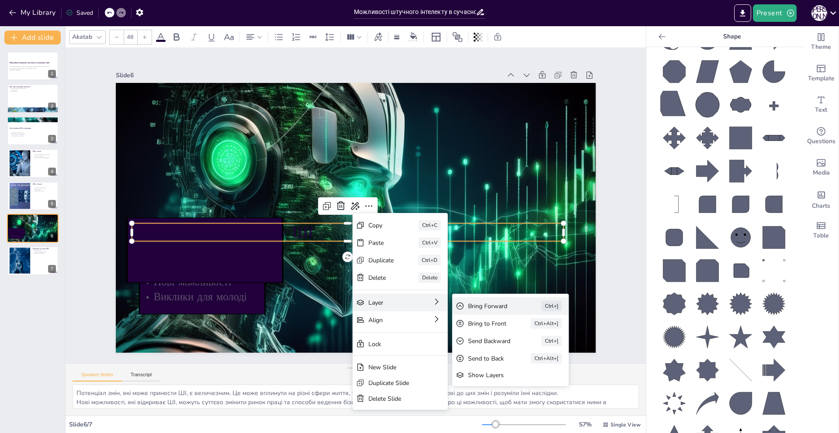
click at [477, 398] on div "Bring Forward" at bounding box center [501, 409] width 49 height 23
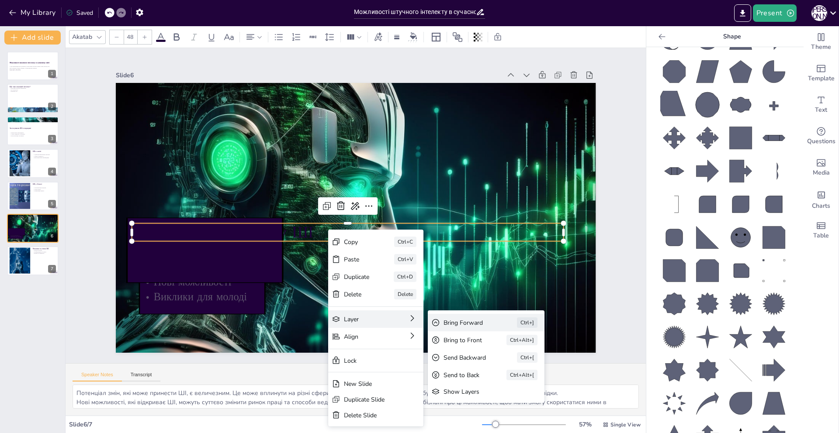
click at [495, 405] on div "Bring Forward Ctrl+]" at bounding box center [468, 436] width 114 height 63
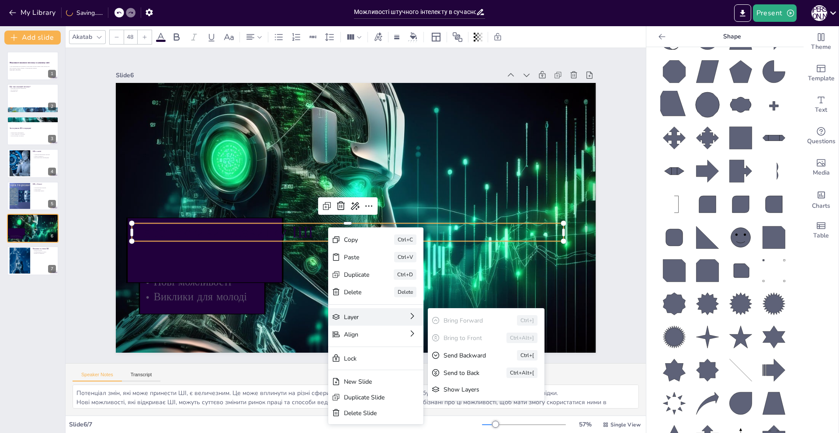
click at [354, 367] on div "Layer" at bounding box center [339, 380] width 38 height 27
click at [407, 360] on div "Layer Bring Forward Ctrl+] Bring to Front Ctrl+Alt+] Send Backward Ctrl+[ Send …" at bounding box center [424, 374] width 97 height 28
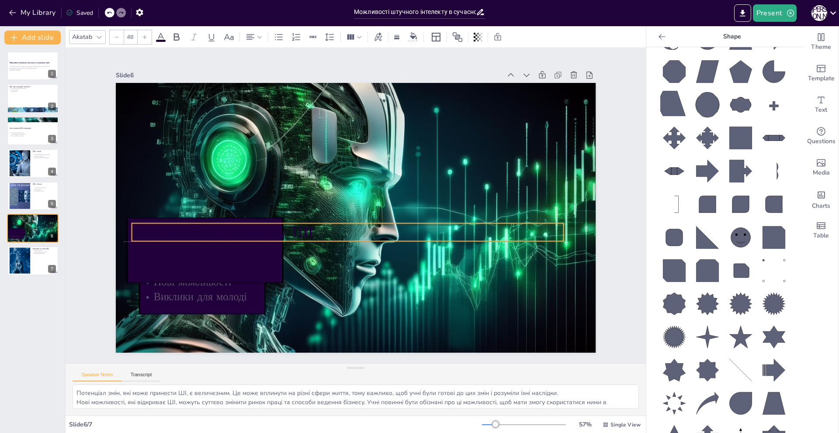
click at [296, 227] on p "Перспективи розвитку ШІ" at bounding box center [341, 230] width 427 height 112
drag, startPoint x: 287, startPoint y: 229, endPoint x: 314, endPoint y: 231, distance: 27.2
click at [314, 231] on p "Перспективи розвитку ШІ" at bounding box center [351, 237] width 336 height 306
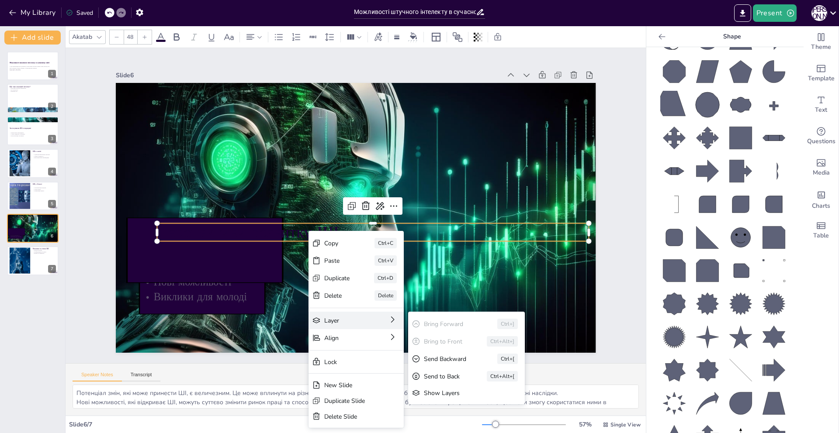
click at [340, 367] on div "Layer" at bounding box center [356, 377] width 40 height 20
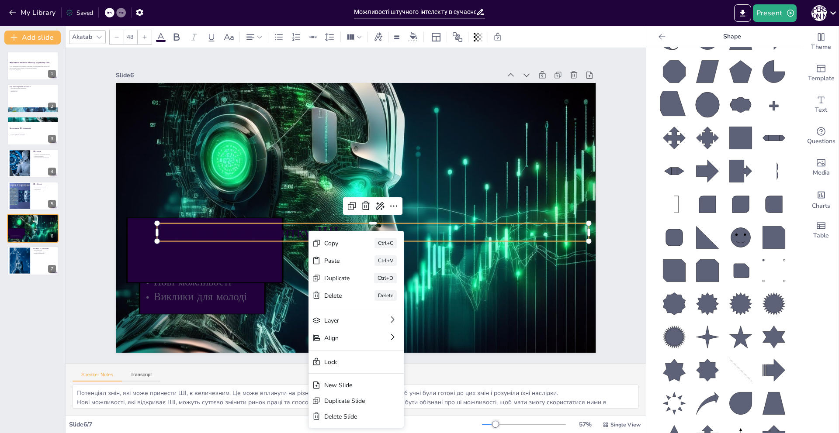
click at [292, 239] on div at bounding box center [318, 227] width 52 height 430
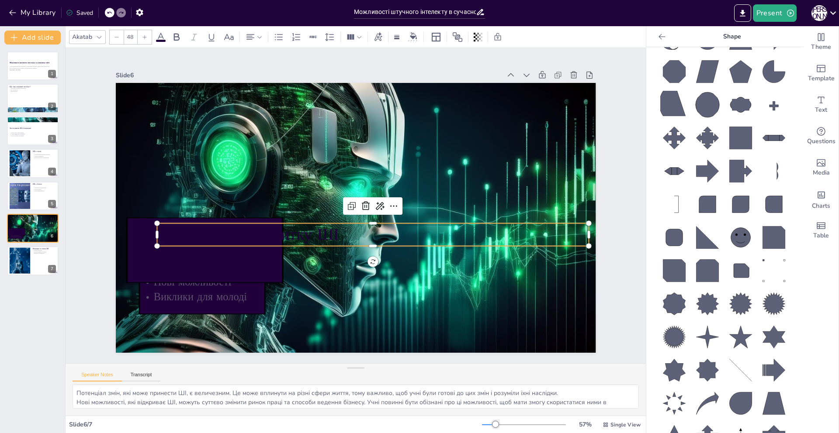
click at [336, 139] on icon at bounding box center [408, 58] width 144 height 164
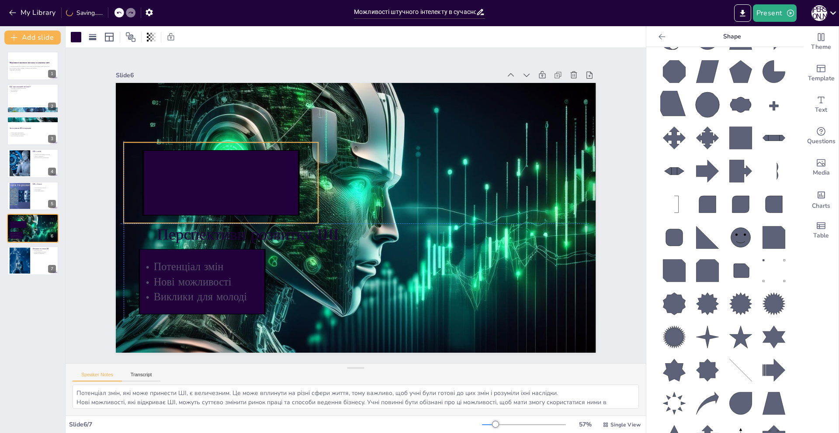
drag, startPoint x: 245, startPoint y: 253, endPoint x: 258, endPoint y: 184, distance: 70.3
click at [258, 184] on icon at bounding box center [224, 168] width 162 height 81
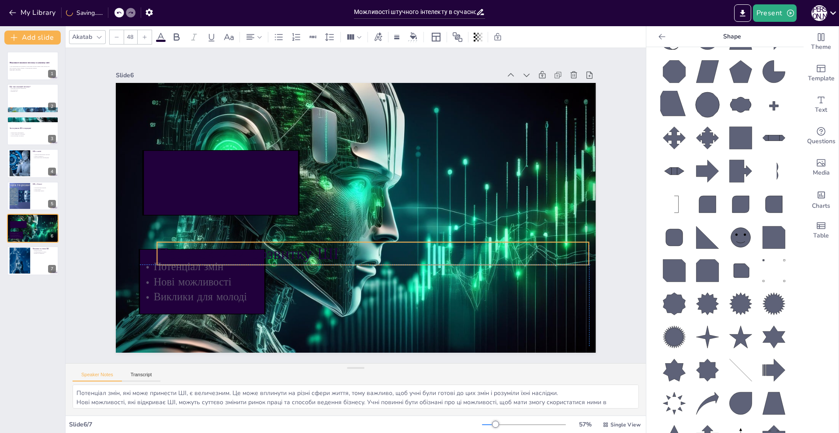
drag, startPoint x: 249, startPoint y: 236, endPoint x: 251, endPoint y: 258, distance: 21.9
click at [251, 258] on p "Перспективи розвитку ШІ" at bounding box center [368, 254] width 432 height 67
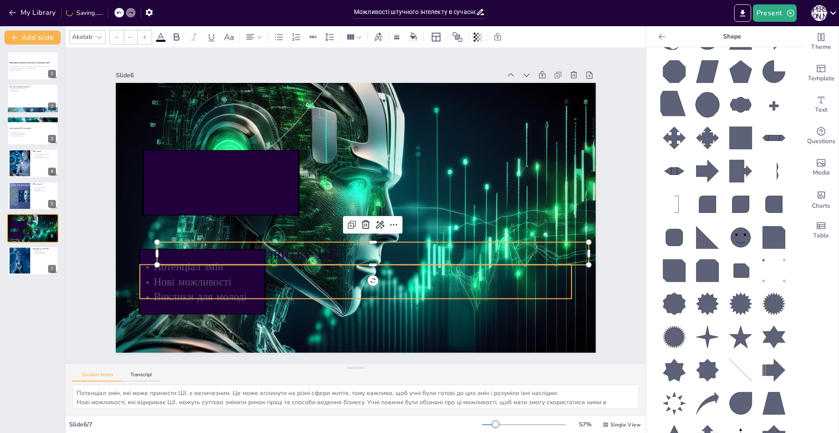
click at [248, 274] on p "Нові можливості" at bounding box center [317, 271] width 381 height 229
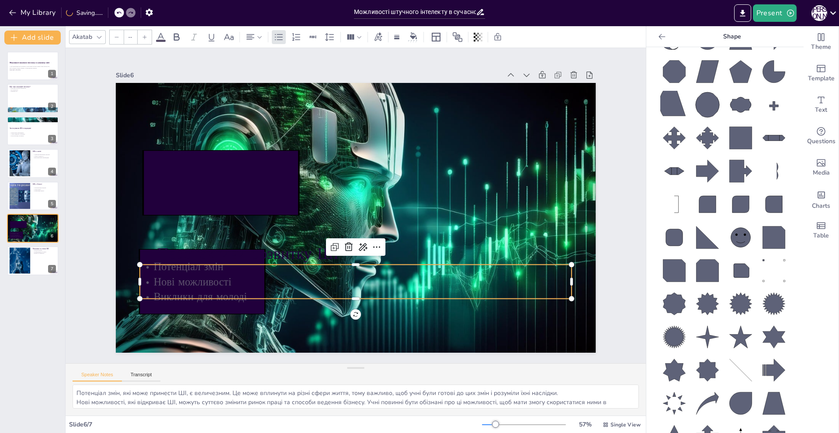
type input "32"
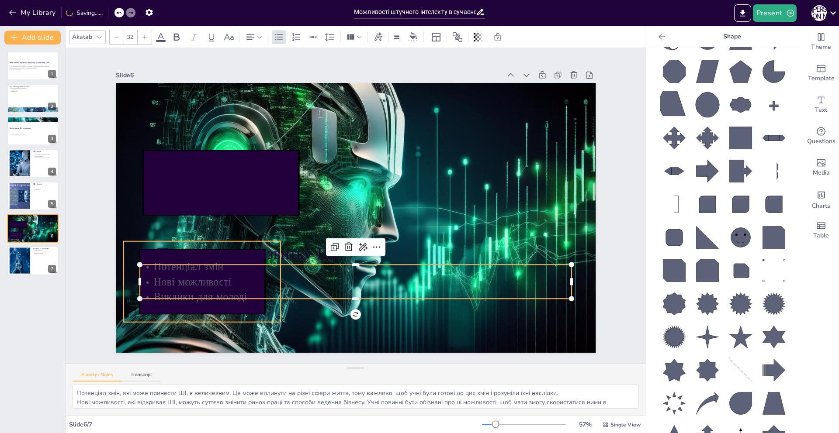
click at [249, 304] on icon at bounding box center [194, 265] width 131 height 77
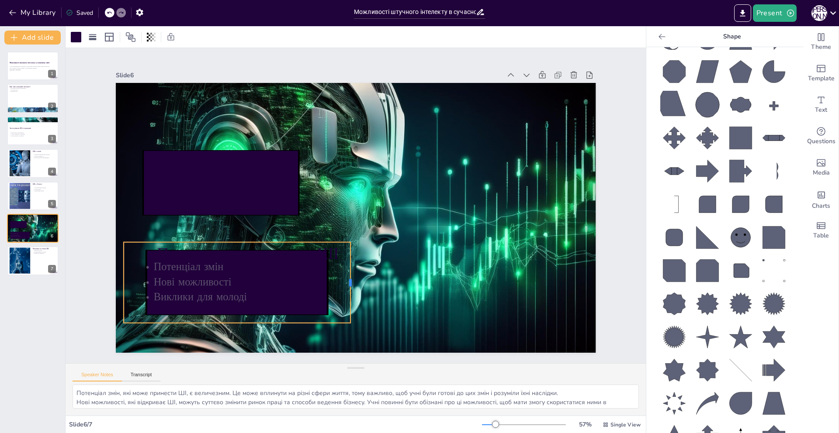
drag, startPoint x: 274, startPoint y: 277, endPoint x: 344, endPoint y: 269, distance: 70.3
click at [335, 269] on div at bounding box center [308, 266] width 53 height 69
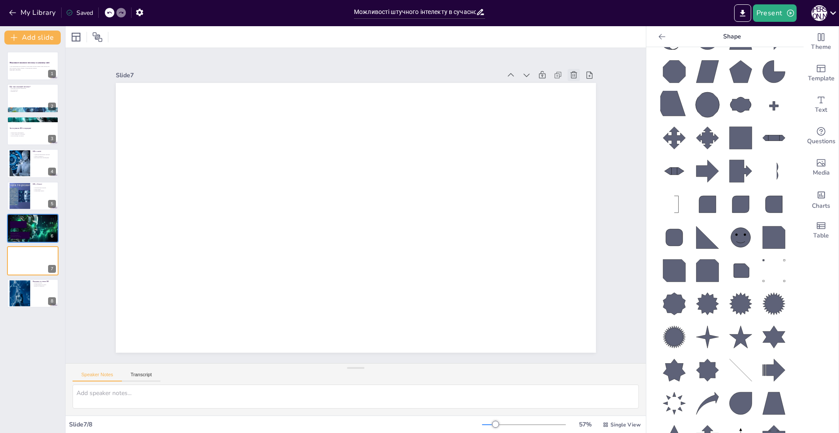
click at [581, 94] on icon at bounding box center [586, 99] width 10 height 10
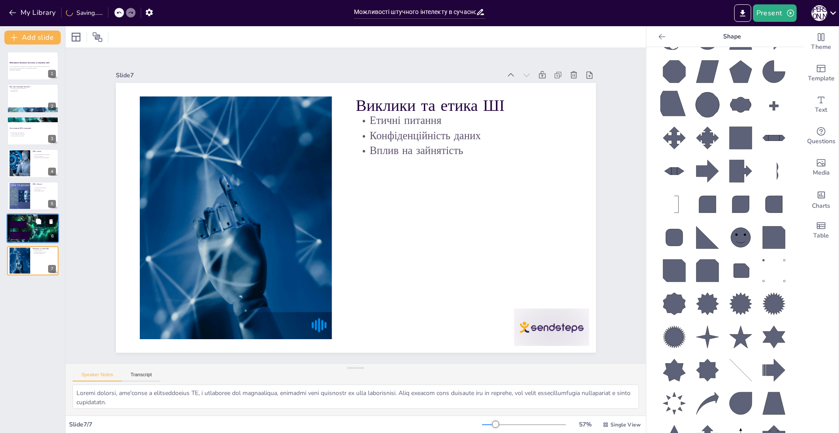
click at [16, 235] on p "Нові можливості" at bounding box center [32, 236] width 47 height 2
type textarea "Потенціал змін, які може принести ШІ, є величезним. Це може вплинути на різні с…"
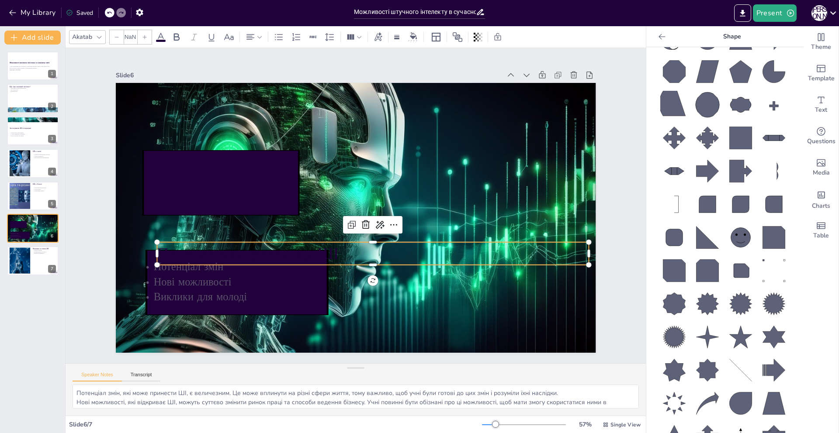
type input "48"
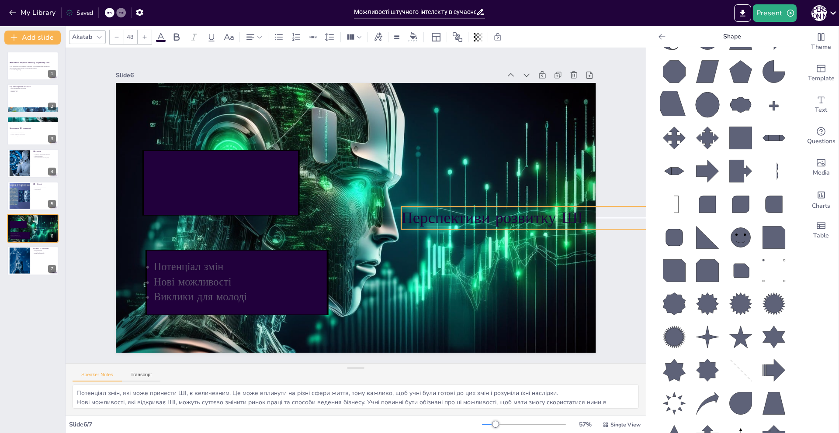
drag, startPoint x: 178, startPoint y: 245, endPoint x: 422, endPoint y: 208, distance: 246.9
click at [422, 211] on p "Перспективи розвитку ШІ" at bounding box center [614, 244] width 432 height 67
click at [409, 39] on div at bounding box center [413, 36] width 13 height 9
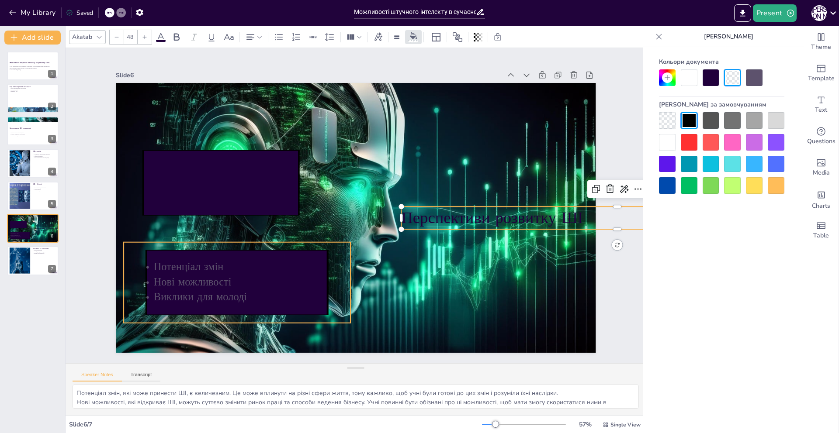
click at [295, 254] on icon at bounding box center [229, 269] width 187 height 83
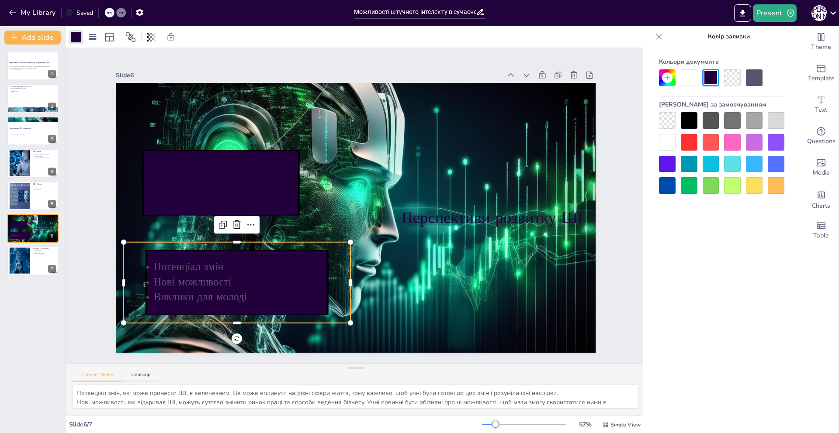
click at [664, 145] on div at bounding box center [667, 142] width 17 height 17
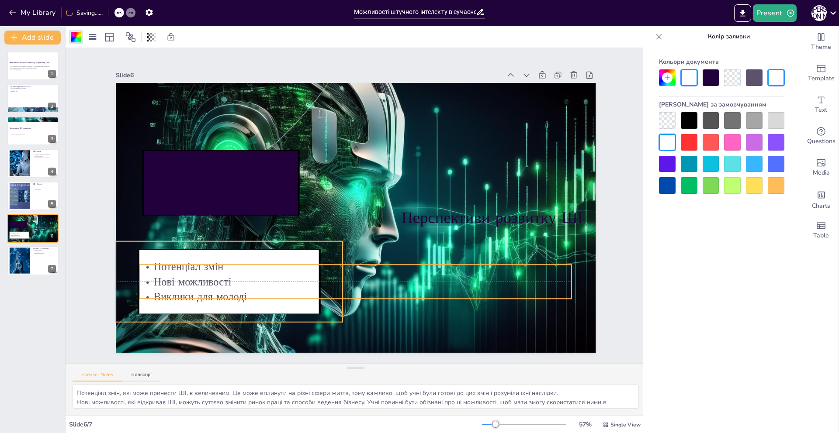
drag, startPoint x: 301, startPoint y: 270, endPoint x: 296, endPoint y: 270, distance: 5.7
click at [296, 270] on p "Потенціал змін" at bounding box center [356, 266] width 432 height 15
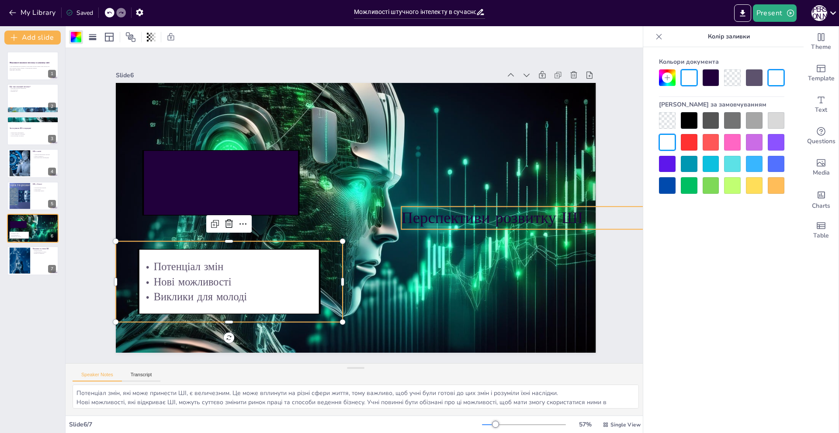
click at [439, 229] on p "Перспективи розвитку ШІ" at bounding box center [575, 346] width 385 height 235
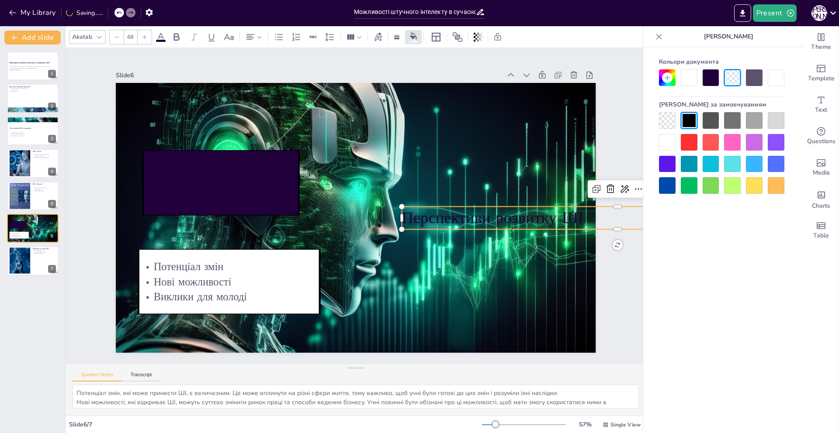
click at [668, 76] on icon at bounding box center [667, 77] width 7 height 7
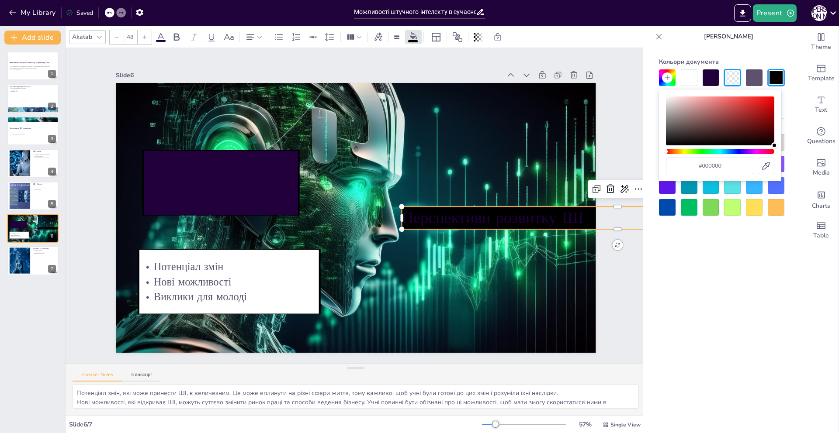
drag, startPoint x: 743, startPoint y: 144, endPoint x: 792, endPoint y: 154, distance: 50.8
click at [792, 153] on body "My Library Saved Можливості штучного інтелекту в сучасному світі Present М І Do…" at bounding box center [419, 216] width 839 height 433
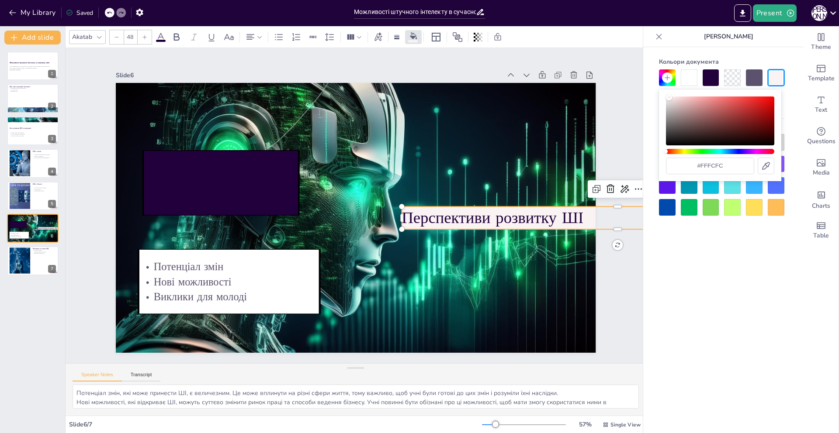
type input "#ffffff"
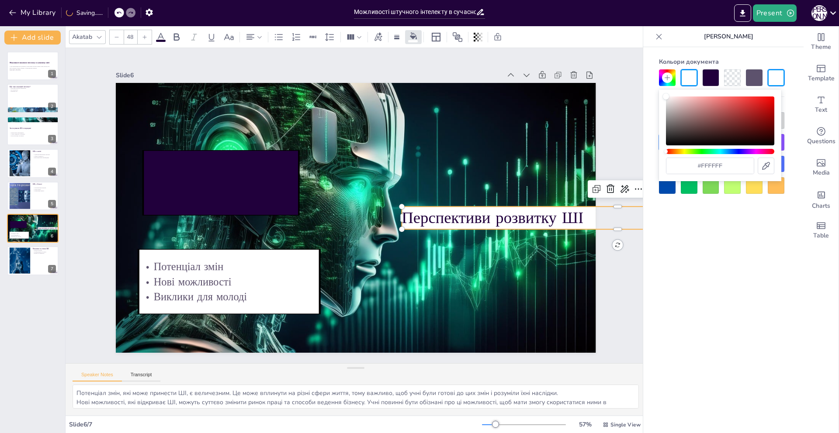
drag, startPoint x: 766, startPoint y: 140, endPoint x: 650, endPoint y: 90, distance: 125.8
click at [650, 90] on body "My Library Saving...... Можливості штучного інтелекту в сучасному світі Present…" at bounding box center [419, 216] width 839 height 433
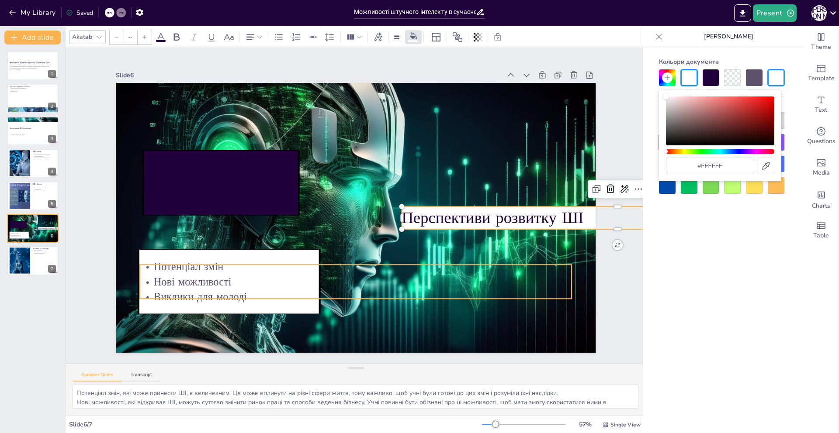
click at [212, 293] on p "Виклики для молоді" at bounding box center [356, 297] width 432 height 15
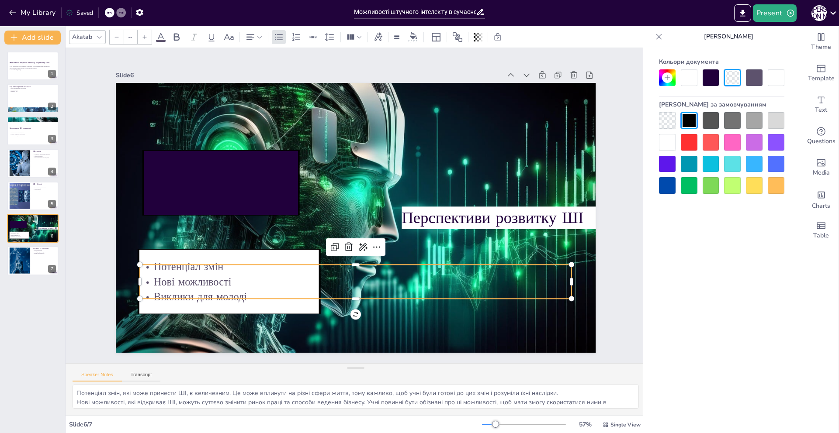
type input "32"
click at [672, 138] on div at bounding box center [667, 142] width 17 height 17
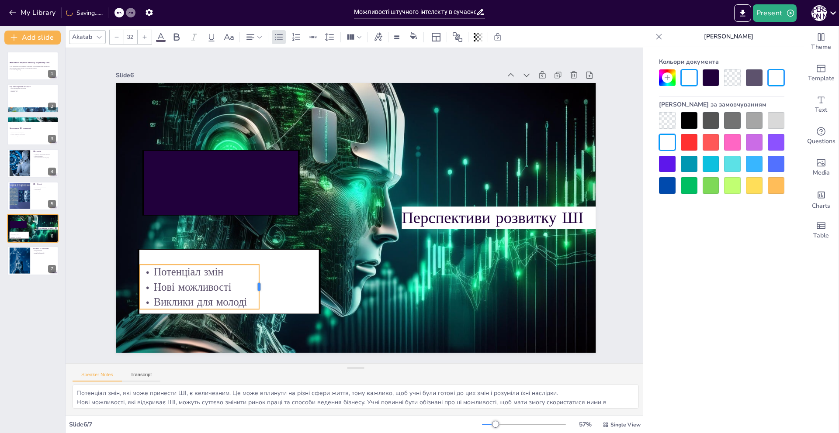
drag, startPoint x: 565, startPoint y: 279, endPoint x: 252, endPoint y: 278, distance: 312.3
click at [249, 223] on div at bounding box center [231, 204] width 35 height 38
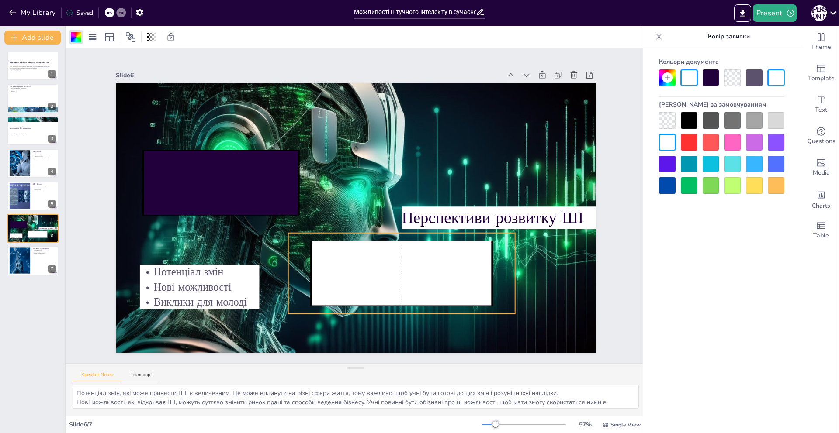
drag, startPoint x: 269, startPoint y: 273, endPoint x: 446, endPoint y: 269, distance: 176.5
click at [446, 269] on icon at bounding box center [361, 287] width 190 height 147
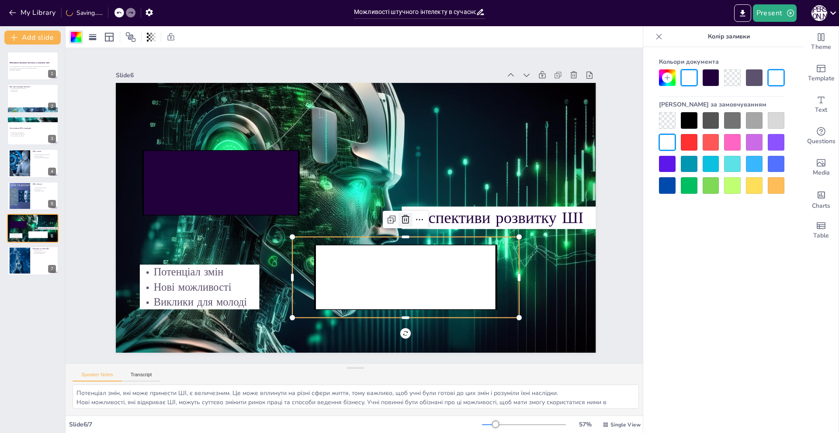
click at [391, 242] on icon at bounding box center [383, 249] width 15 height 15
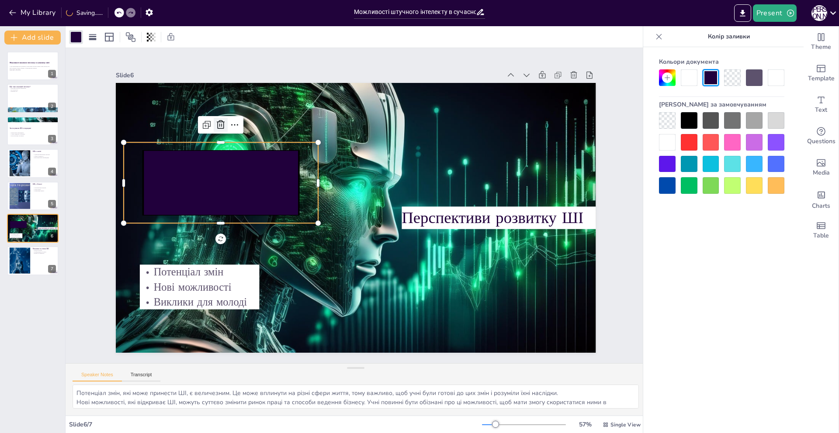
click at [260, 82] on icon at bounding box center [265, 76] width 10 height 11
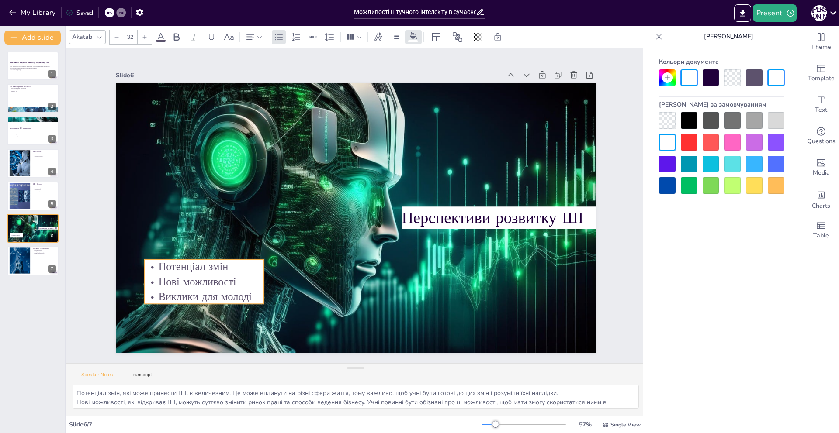
click at [234, 232] on p "Потенціал змін" at bounding box center [192, 200] width 115 height 62
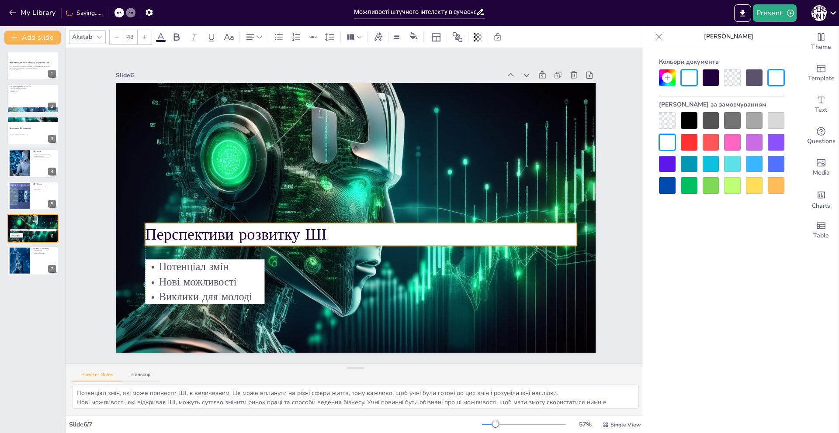
drag, startPoint x: 529, startPoint y: 209, endPoint x: 273, endPoint y: 226, distance: 256.5
click at [273, 226] on p "Перспективи розвитку ШІ" at bounding box center [336, 183] width 385 height 235
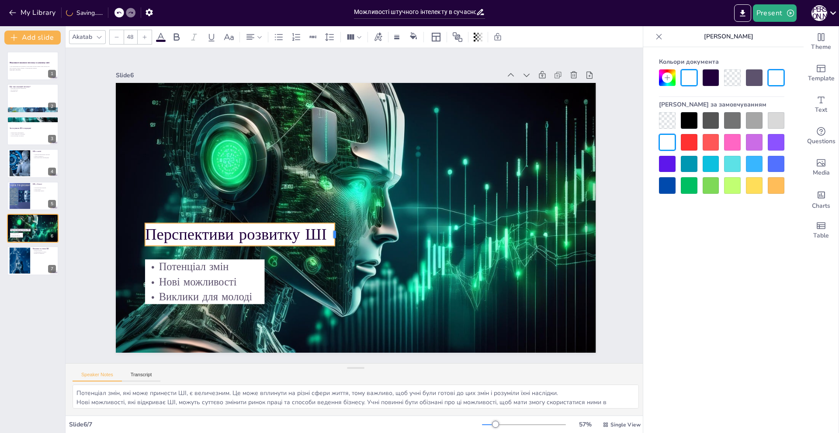
drag, startPoint x: 573, startPoint y: 230, endPoint x: 331, endPoint y: 232, distance: 242.0
click at [331, 232] on div at bounding box center [332, 230] width 11 height 24
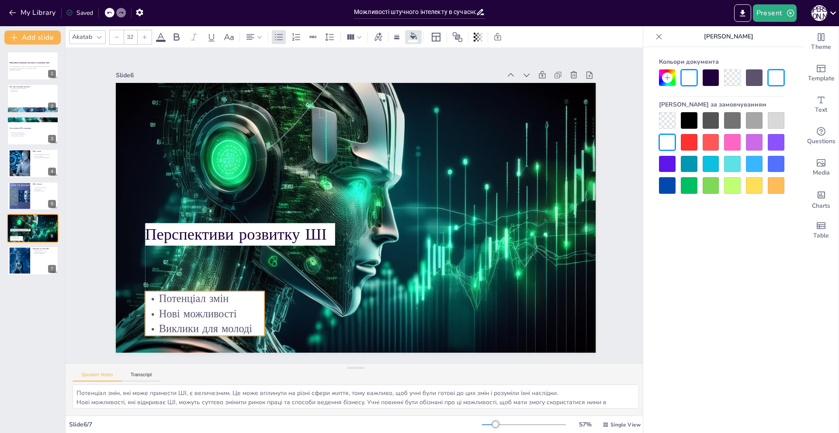
drag, startPoint x: 247, startPoint y: 272, endPoint x: 247, endPoint y: 302, distance: 29.7
click at [249, 304] on p "Нові можливості" at bounding box center [194, 298] width 121 height 28
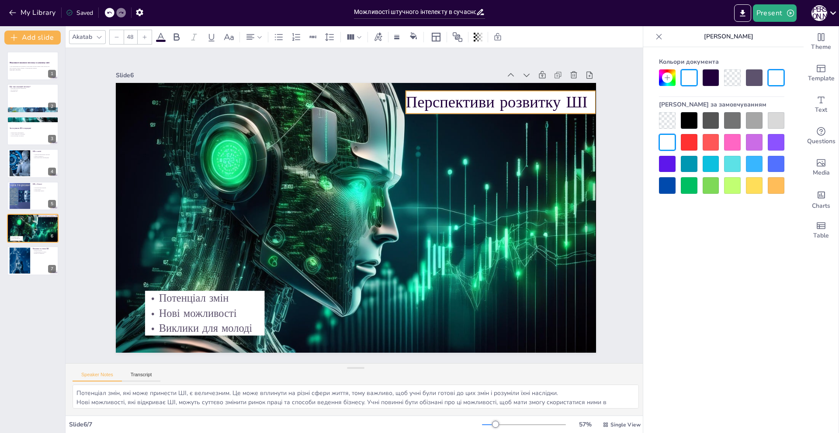
drag, startPoint x: 243, startPoint y: 232, endPoint x: 501, endPoint y: 100, distance: 290.1
click at [501, 112] on p "Перспективи розвитку ШІ" at bounding box center [525, 152] width 187 height 80
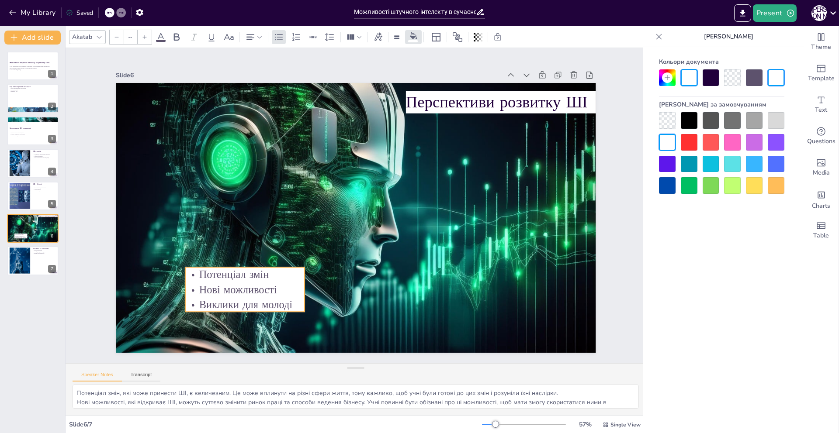
type input "32"
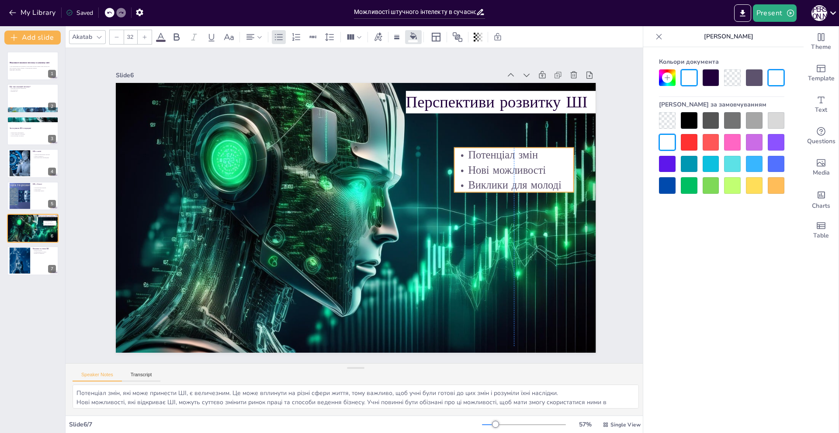
drag, startPoint x: 310, startPoint y: 275, endPoint x: 550, endPoint y: 166, distance: 262.9
click at [550, 207] on p "Нові можливості" at bounding box center [514, 238] width 115 height 62
click at [26, 269] on div at bounding box center [19, 261] width 51 height 27
type textarea "Етичні питання, пов'язані з використанням ШІ, є важливими для обговорення, оскі…"
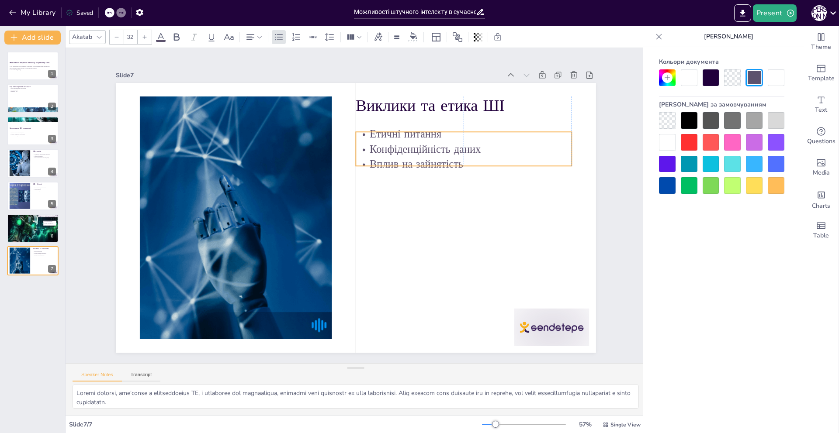
drag, startPoint x: 394, startPoint y: 132, endPoint x: 391, endPoint y: 146, distance: 13.7
click at [391, 146] on p "Конфіденційність даних" at bounding box center [476, 185] width 210 height 81
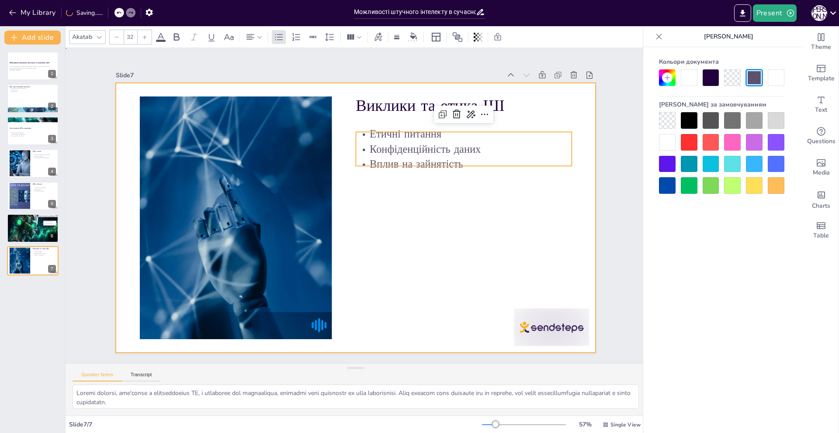
click at [382, 270] on div at bounding box center [347, 215] width 537 height 522
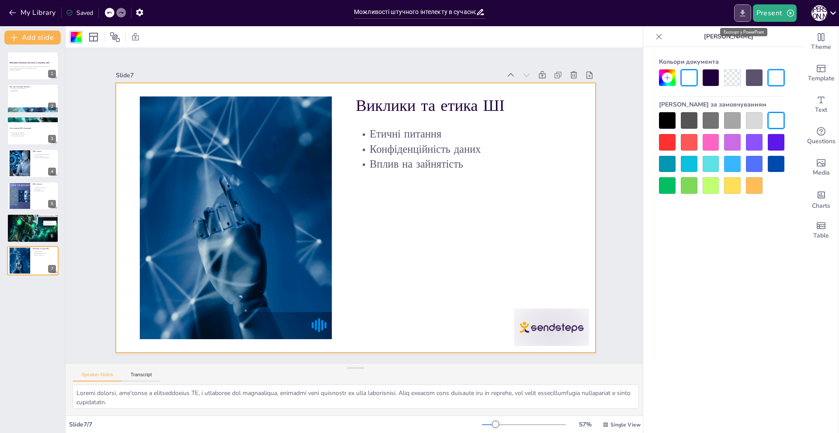
click at [740, 12] on icon "Export to PowerPoint" at bounding box center [742, 13] width 9 height 9
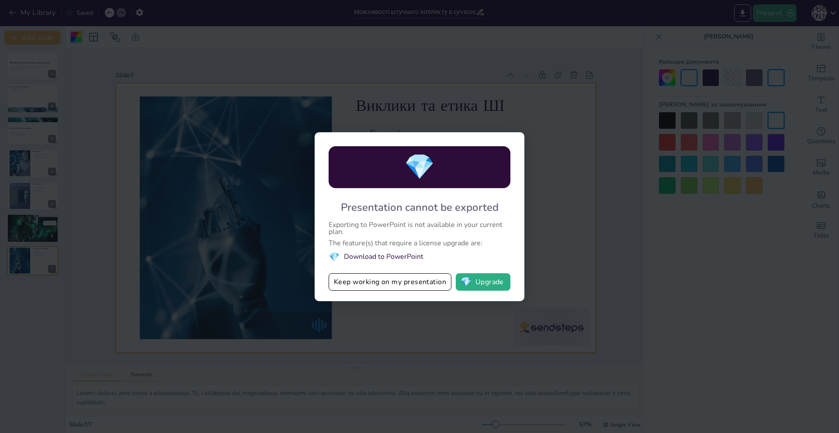
click at [555, 273] on div "💎 Presentation cannot be exported Exporting to PowerPoint is not available in y…" at bounding box center [419, 216] width 839 height 433
click at [374, 287] on button "Keep working on my presentation" at bounding box center [390, 281] width 123 height 17
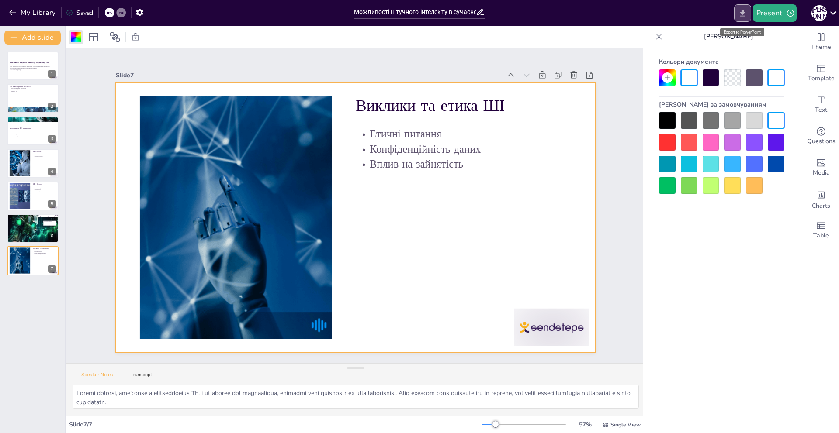
click at [745, 9] on icon "Export to PowerPoint" at bounding box center [742, 13] width 9 height 9
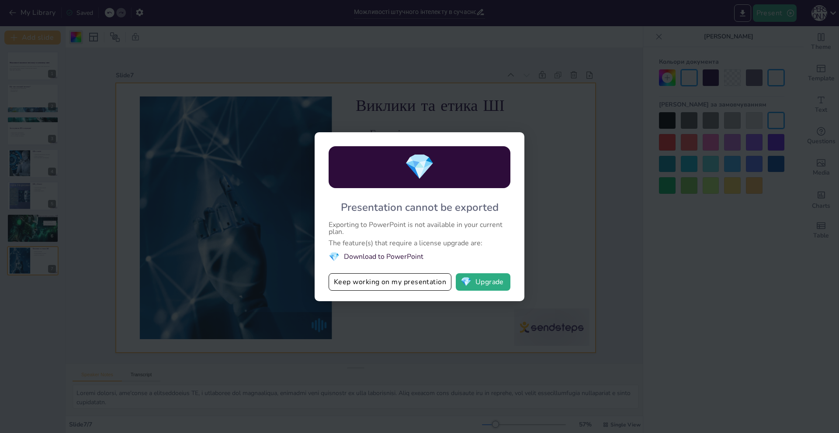
click at [379, 322] on div "💎 Presentation cannot be exported Exporting to PowerPoint is not available in y…" at bounding box center [419, 216] width 839 height 433
click at [385, 284] on button "Keep working on my presentation" at bounding box center [390, 281] width 123 height 17
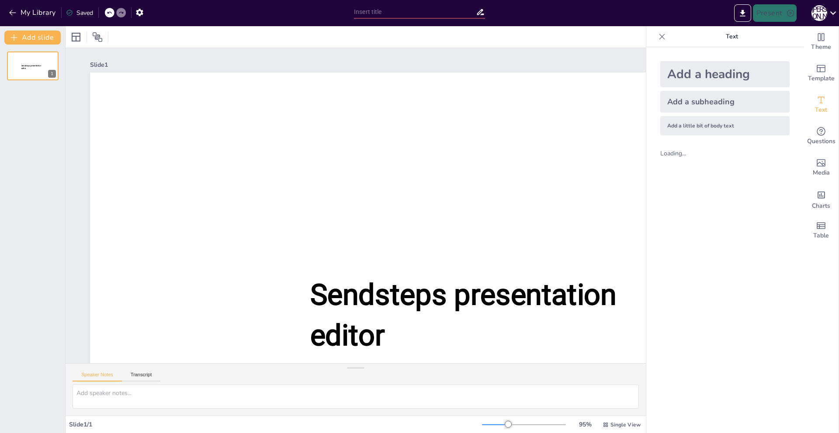
type input "Можливості штучного інтелекту в сучасному світі"
